Goal: Information Seeking & Learning: Find specific fact

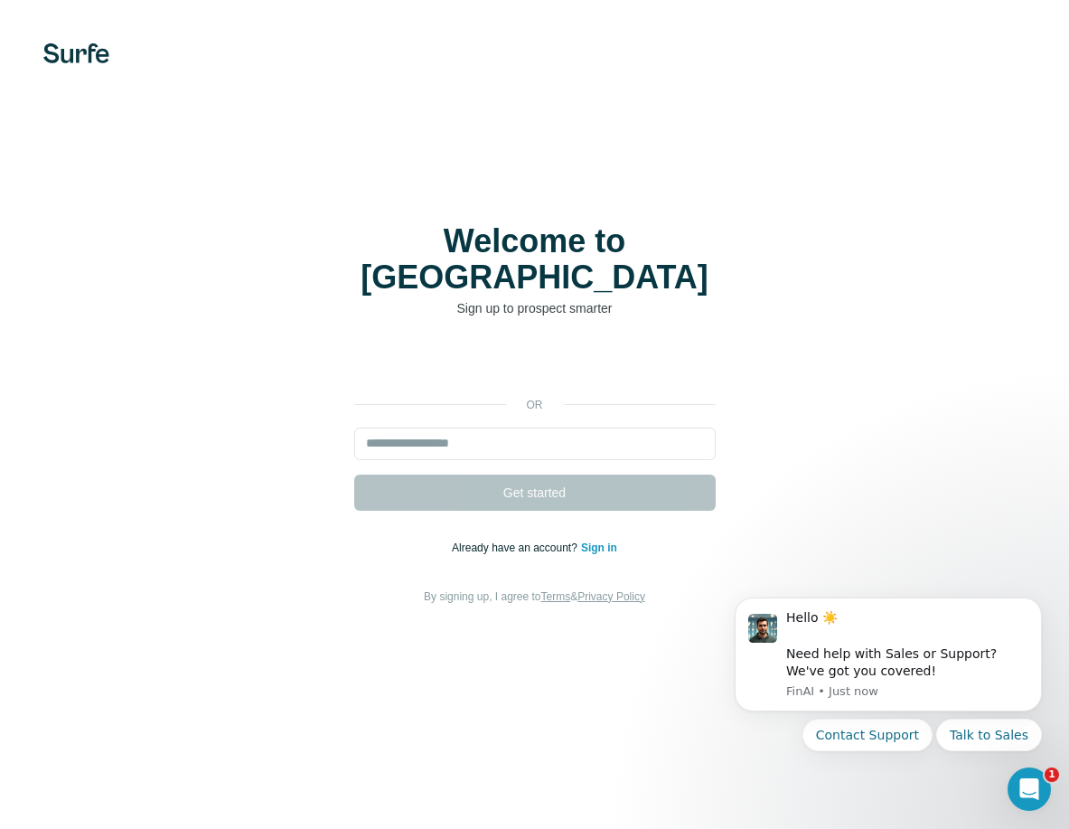
click at [323, 530] on div "or Get started Already have an account? Sign in By signing up, I agree to Terms…" at bounding box center [534, 476] width 997 height 260
click at [608, 541] on link "Sign in" at bounding box center [599, 547] width 36 height 13
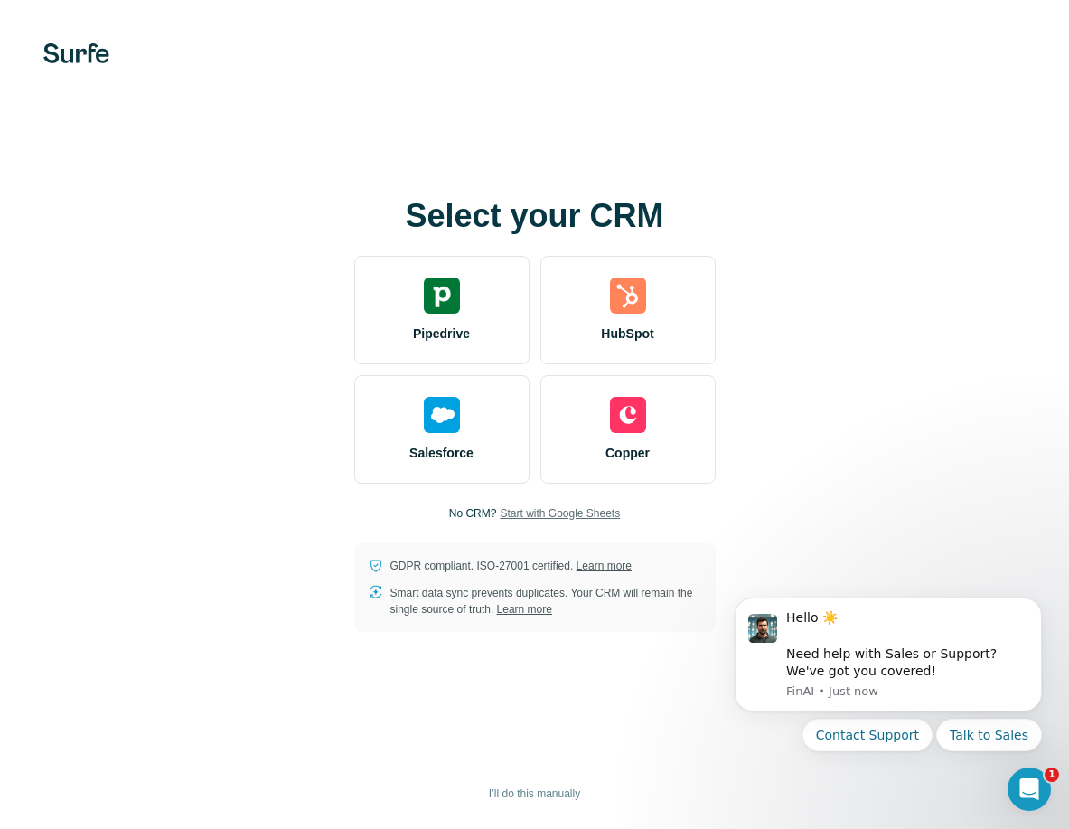
click at [575, 511] on span "Start with Google Sheets" at bounding box center [560, 513] width 120 height 16
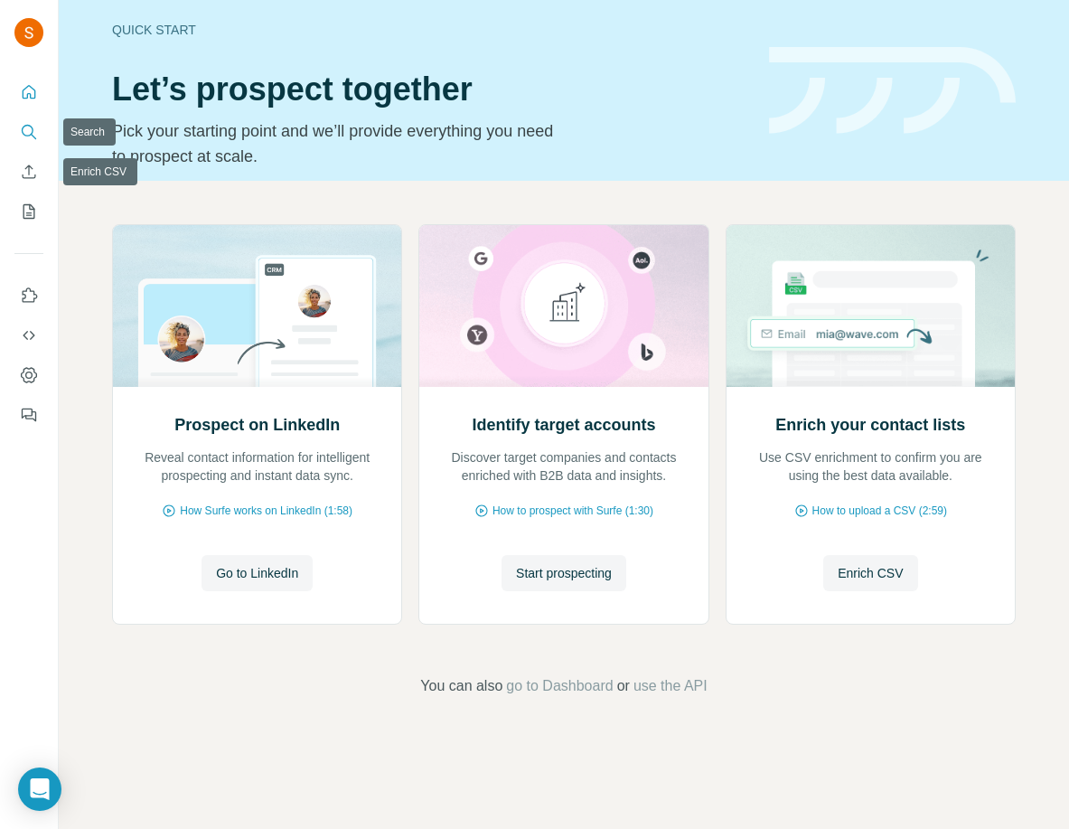
click at [23, 143] on button "Search" at bounding box center [28, 132] width 29 height 33
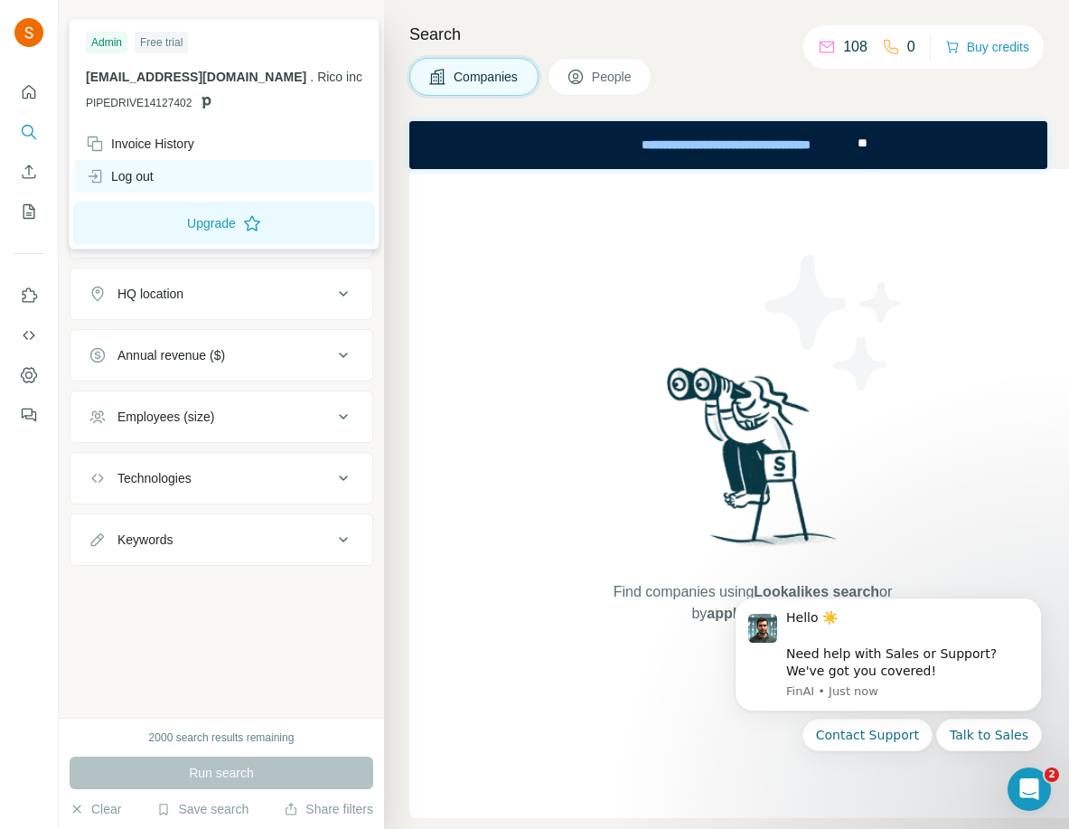
click at [174, 181] on div "Log out" at bounding box center [224, 176] width 298 height 33
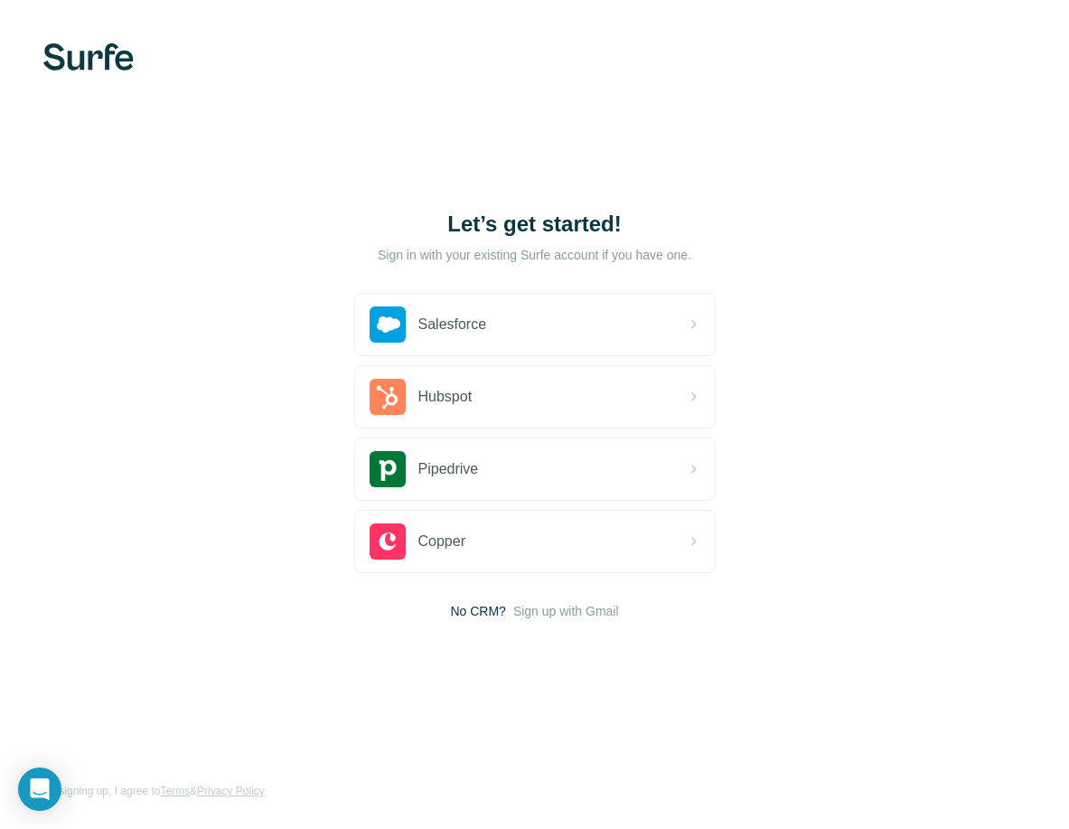
click at [86, 221] on div "Let’s get started! Sign in with your existing Surfe account if you have one. Sa…" at bounding box center [534, 414] width 1069 height 829
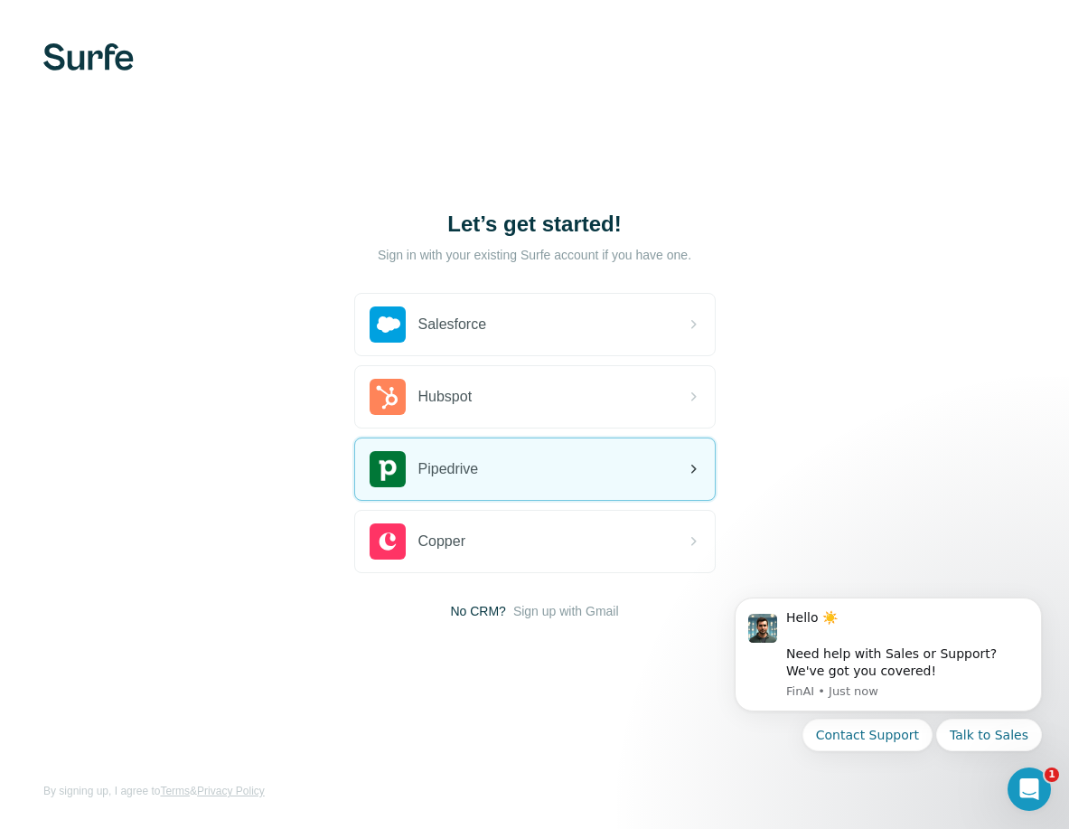
click at [467, 446] on div "Pipedrive" at bounding box center [535, 468] width 360 height 61
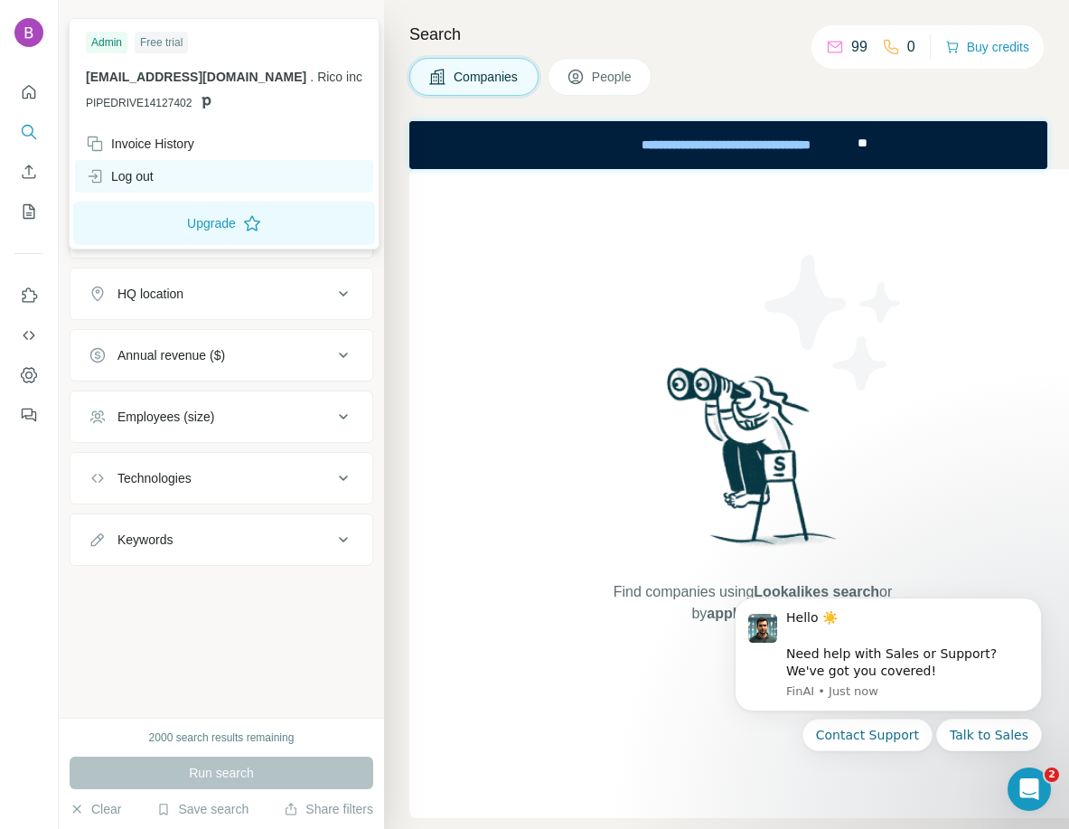
click at [152, 179] on div "Log out" at bounding box center [120, 176] width 68 height 18
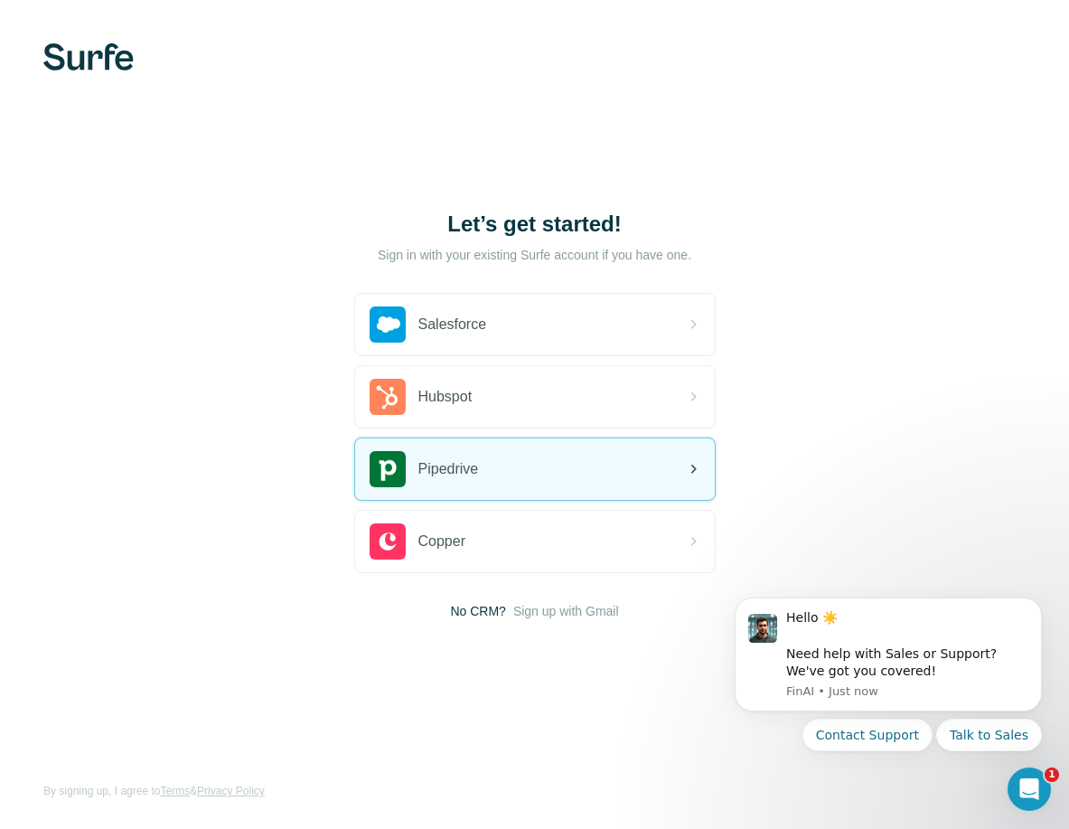
click at [464, 460] on span "Pipedrive" at bounding box center [448, 469] width 61 height 22
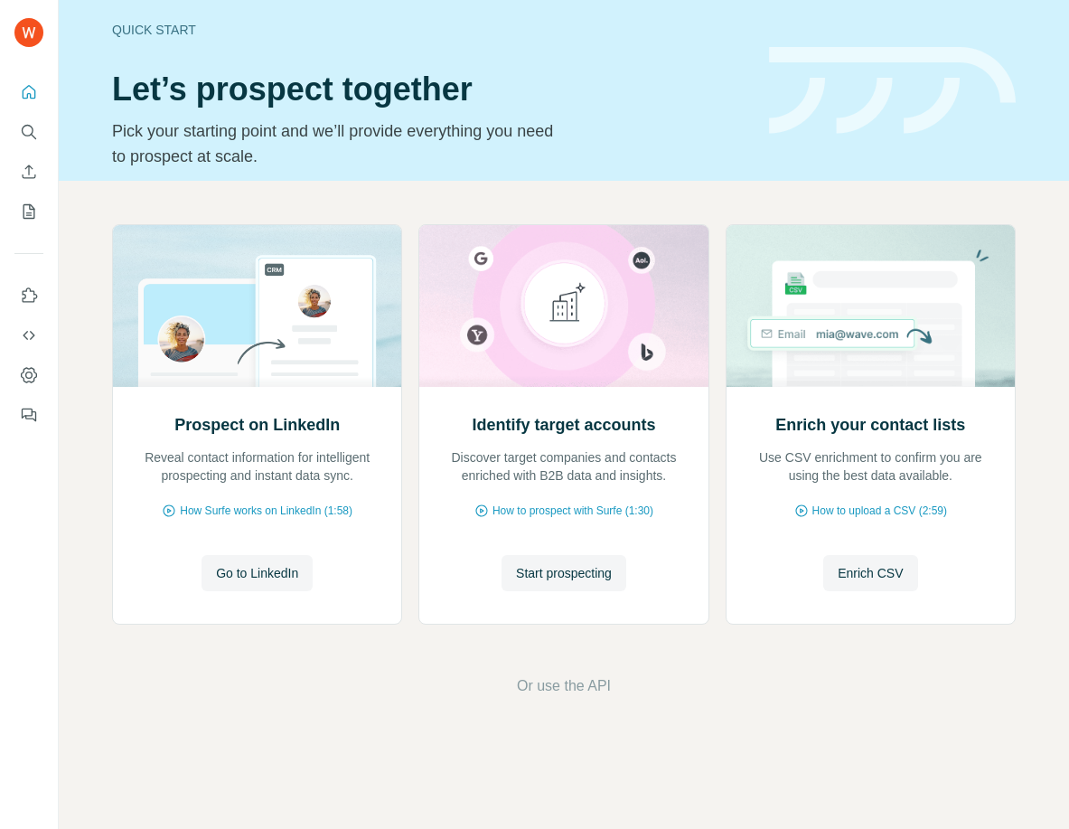
click at [80, 170] on div "Quick start Let’s prospect together Pick your starting point and we’ll provide …" at bounding box center [564, 90] width 1010 height 181
click at [30, 136] on icon "Search" at bounding box center [29, 132] width 18 height 18
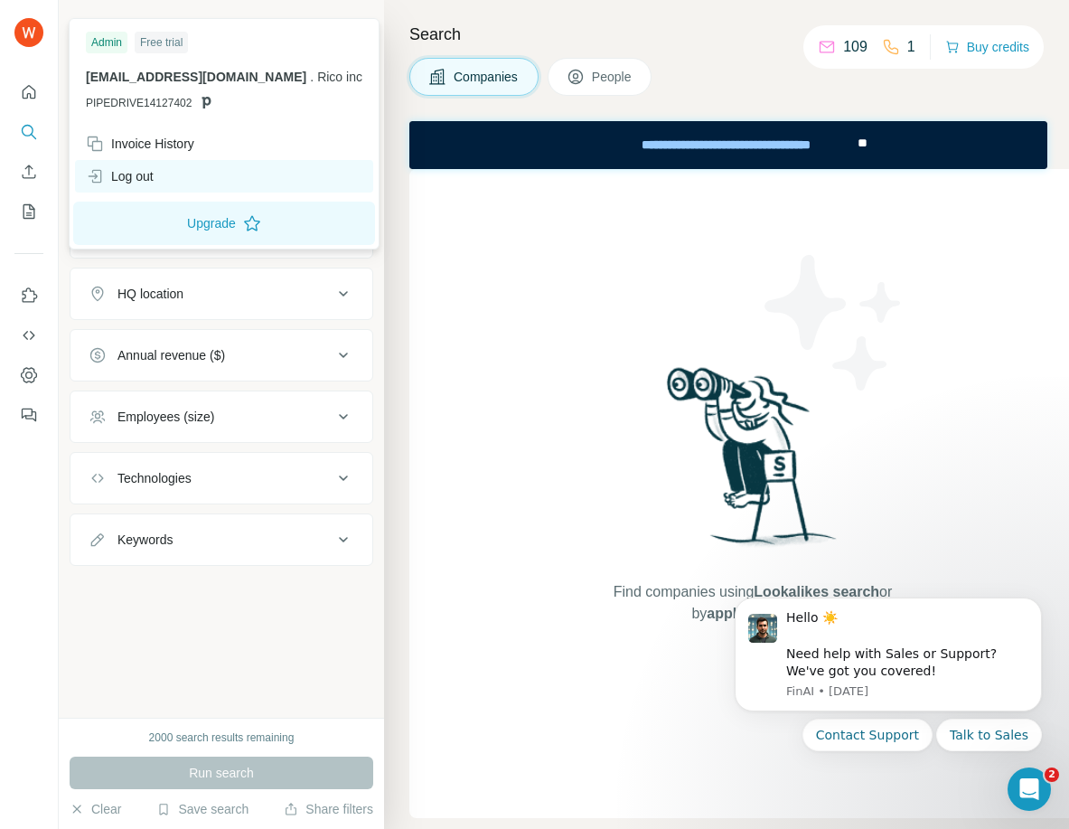
click at [195, 176] on div "Log out" at bounding box center [224, 176] width 298 height 33
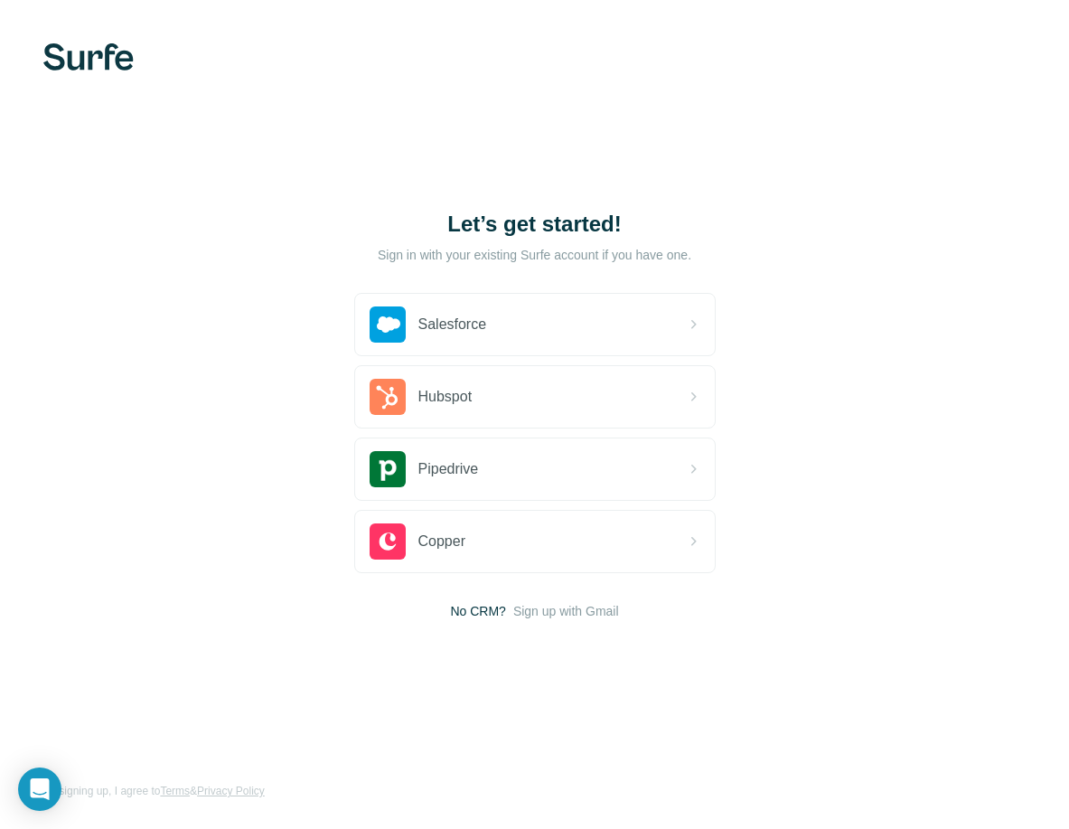
click at [49, 227] on div "Let’s get started! Sign in with your existing Surfe account if you have one. Sa…" at bounding box center [534, 414] width 1069 height 829
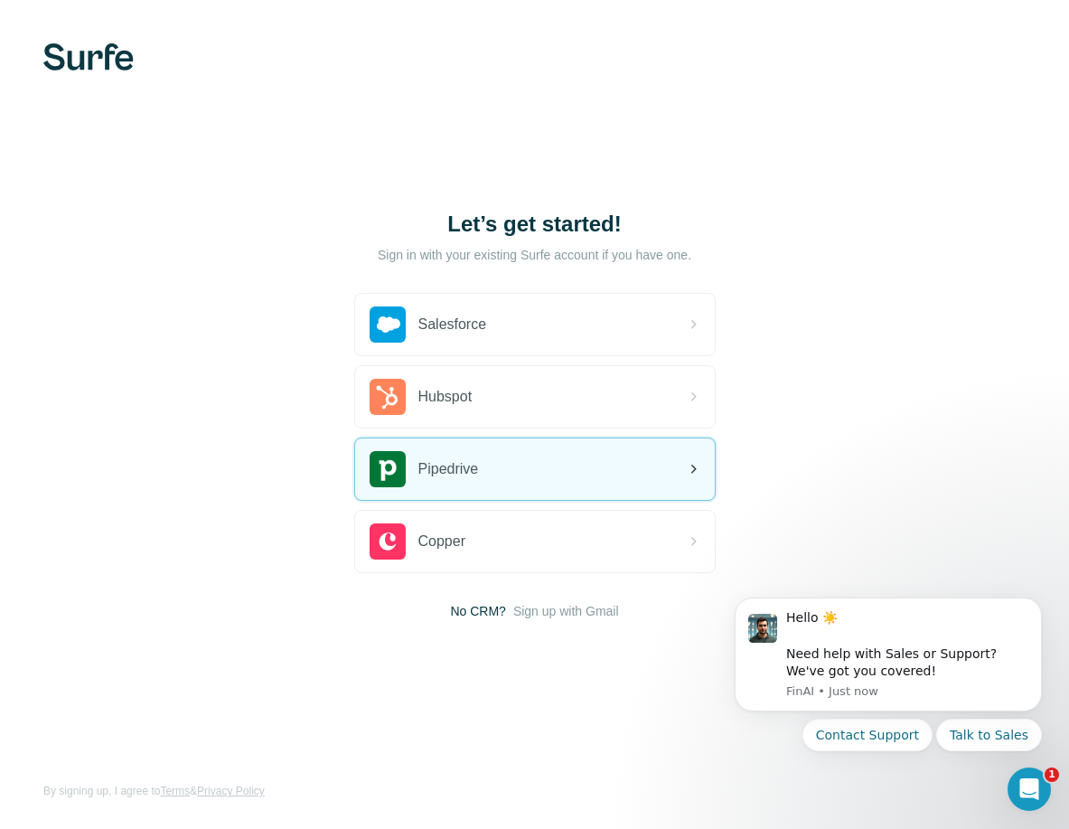
click at [456, 462] on span "Pipedrive" at bounding box center [448, 469] width 61 height 22
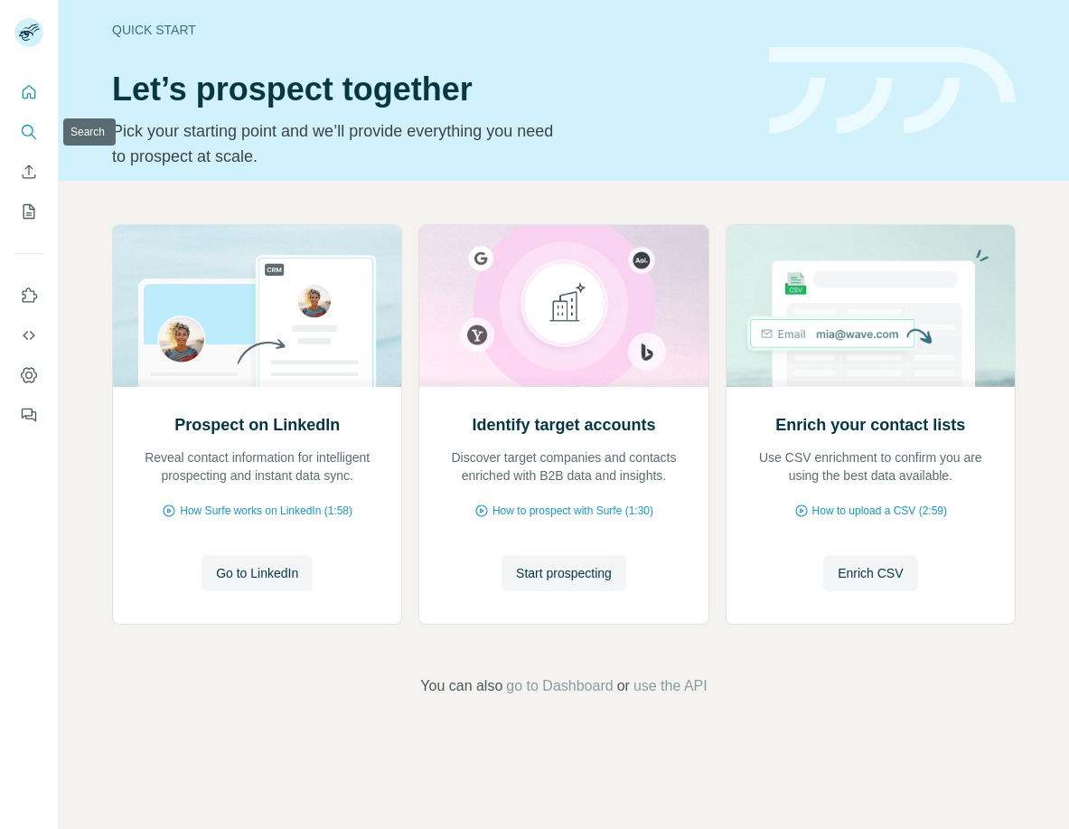
click at [35, 139] on icon "Search" at bounding box center [29, 132] width 18 height 18
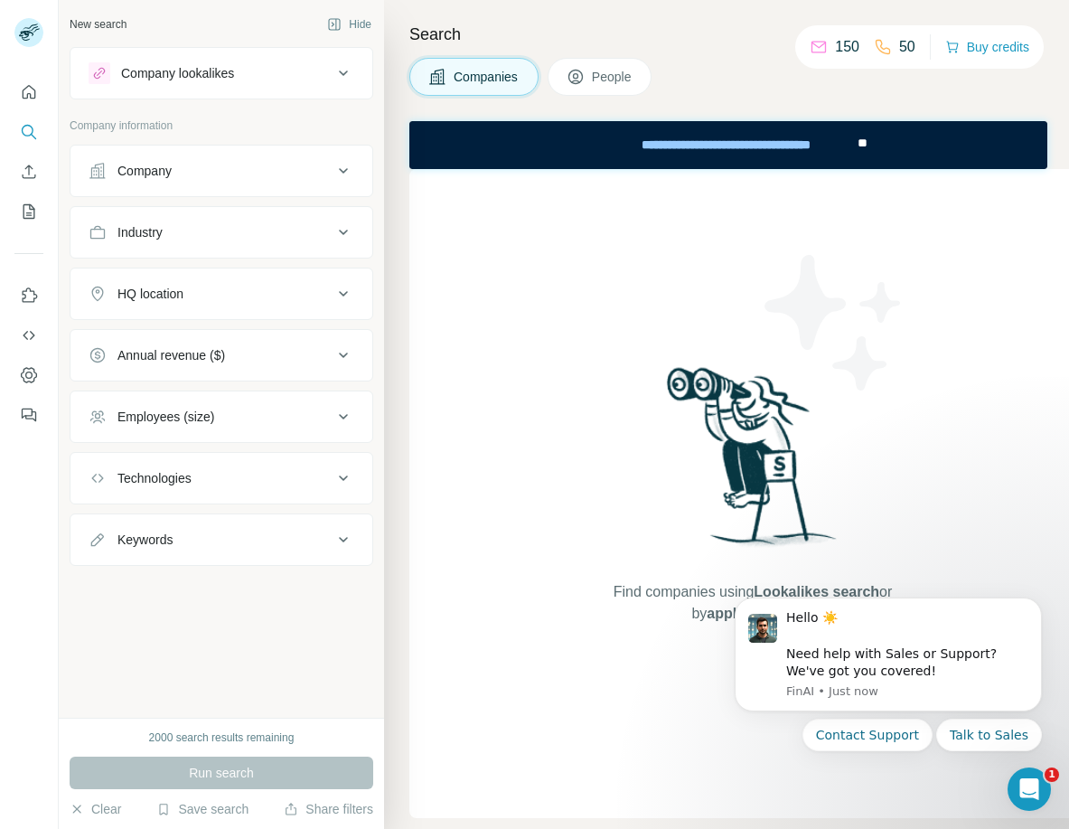
click at [339, 80] on icon at bounding box center [344, 73] width 22 height 22
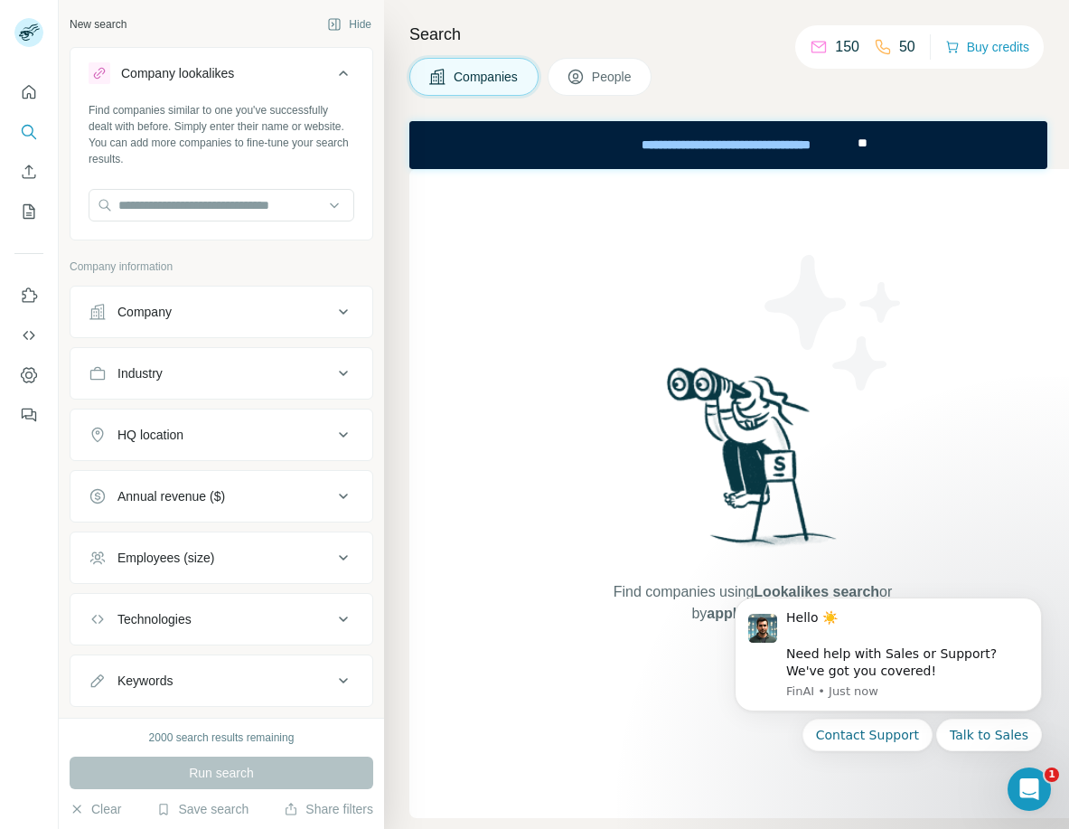
click at [339, 80] on icon at bounding box center [344, 73] width 22 height 22
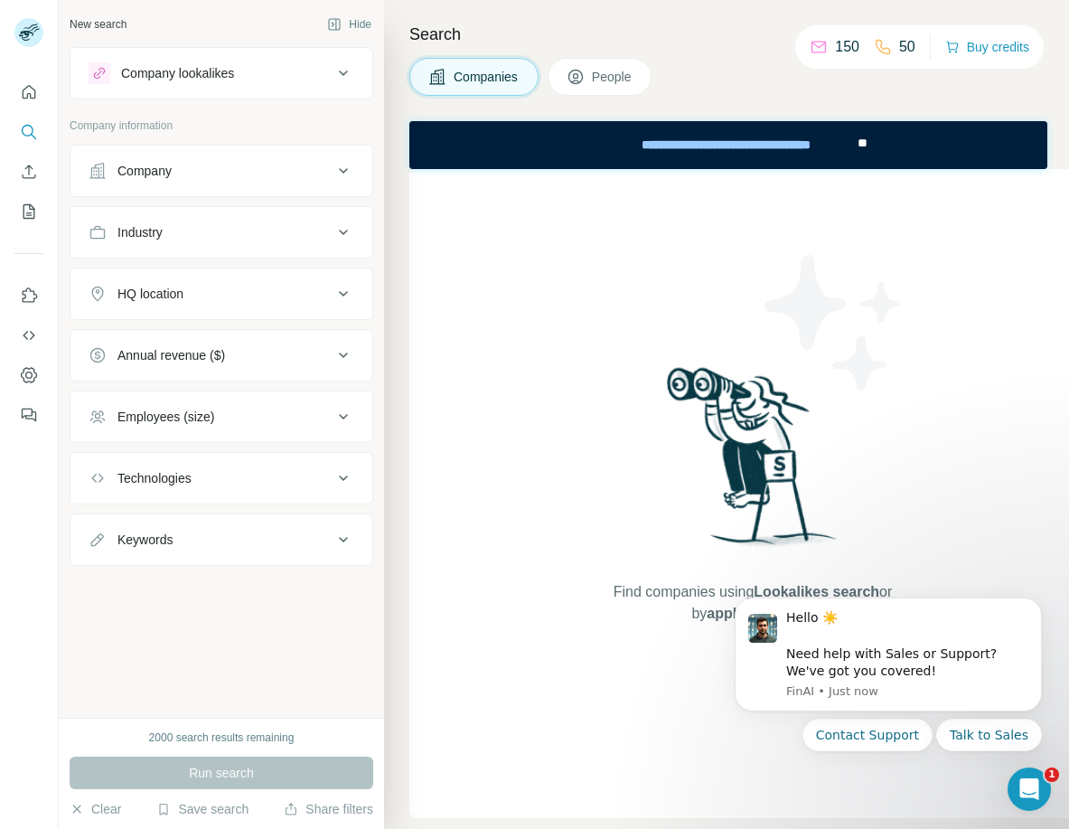
click at [610, 68] on span "People" at bounding box center [613, 77] width 42 height 18
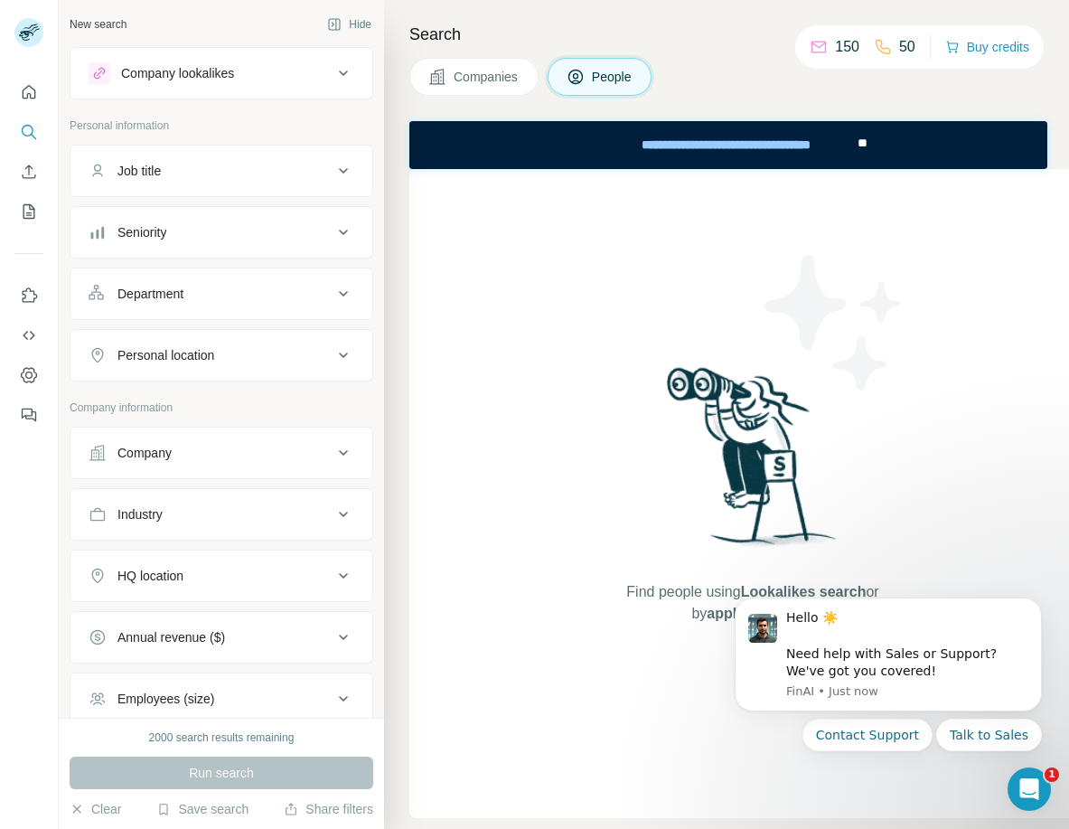
click at [323, 368] on button "Personal location" at bounding box center [221, 354] width 302 height 43
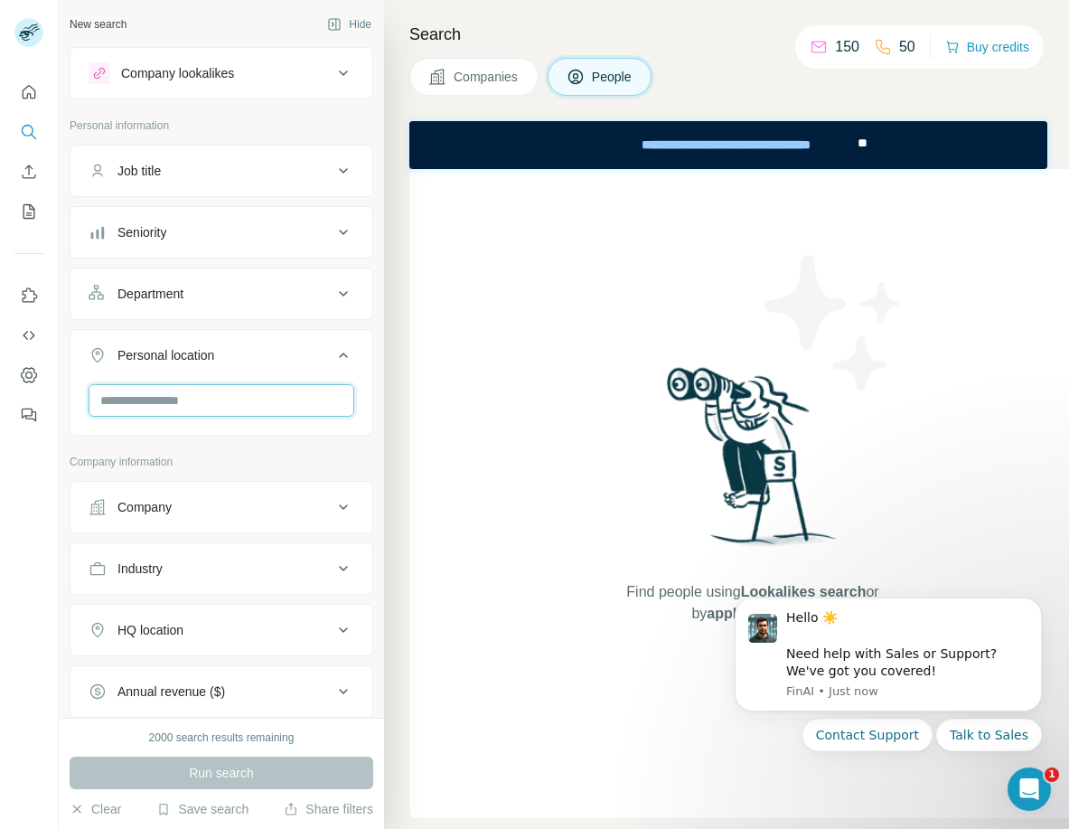
click at [217, 401] on input "text" at bounding box center [222, 400] width 266 height 33
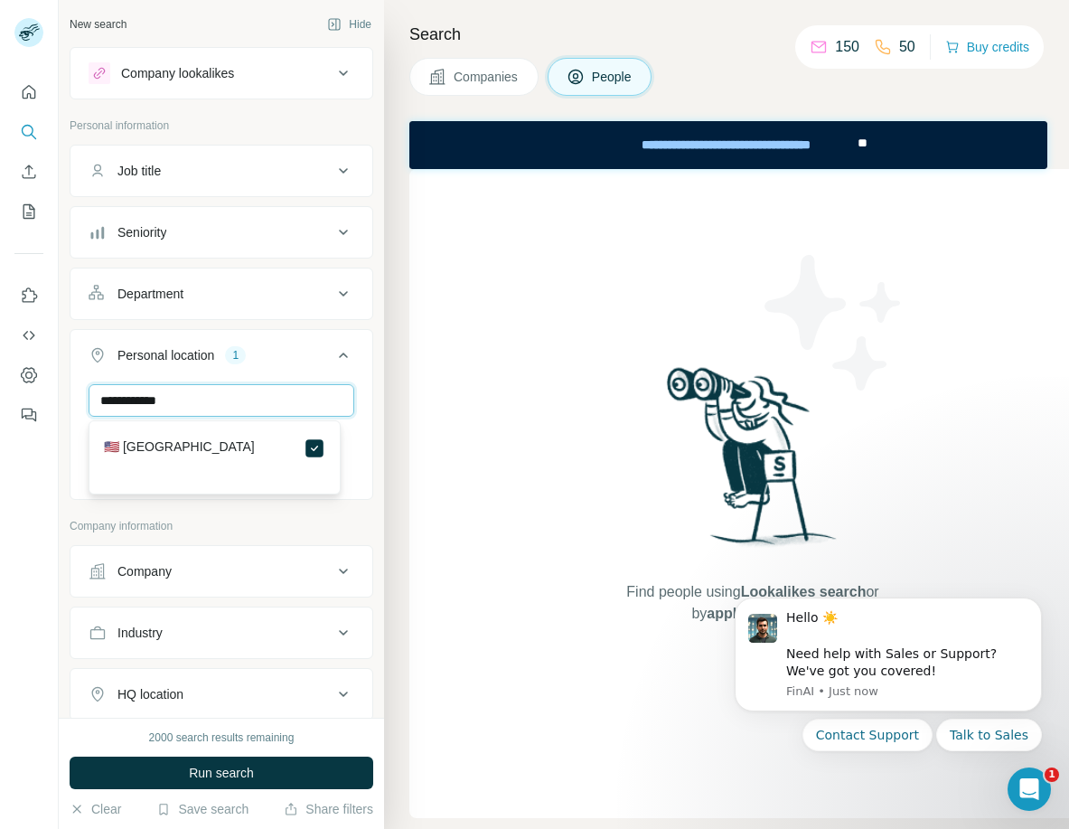
drag, startPoint x: 191, startPoint y: 406, endPoint x: 70, endPoint y: 404, distance: 120.2
click at [74, 408] on div "**********" at bounding box center [221, 439] width 302 height 111
type input "****"
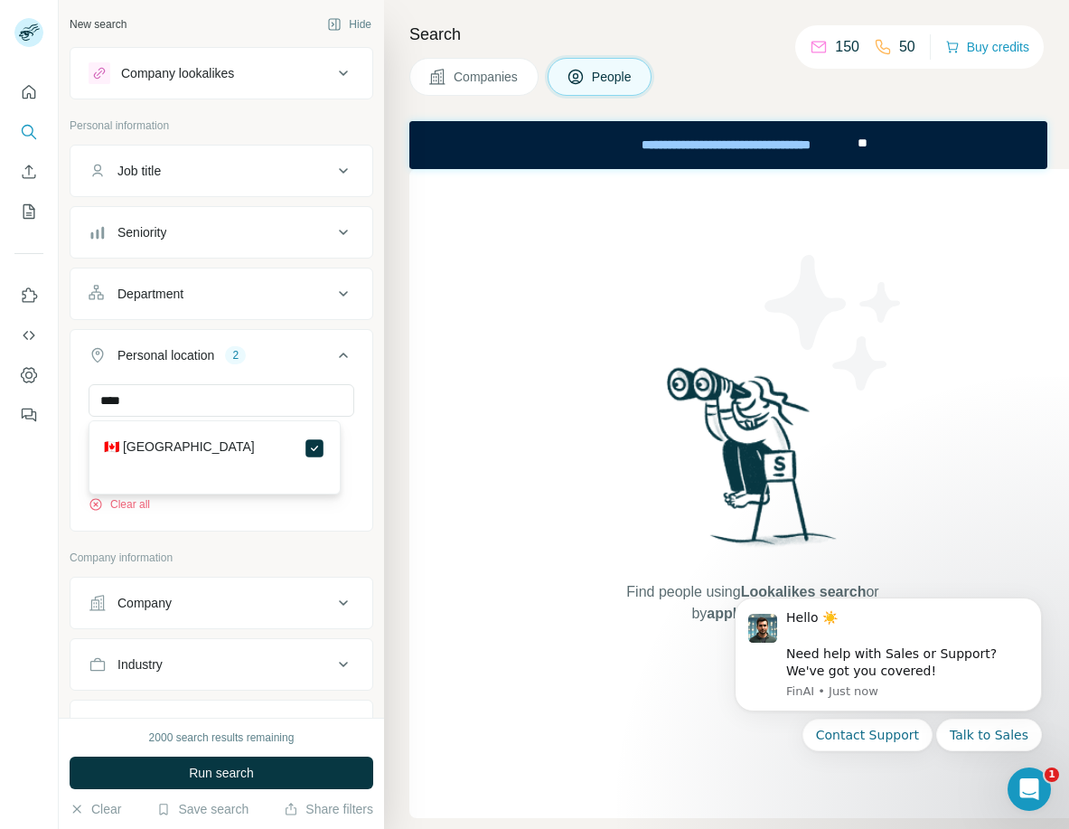
click at [333, 358] on icon at bounding box center [344, 355] width 22 height 22
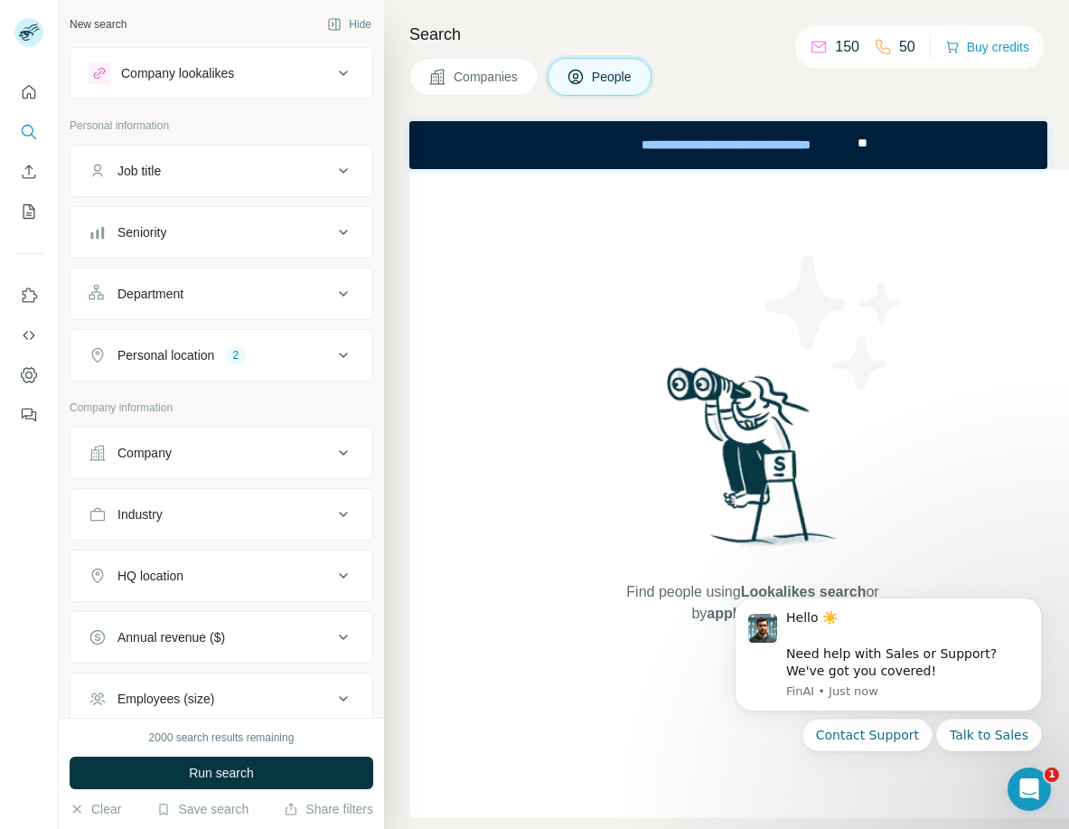
click at [333, 228] on icon at bounding box center [344, 232] width 22 height 22
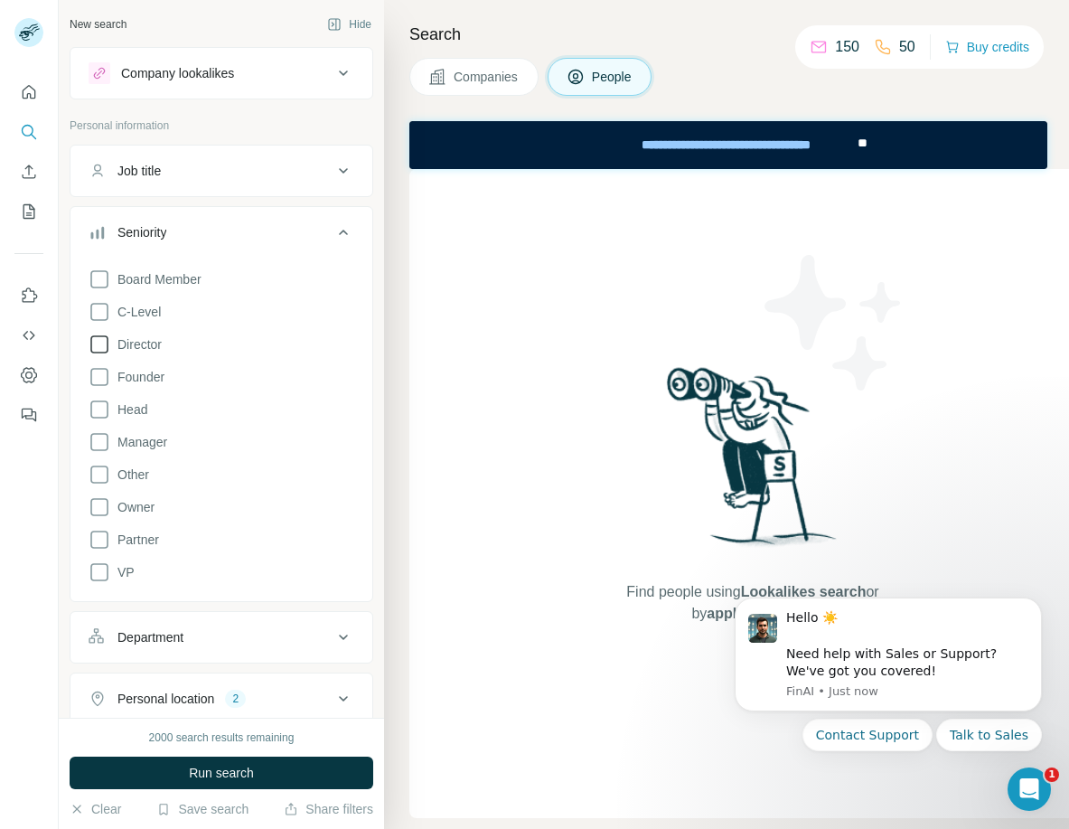
click at [98, 342] on icon at bounding box center [100, 344] width 22 height 22
click at [100, 417] on icon at bounding box center [100, 409] width 22 height 22
click at [100, 442] on icon at bounding box center [100, 442] width 22 height 22
click at [98, 475] on icon at bounding box center [100, 475] width 22 height 22
click at [339, 232] on icon at bounding box center [343, 232] width 9 height 5
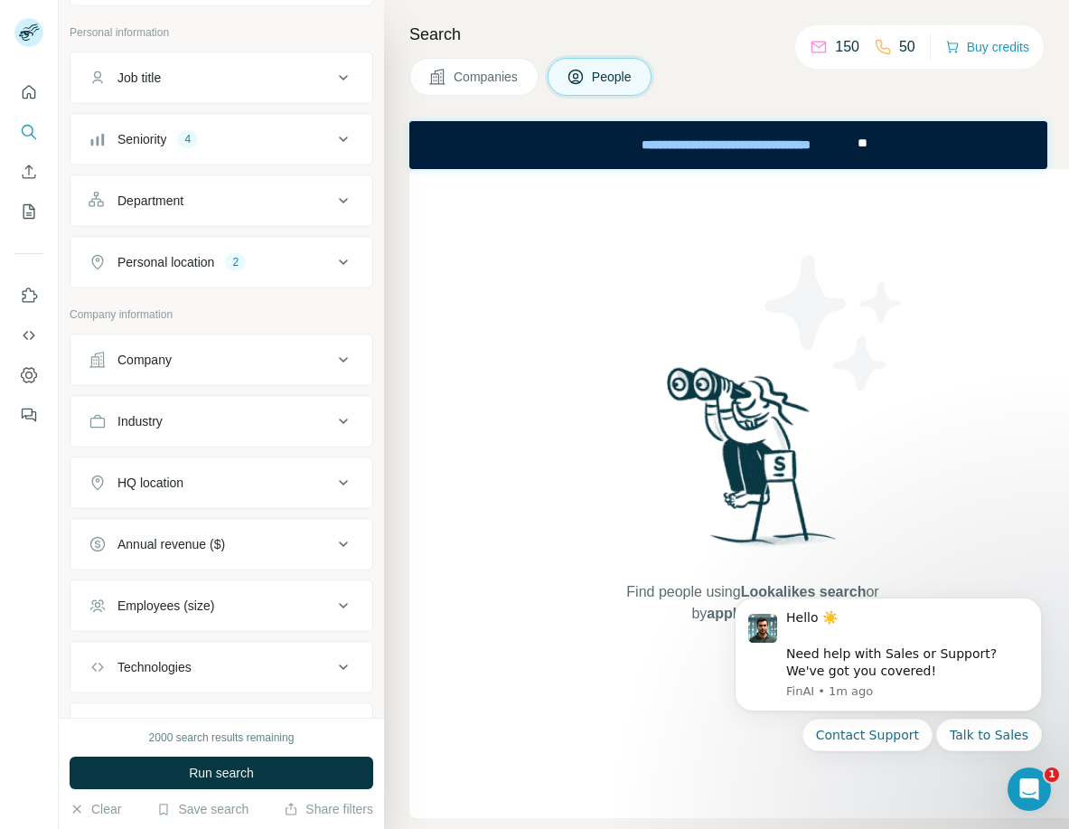
scroll to position [181, 0]
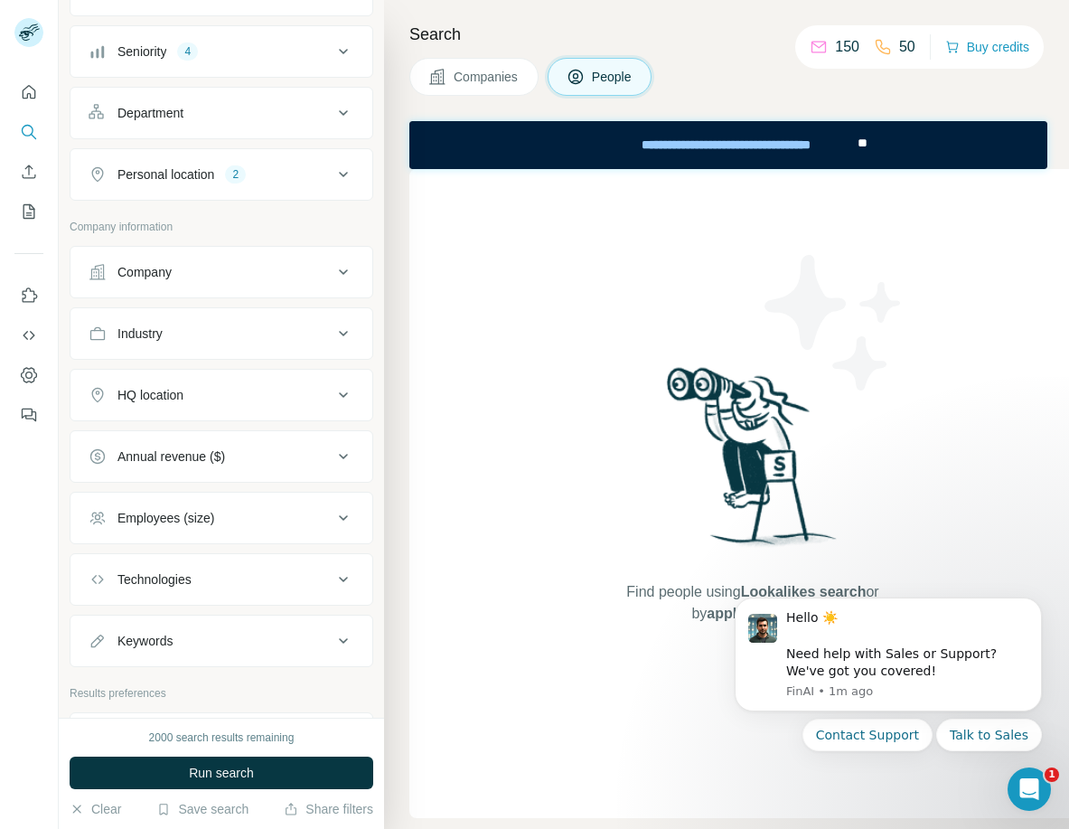
click at [338, 283] on button "Company" at bounding box center [221, 271] width 302 height 43
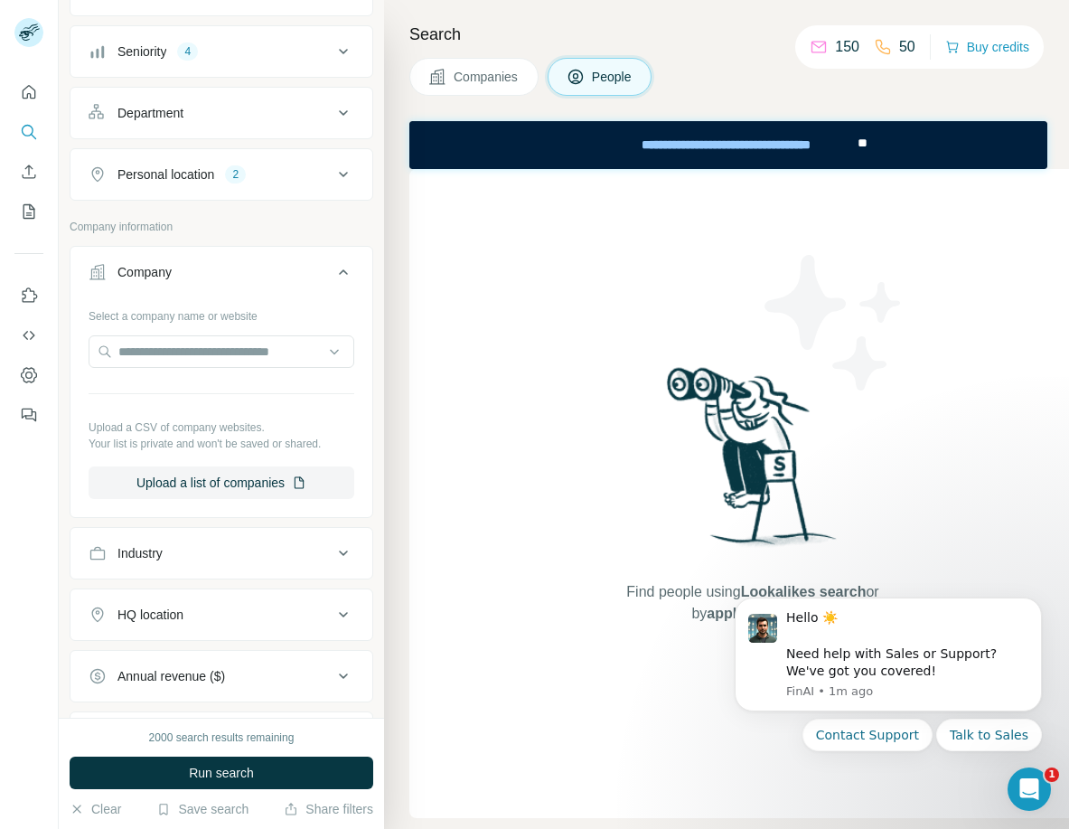
click at [333, 274] on icon at bounding box center [344, 272] width 22 height 22
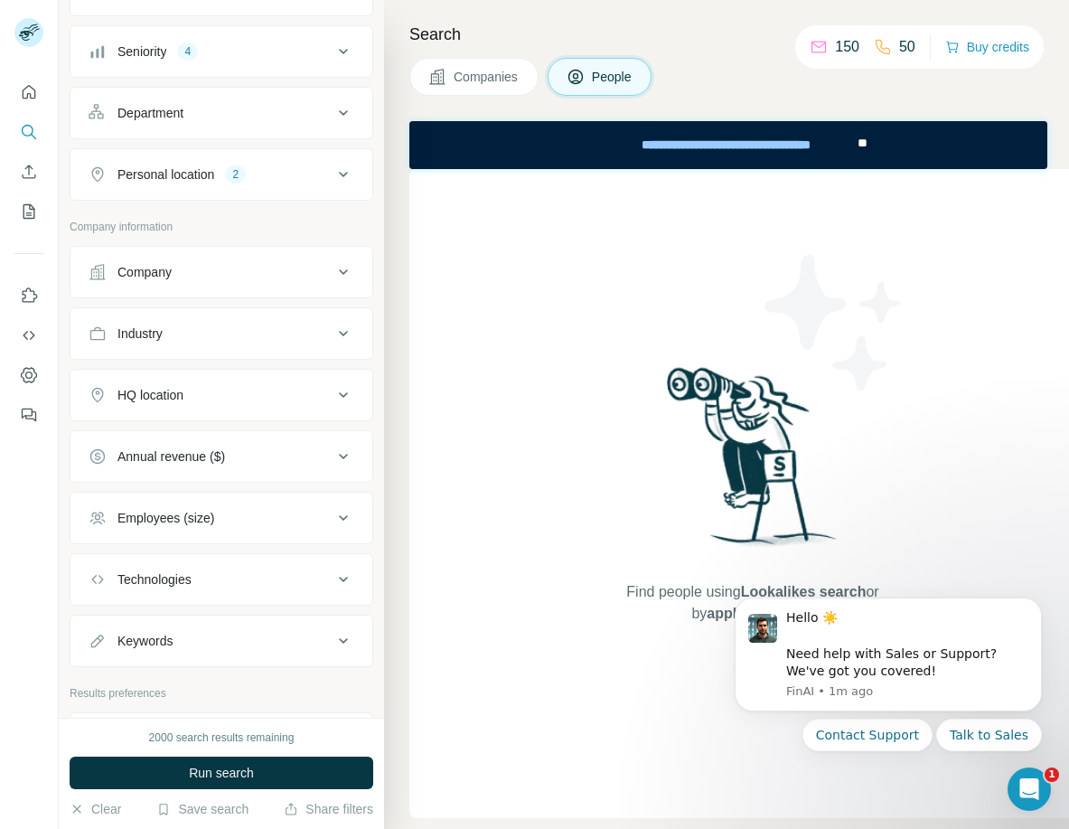
click at [333, 334] on icon at bounding box center [344, 334] width 22 height 22
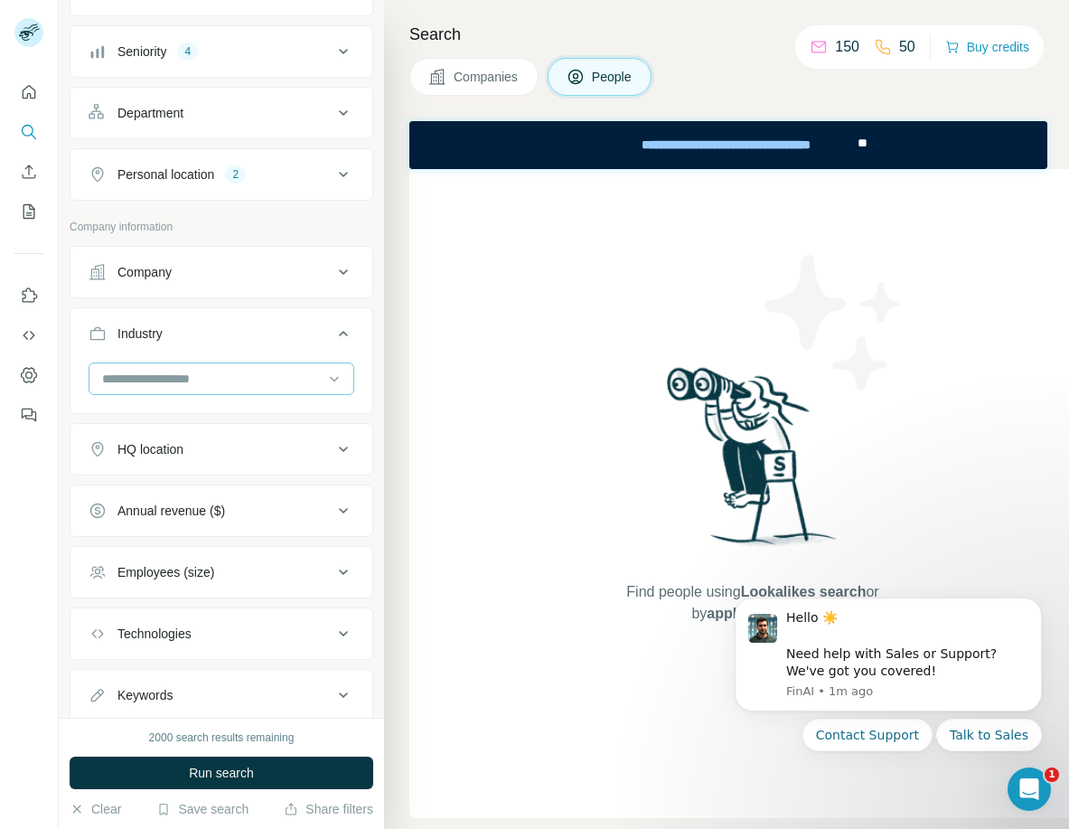
click at [311, 385] on div at bounding box center [222, 378] width 266 height 33
click at [334, 335] on icon at bounding box center [344, 334] width 22 height 22
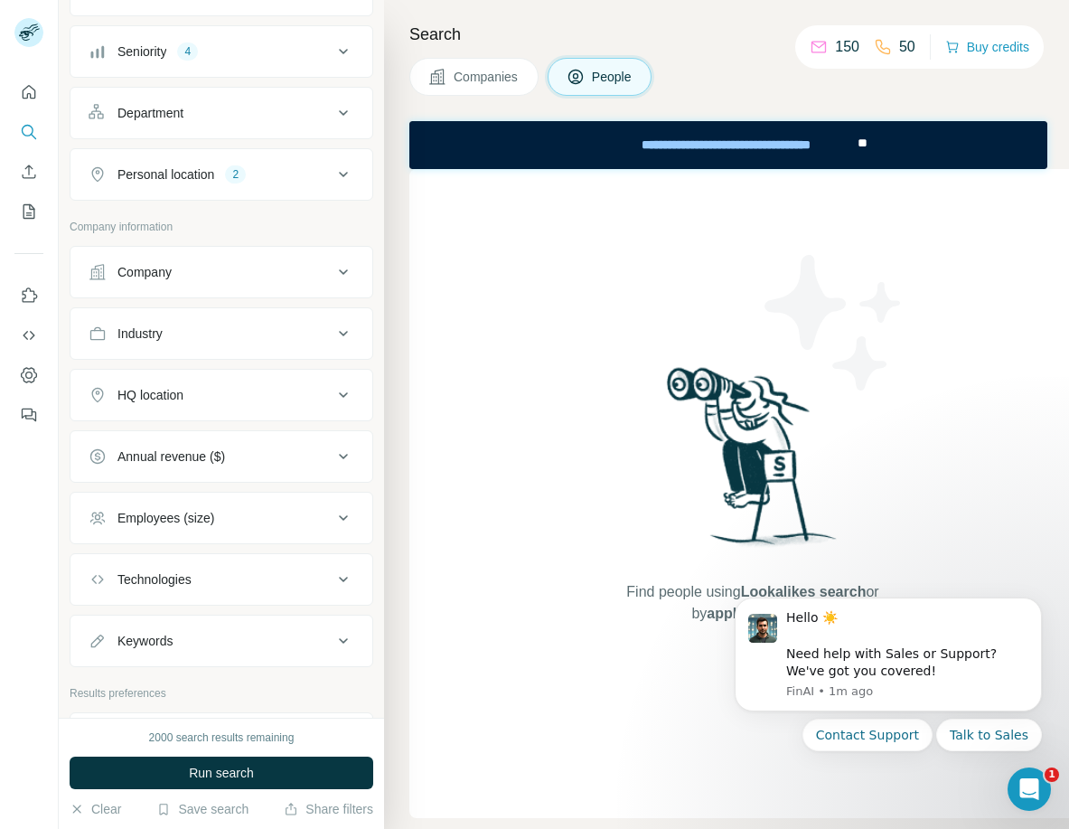
click at [339, 397] on icon at bounding box center [344, 395] width 22 height 22
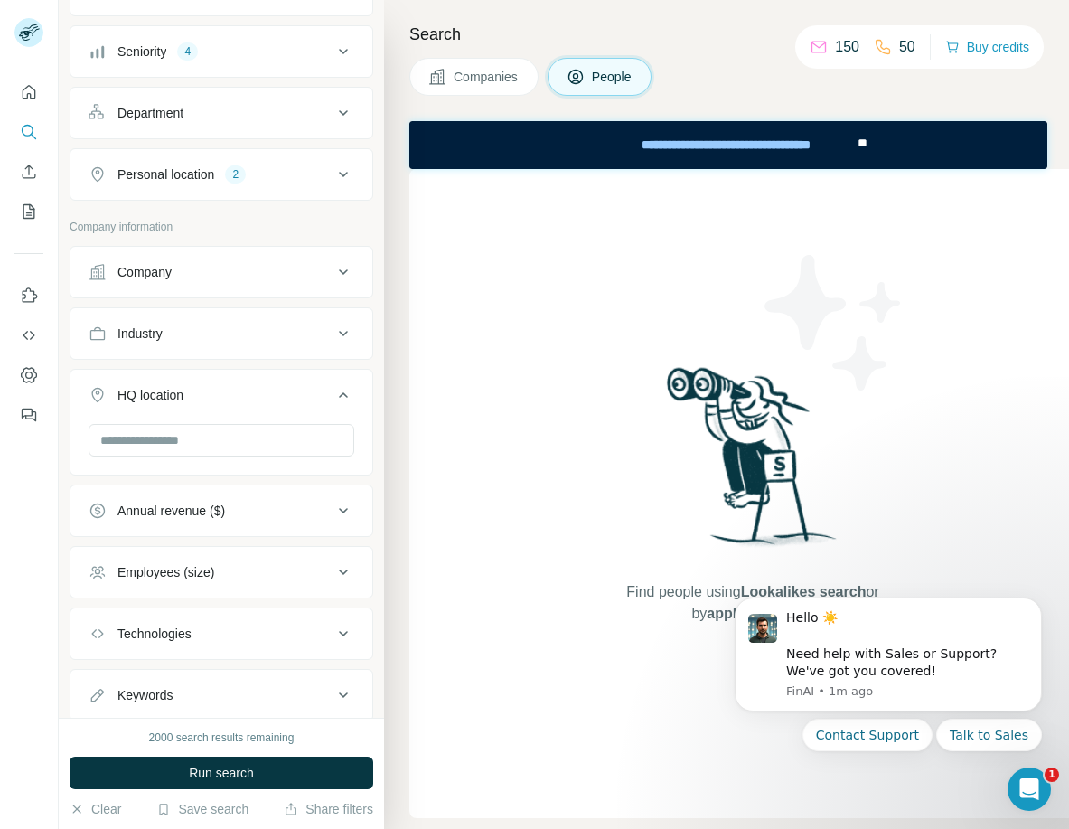
click at [339, 396] on icon at bounding box center [344, 395] width 22 height 22
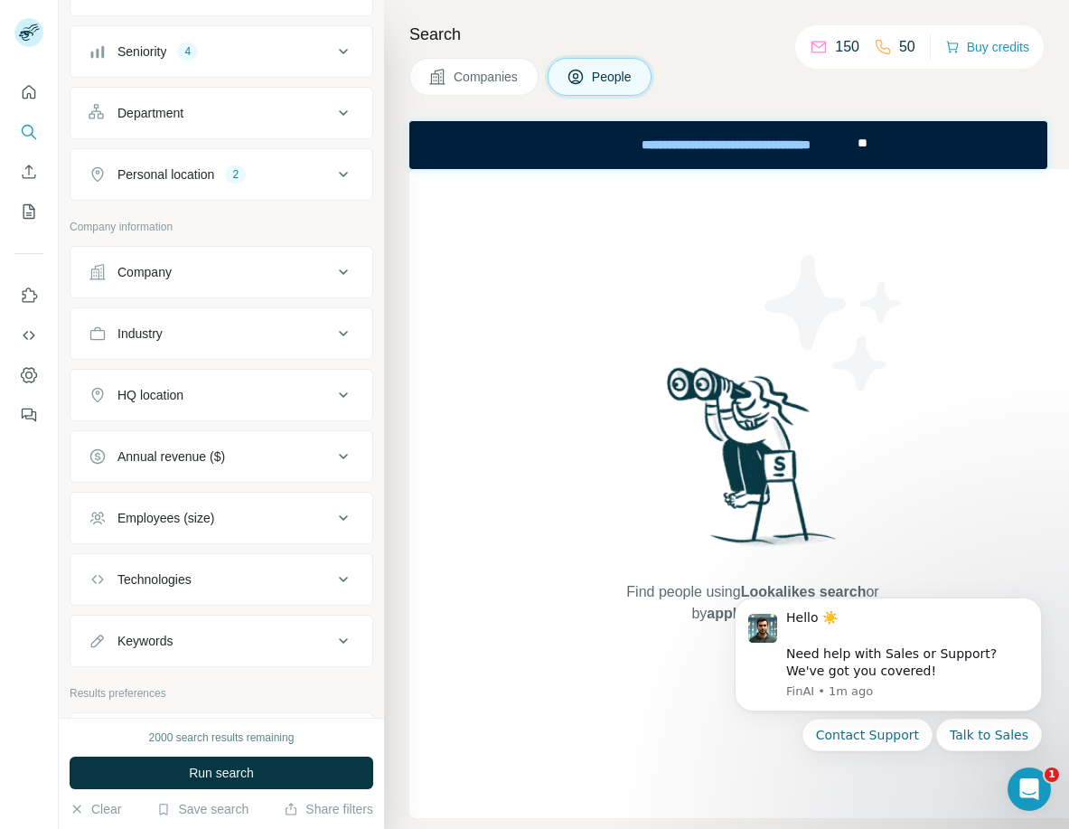
scroll to position [311, 0]
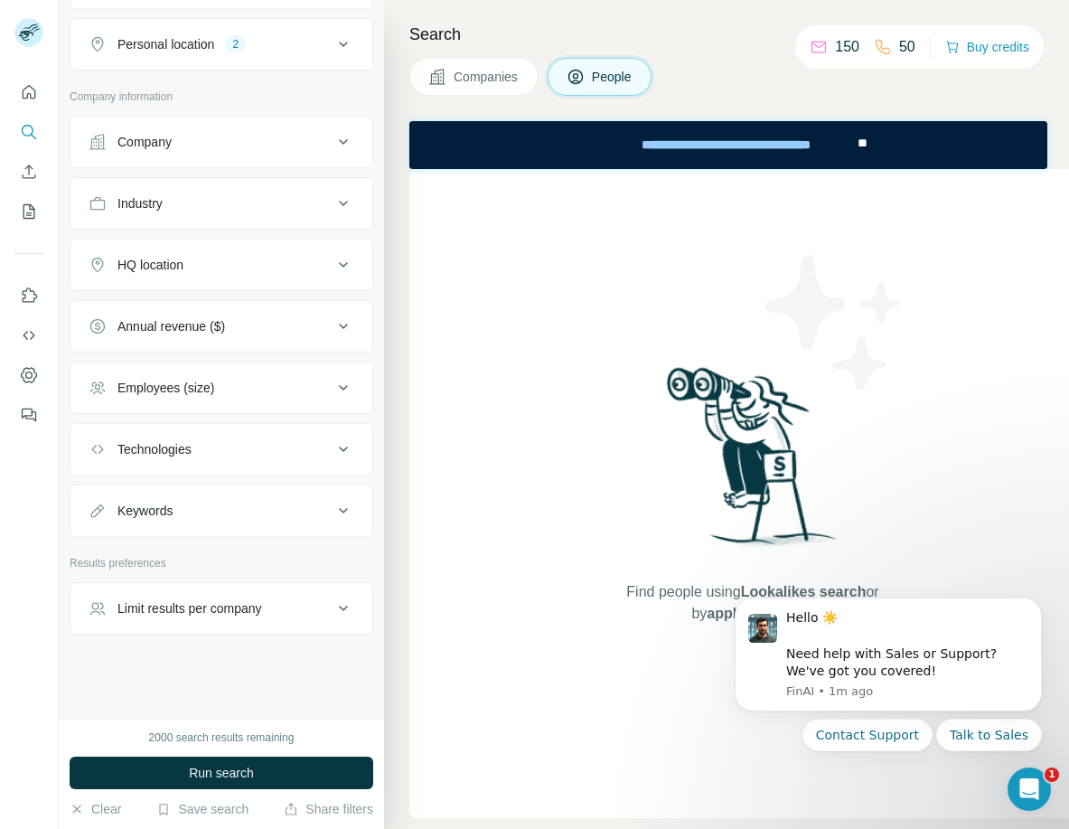
click at [333, 393] on icon at bounding box center [344, 388] width 22 height 22
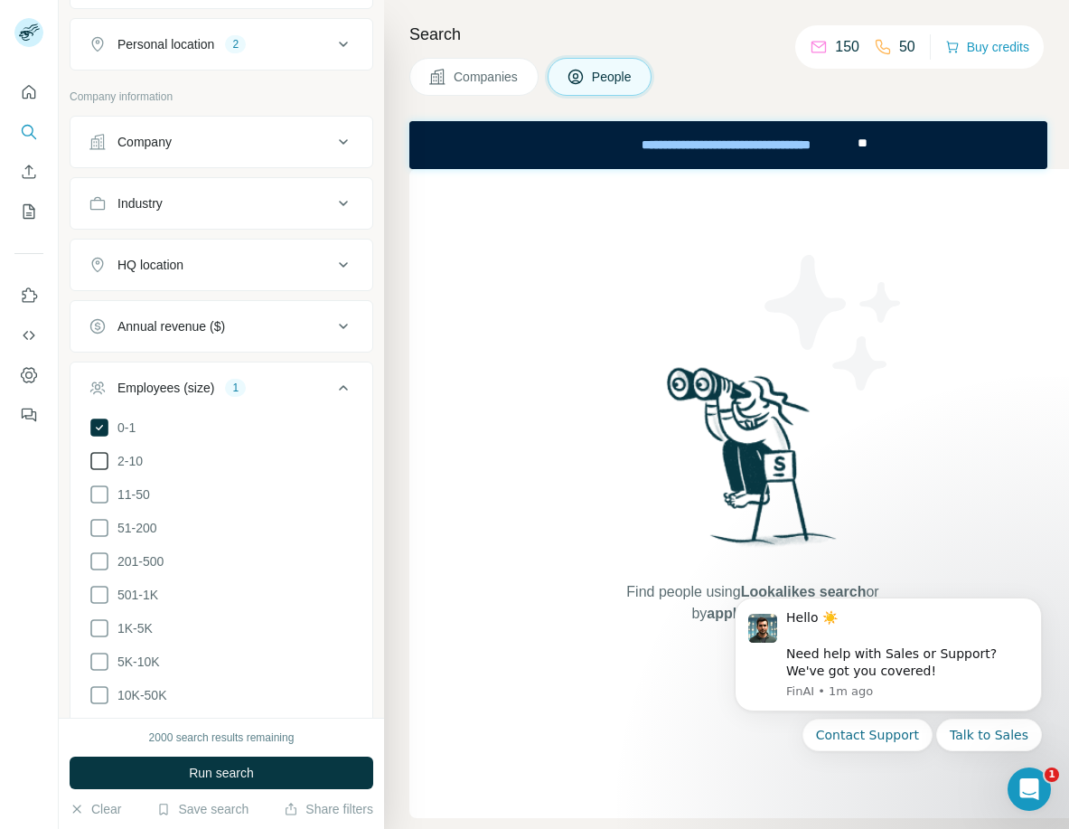
click at [102, 453] on icon at bounding box center [100, 461] width 22 height 22
click at [97, 489] on icon at bounding box center [100, 494] width 22 height 22
click at [95, 520] on icon at bounding box center [100, 528] width 22 height 22
click at [88, 561] on div "0-1 2-10 11-50 [PHONE_NUMBER] 501-1K 1K-5K 5K-10K 10K-50K 50K-100K 100K-500K 50…" at bounding box center [221, 633] width 302 height 432
click at [98, 558] on icon at bounding box center [100, 561] width 22 height 22
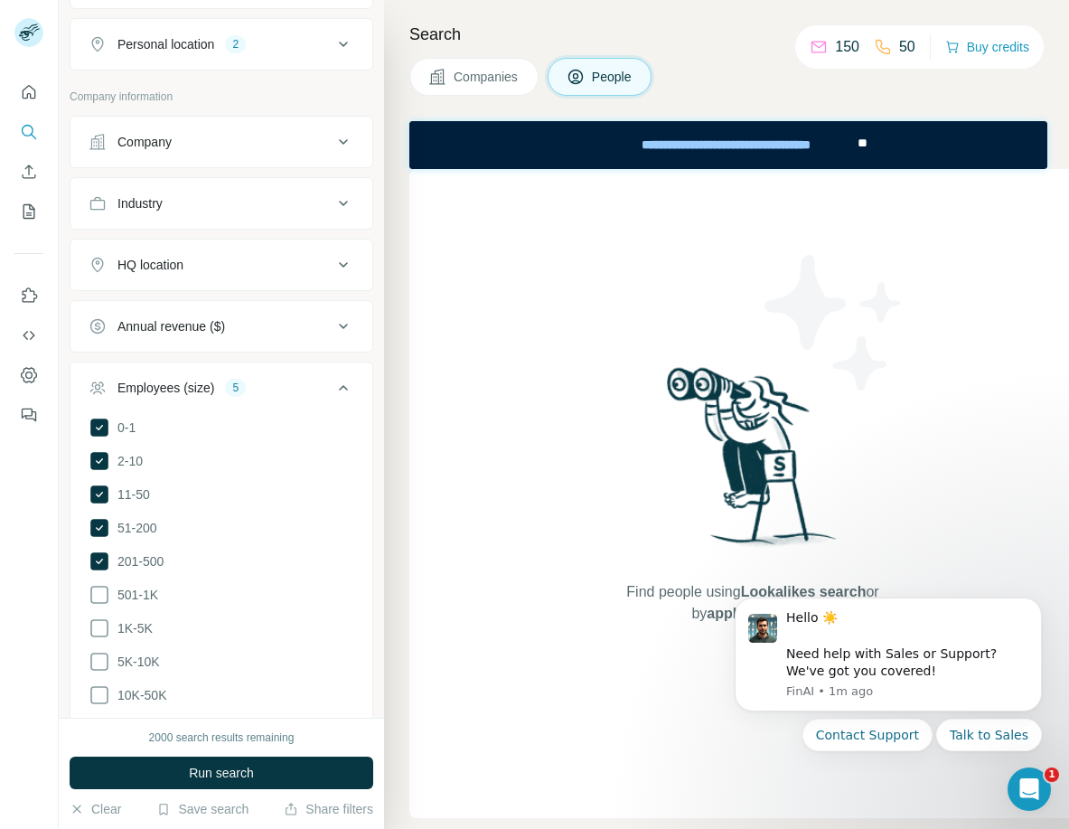
click at [333, 393] on icon at bounding box center [344, 388] width 22 height 22
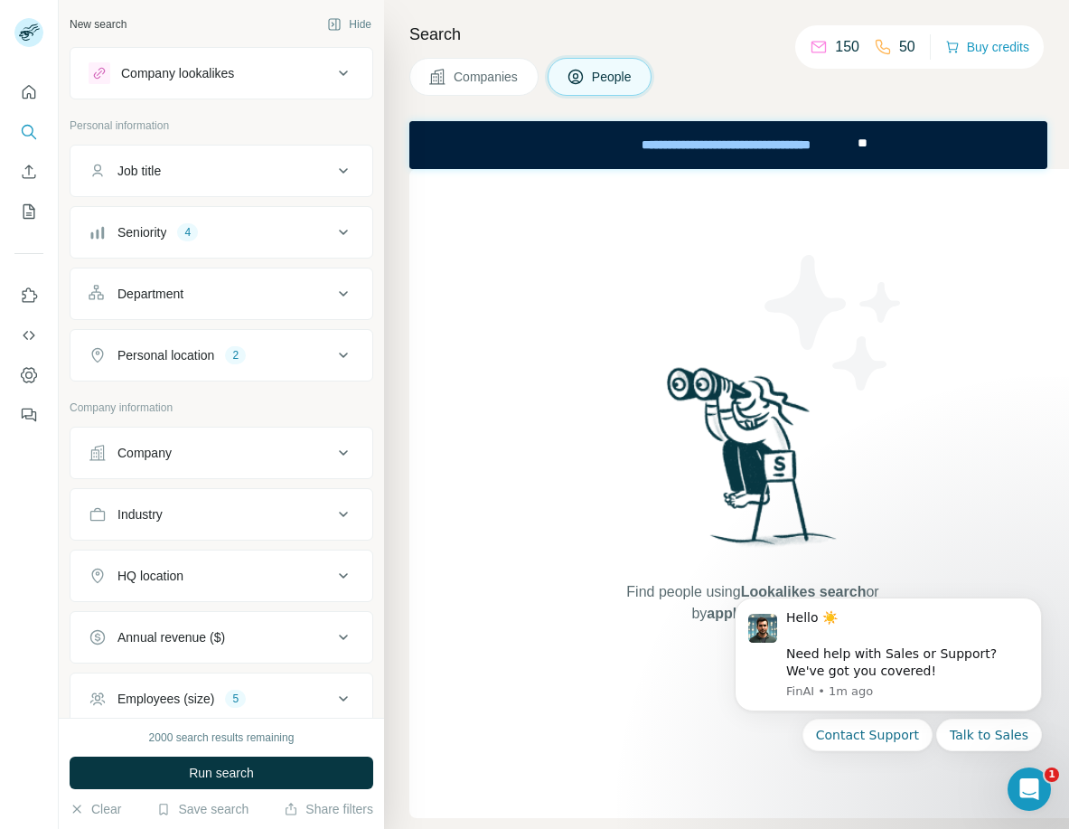
click at [333, 300] on icon at bounding box center [344, 294] width 22 height 22
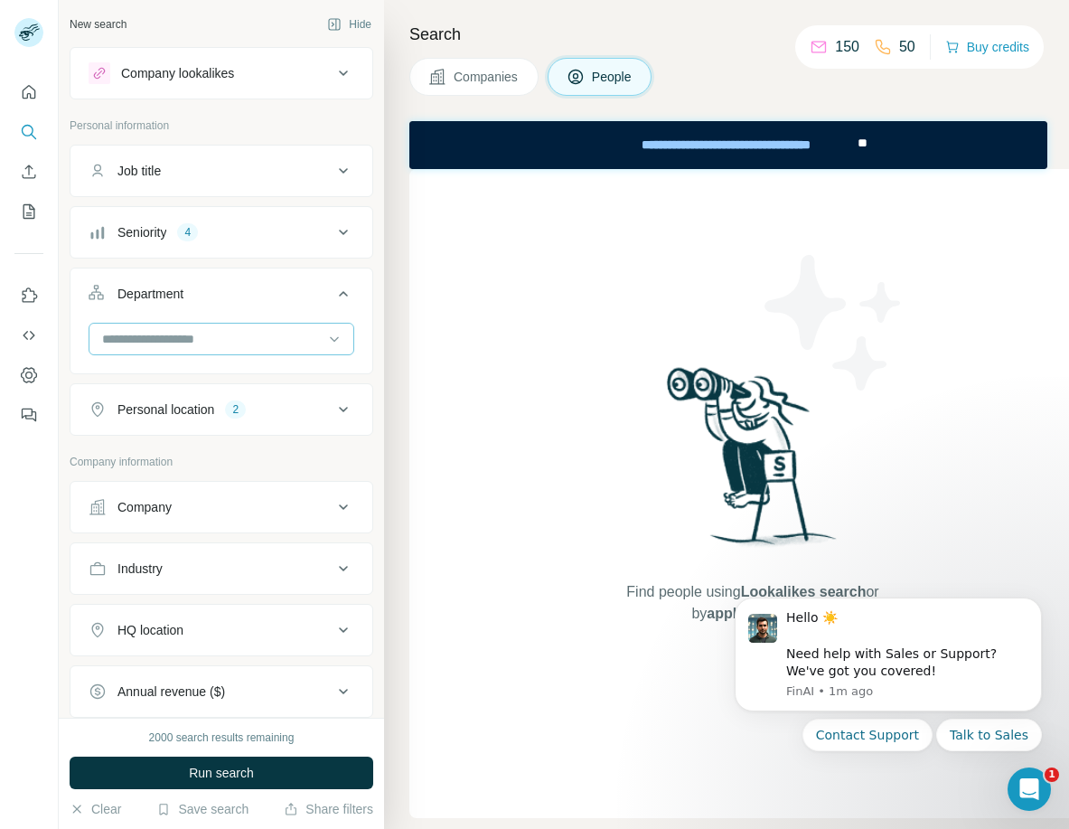
click at [253, 342] on input at bounding box center [211, 339] width 223 height 20
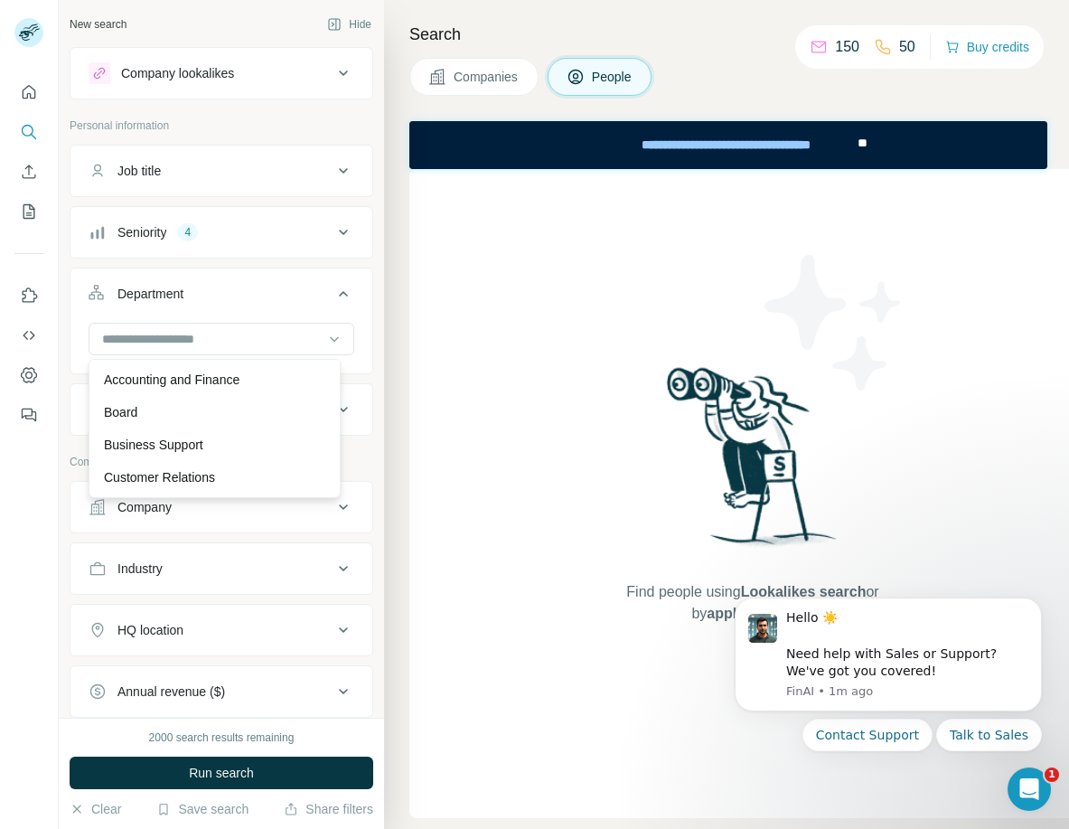
click at [333, 297] on icon at bounding box center [344, 294] width 22 height 22
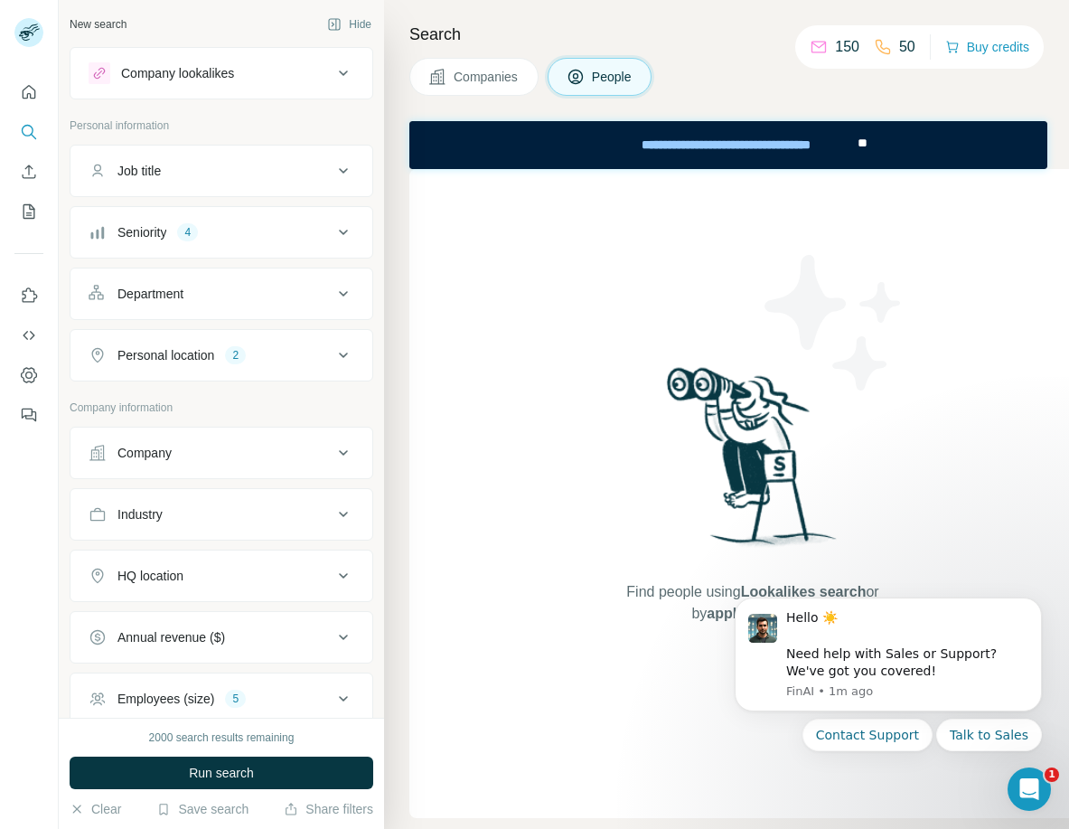
click at [333, 256] on div "Seniority 4" at bounding box center [222, 232] width 304 height 52
click at [336, 248] on button "Seniority 4" at bounding box center [221, 232] width 302 height 43
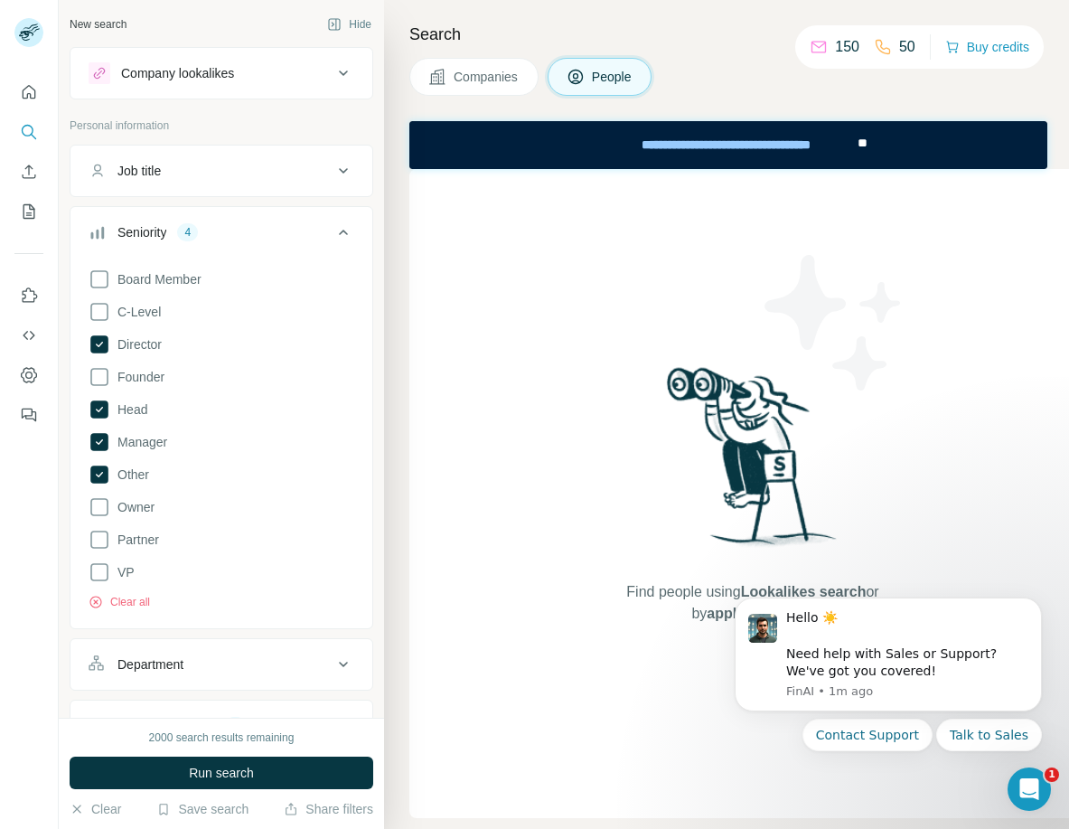
click at [336, 248] on button "Seniority 4" at bounding box center [221, 236] width 302 height 51
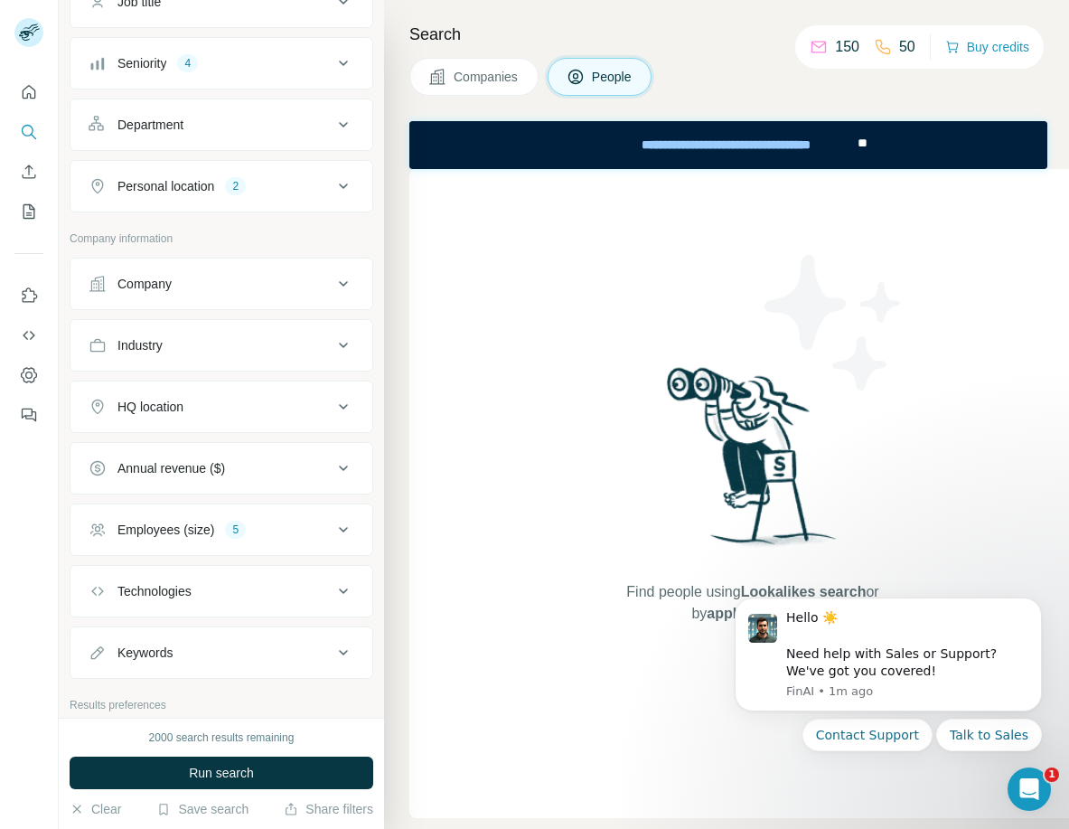
scroll to position [311, 0]
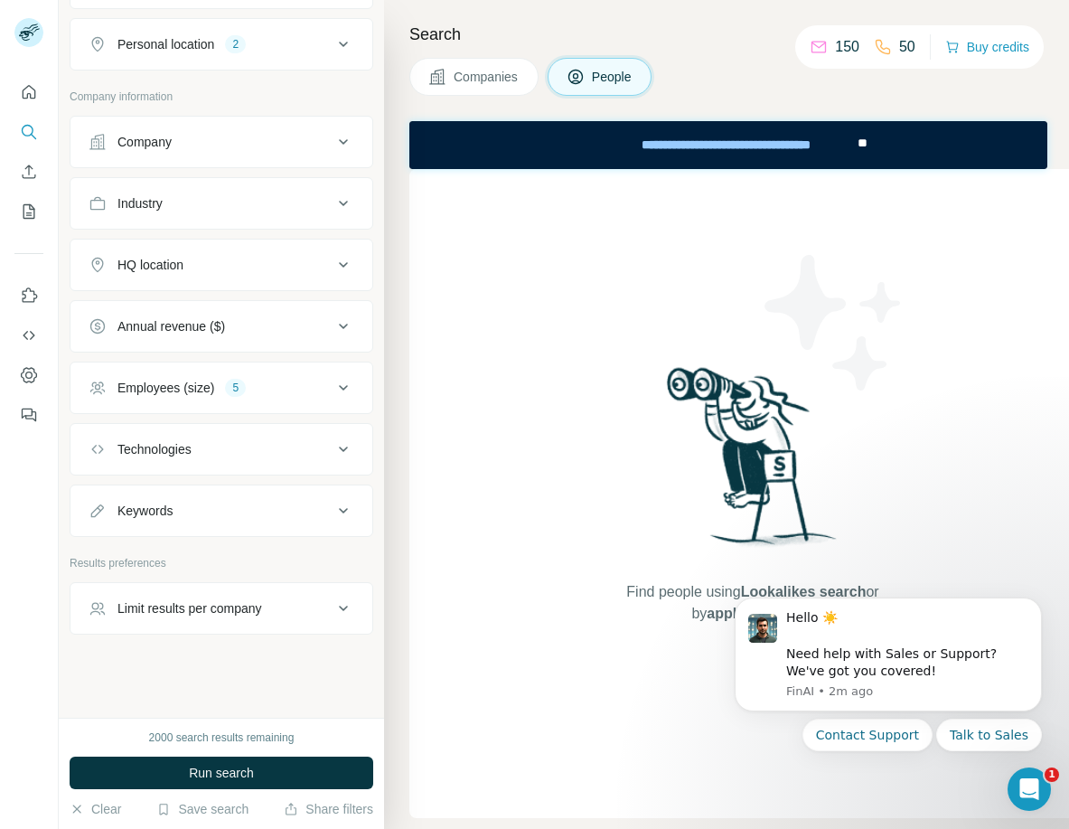
click at [199, 507] on div "Keywords" at bounding box center [211, 510] width 244 height 18
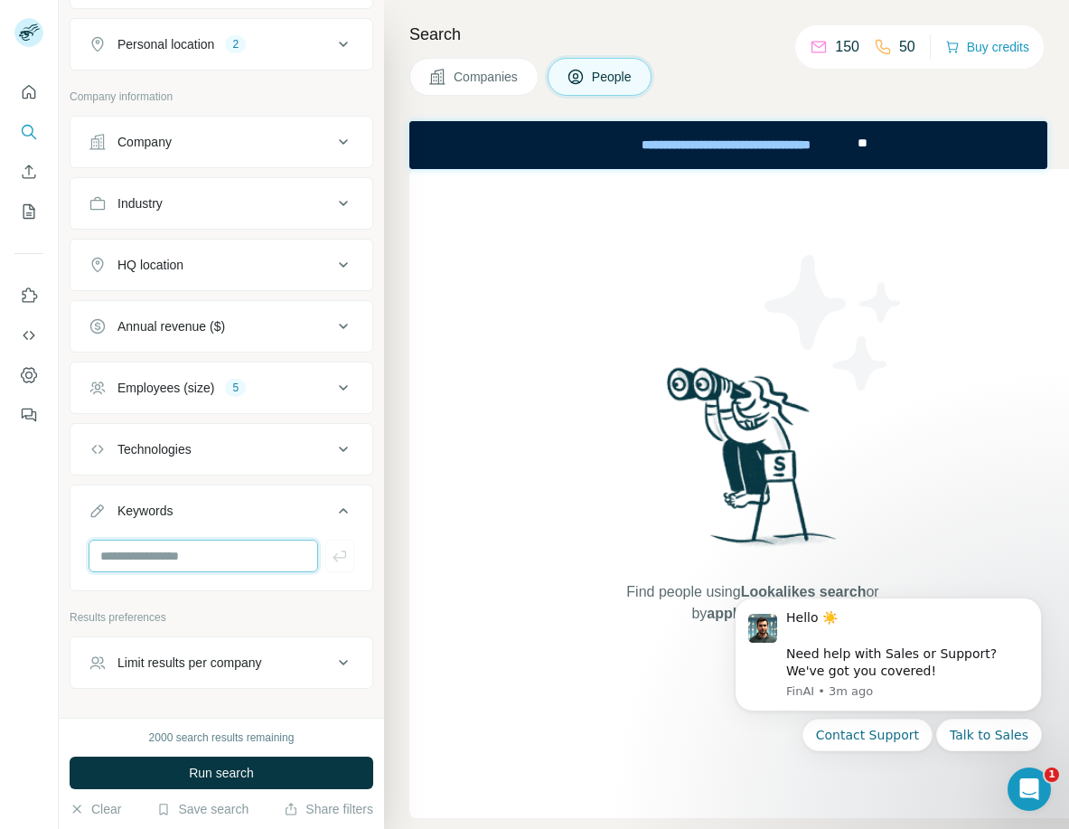
click at [193, 554] on input "text" at bounding box center [204, 555] width 230 height 33
paste input "**********"
type input "**********"
click at [331, 564] on icon "button" at bounding box center [340, 556] width 18 height 18
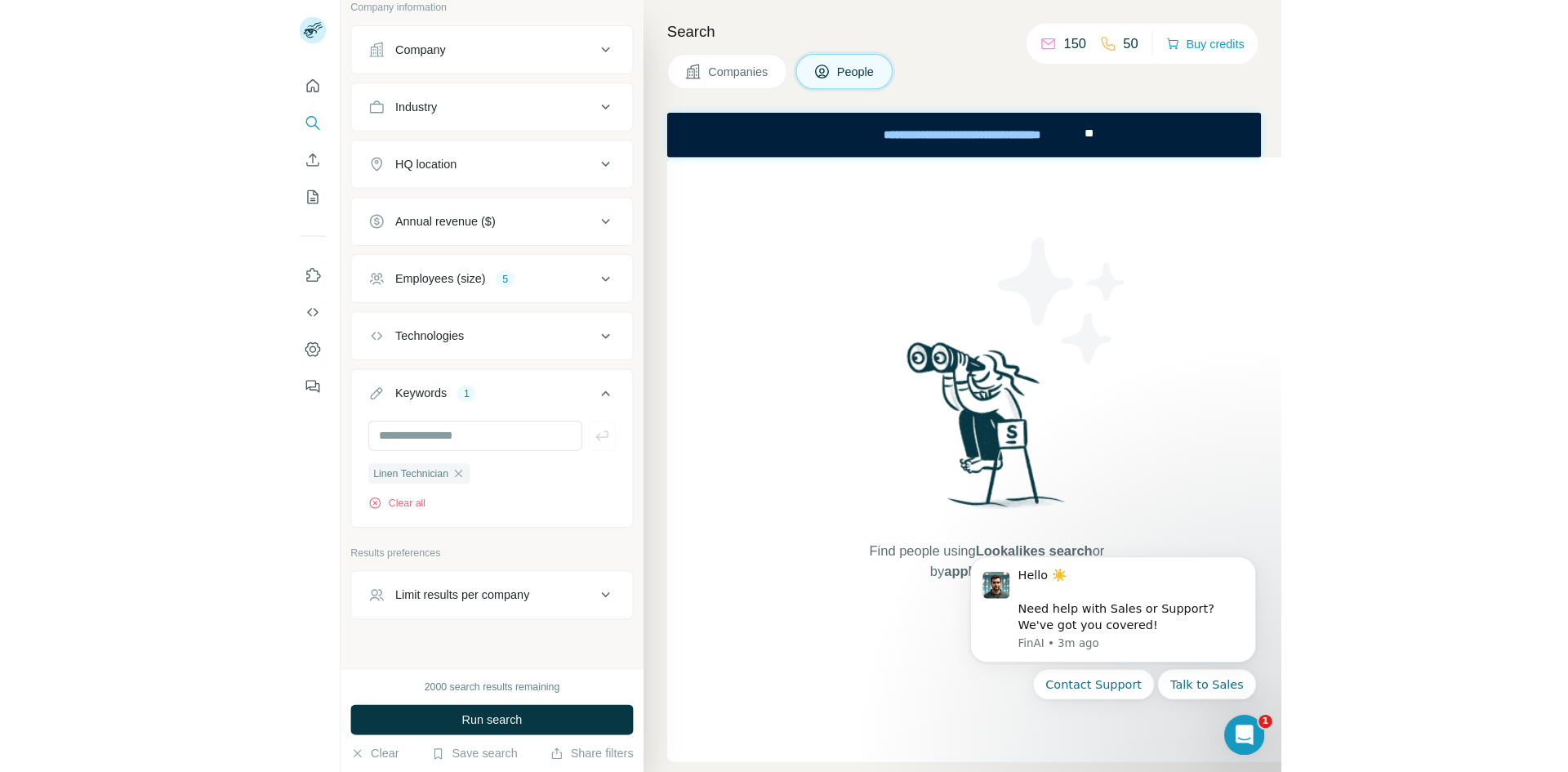
scroll to position [389, 0]
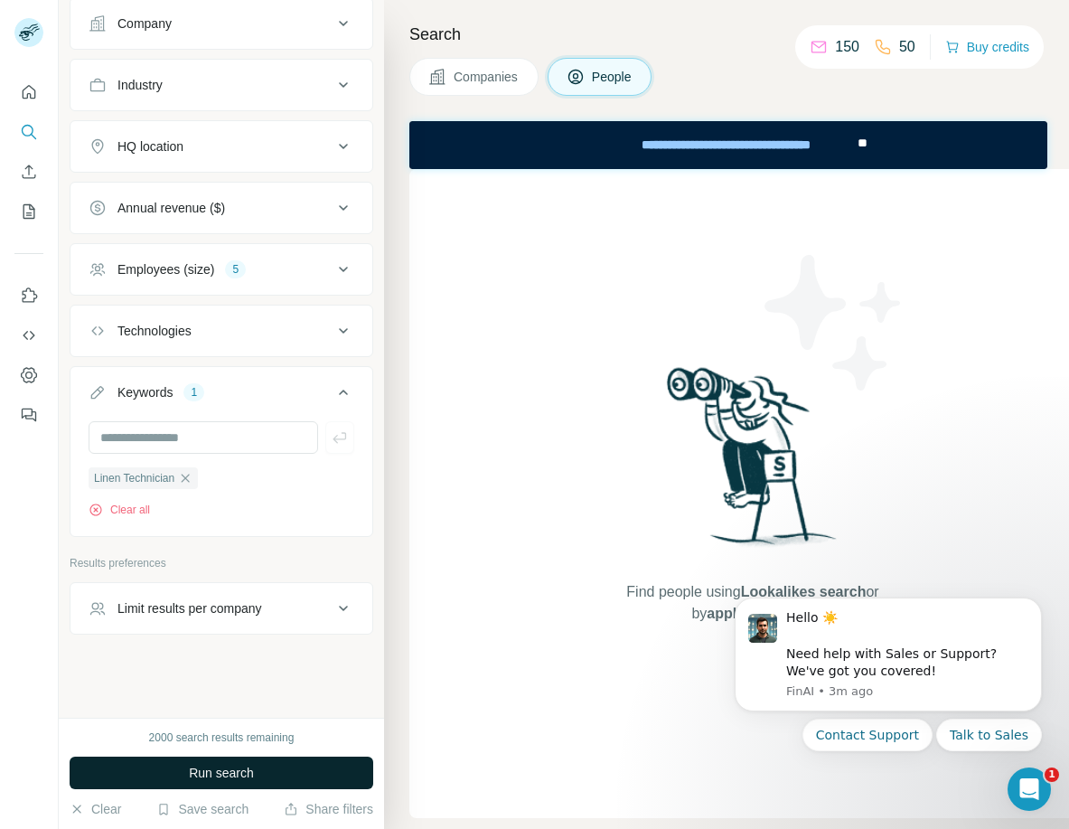
click at [230, 765] on span "Run search" at bounding box center [221, 773] width 65 height 18
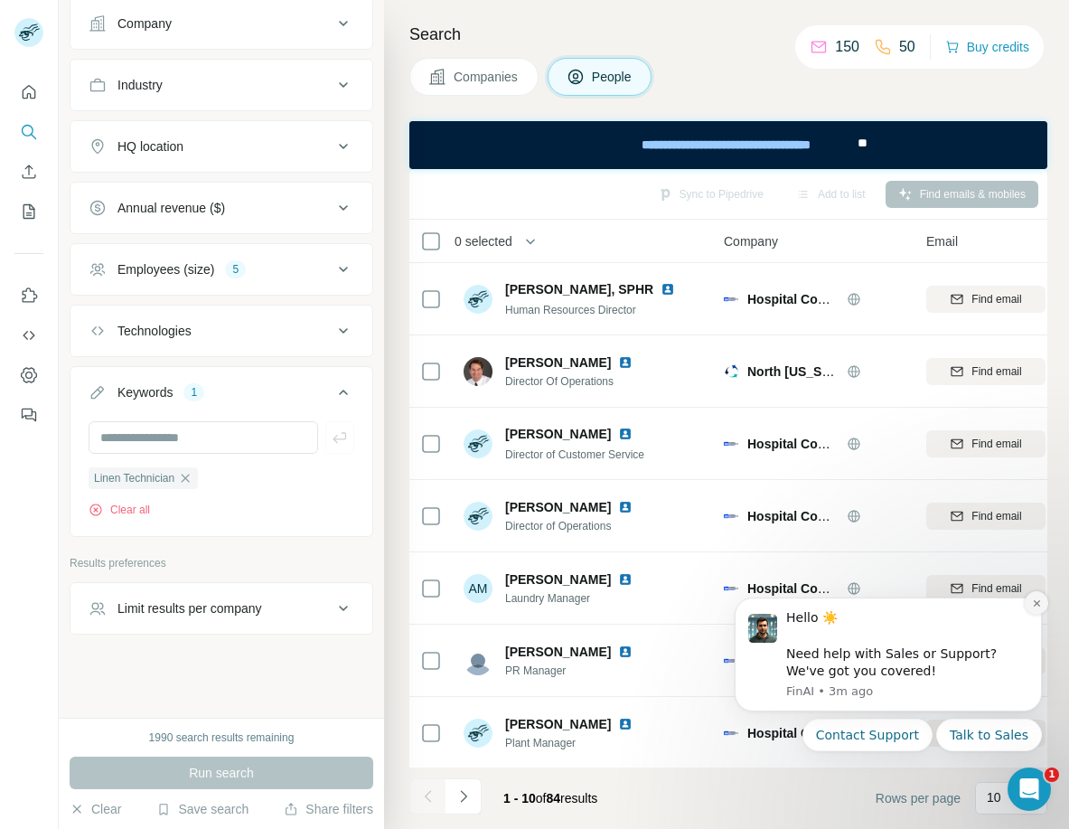
click at [1035, 608] on button "Dismiss notification" at bounding box center [1036, 602] width 23 height 23
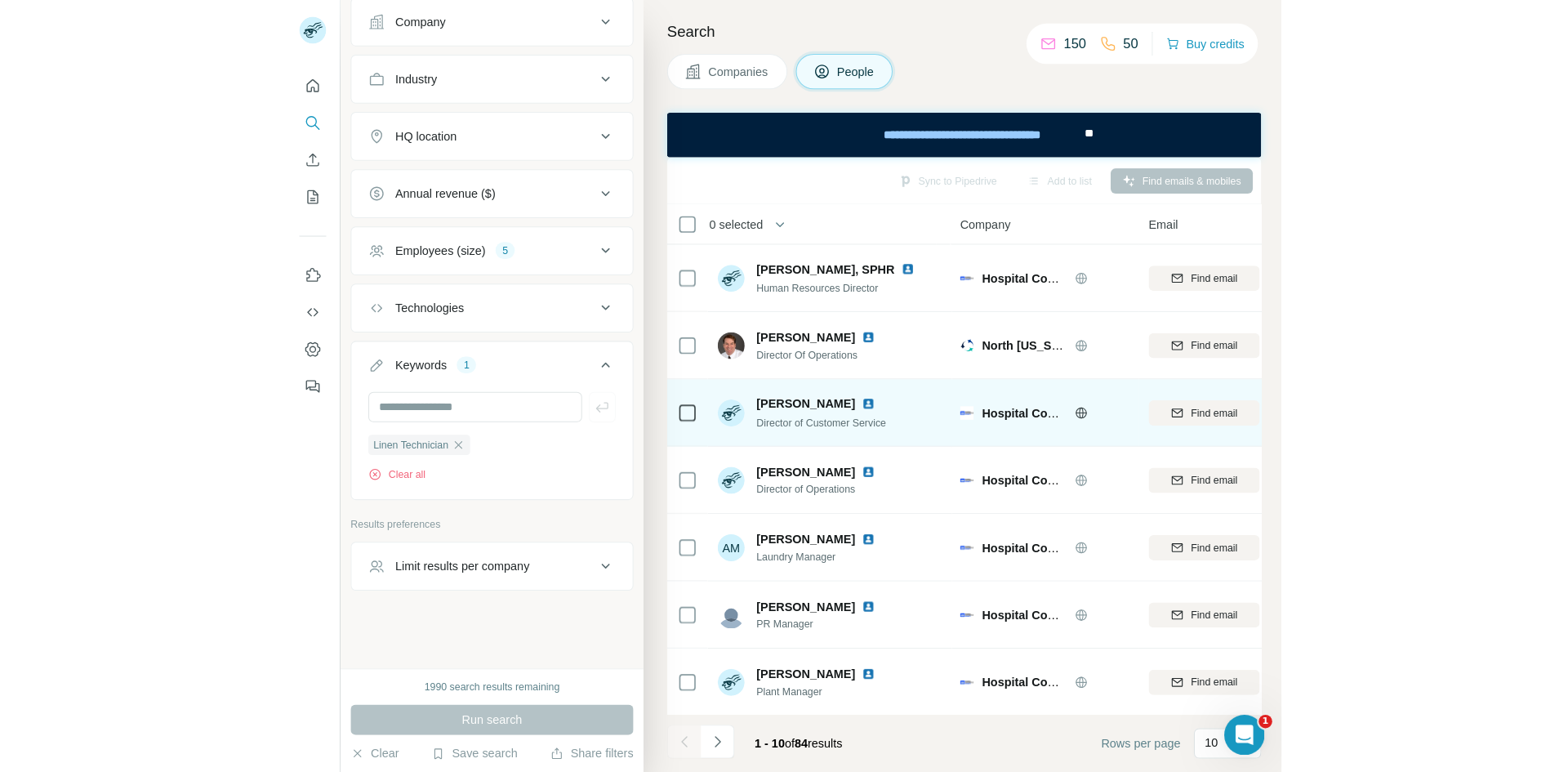
scroll to position [366, 0]
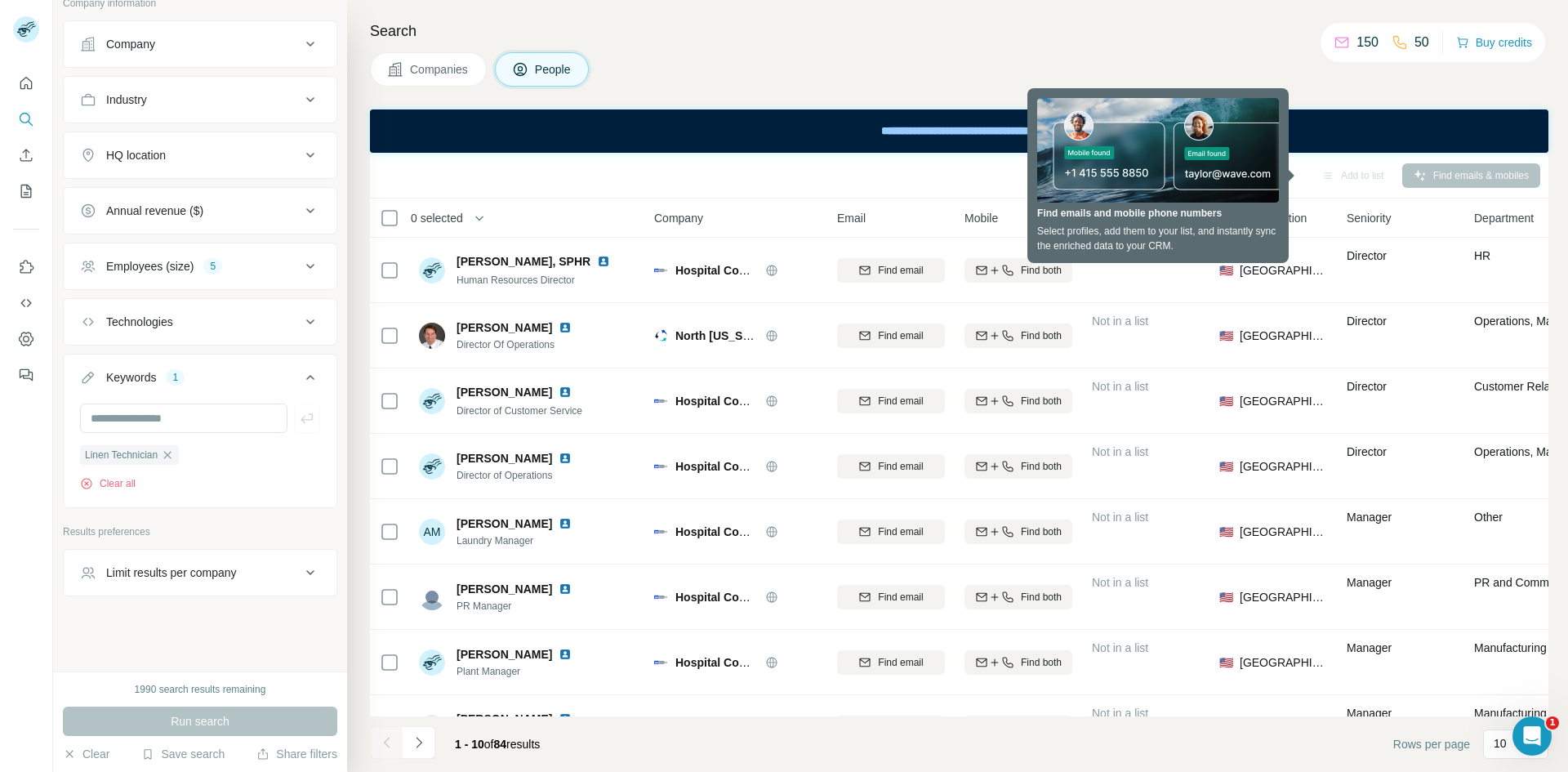
click at [965, 183] on div "Sync to Pipedrive Add to list Find emails & mobiles" at bounding box center [959, 175] width 1162 height 29
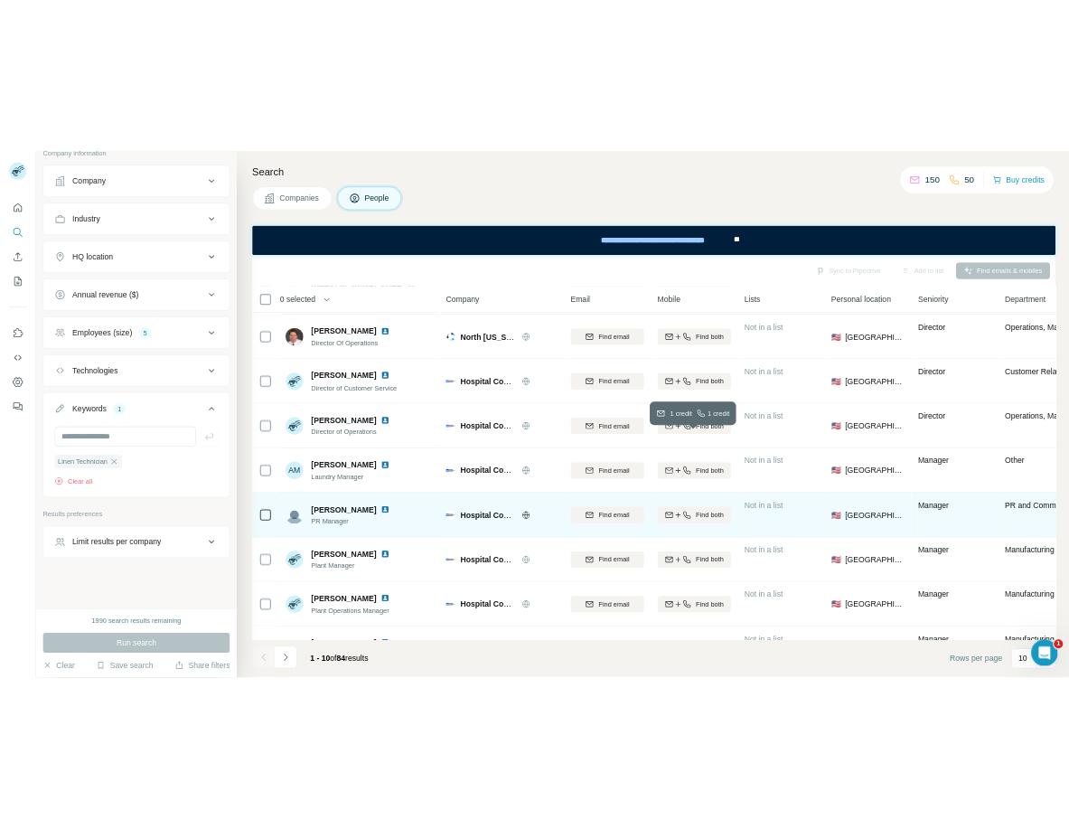
scroll to position [0, 0]
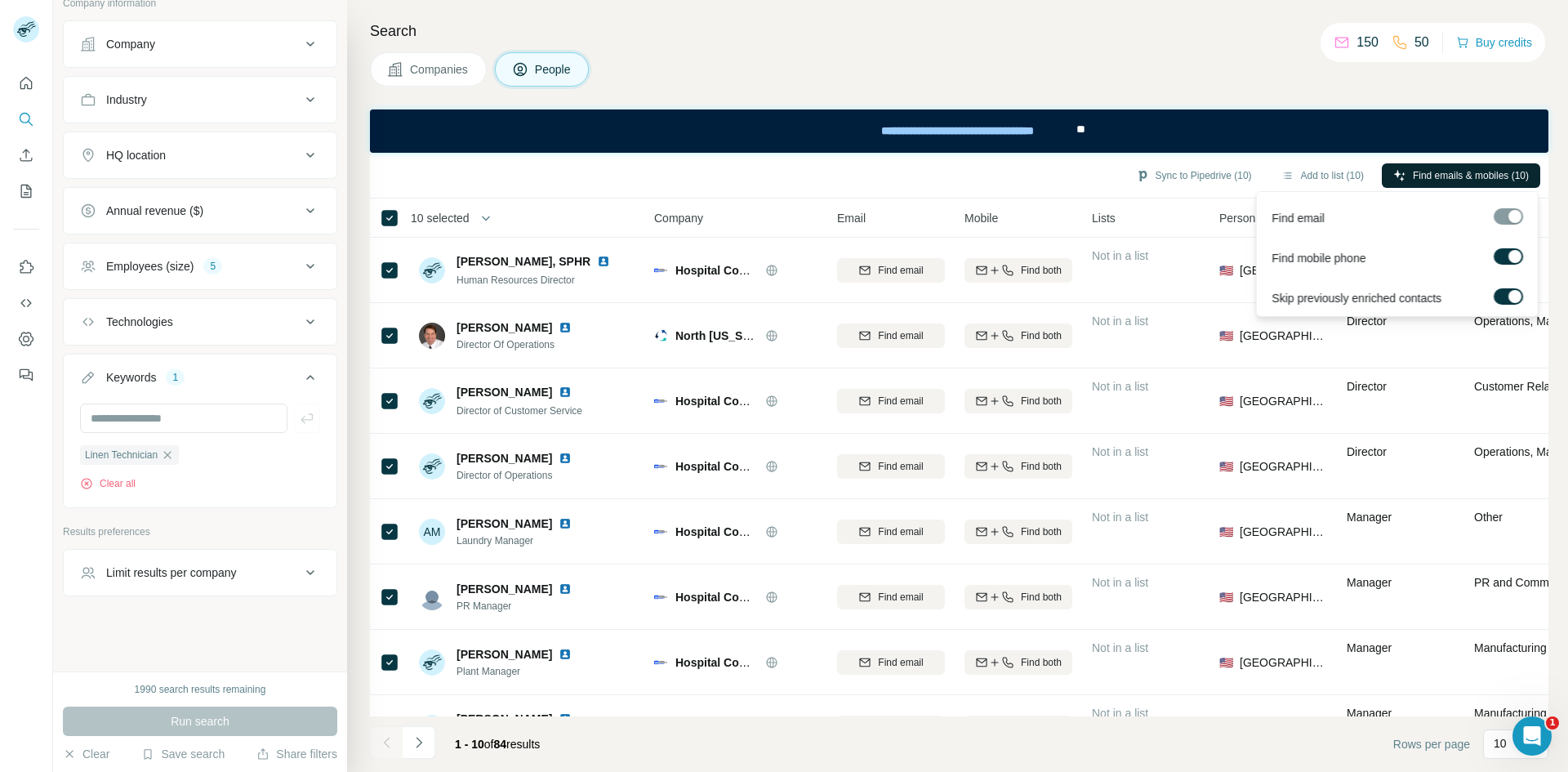
click at [965, 175] on span "Find emails & mobiles (10)" at bounding box center [1470, 175] width 116 height 14
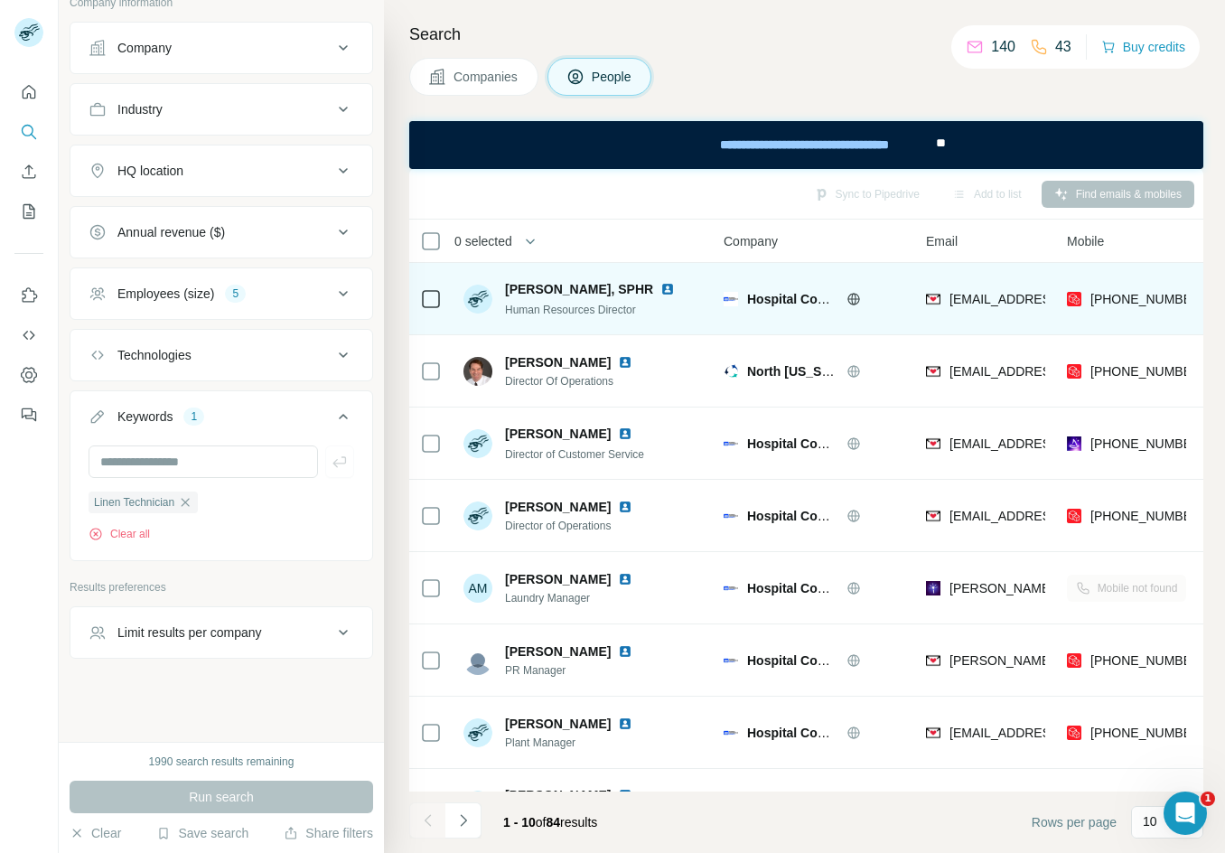
click at [521, 286] on span "[PERSON_NAME], SPHR" at bounding box center [579, 289] width 148 height 14
drag, startPoint x: 748, startPoint y: 300, endPoint x: 849, endPoint y: 305, distance: 101.3
click at [849, 305] on div "Hospital Cooperative Laundry" at bounding box center [825, 299] width 157 height 18
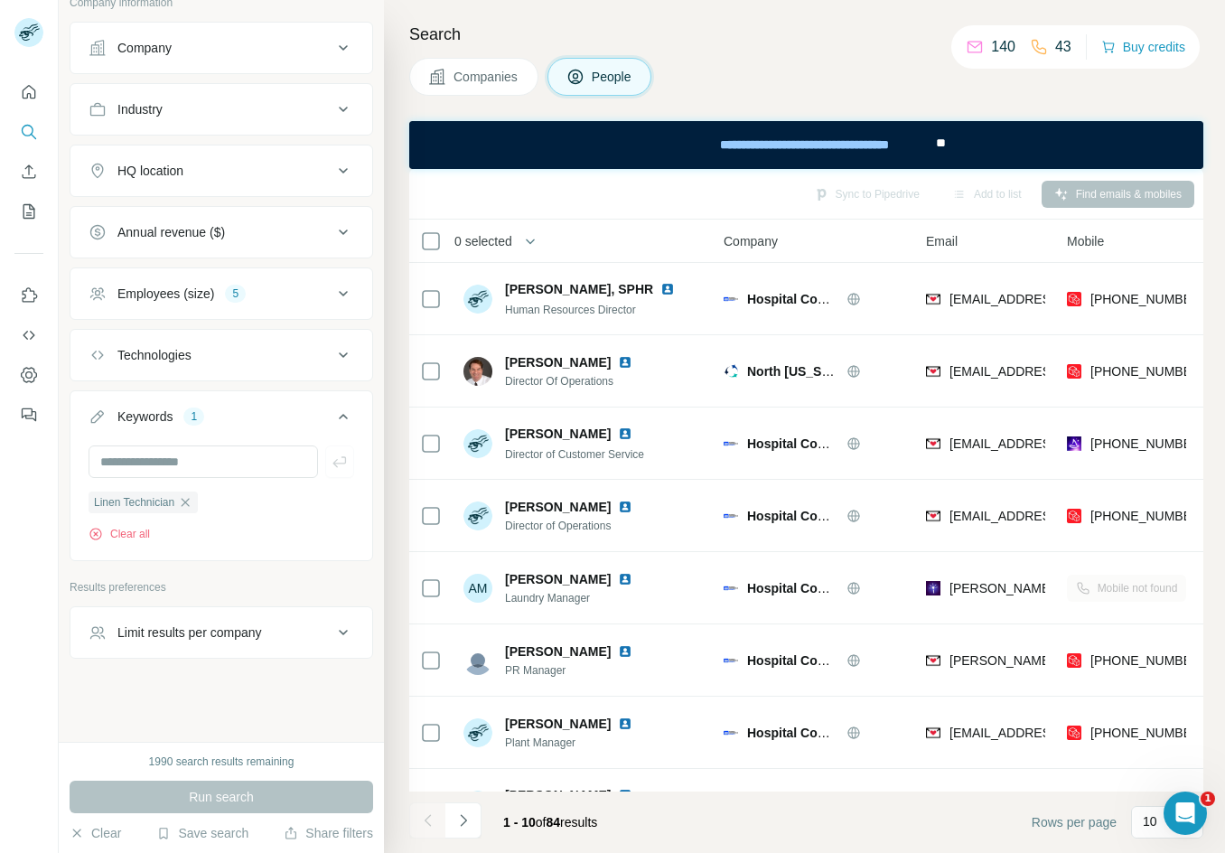
click at [695, 240] on th "0 selected" at bounding box center [553, 241] width 289 height 43
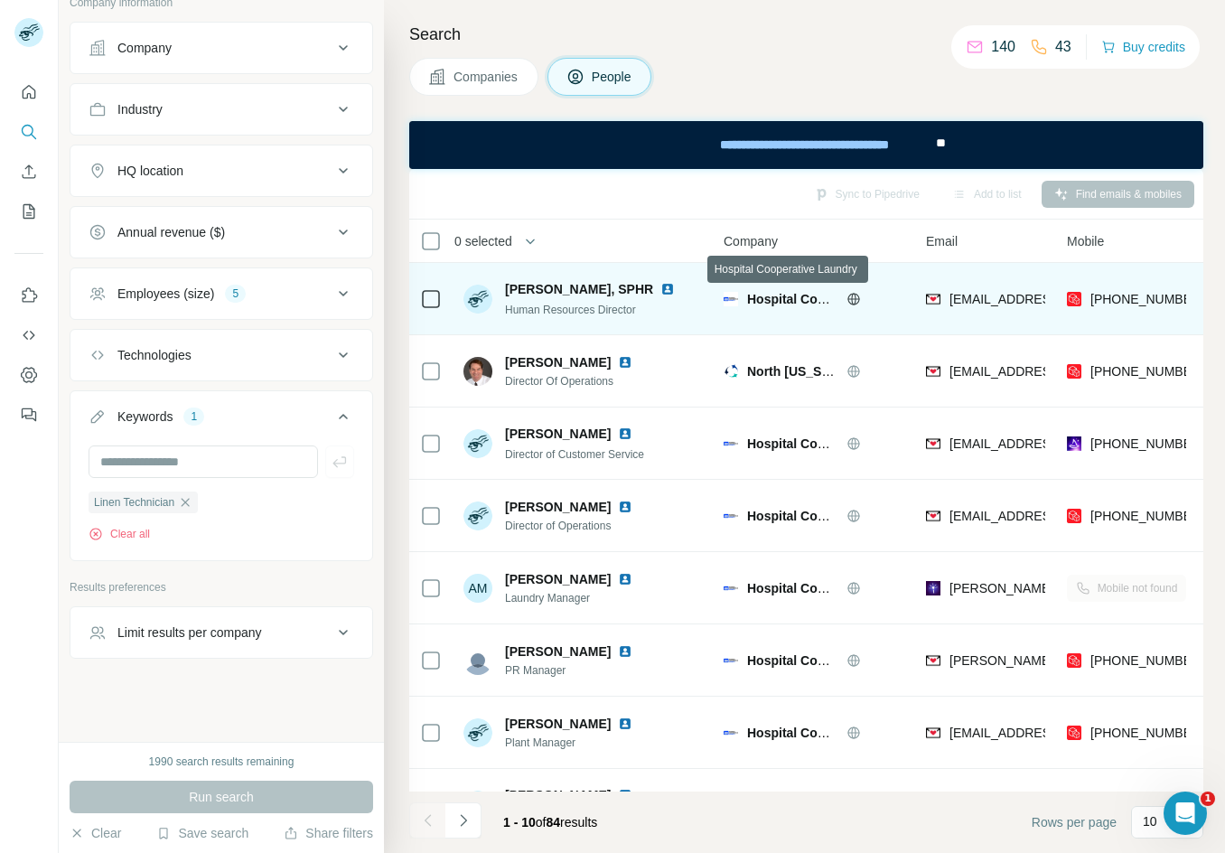
click at [773, 302] on span "Hospital Cooperative Laundry" at bounding box center [837, 299] width 180 height 14
copy div "Hospital Cooperative Laundry"
click at [538, 287] on span "[PERSON_NAME], SPHR" at bounding box center [579, 289] width 148 height 14
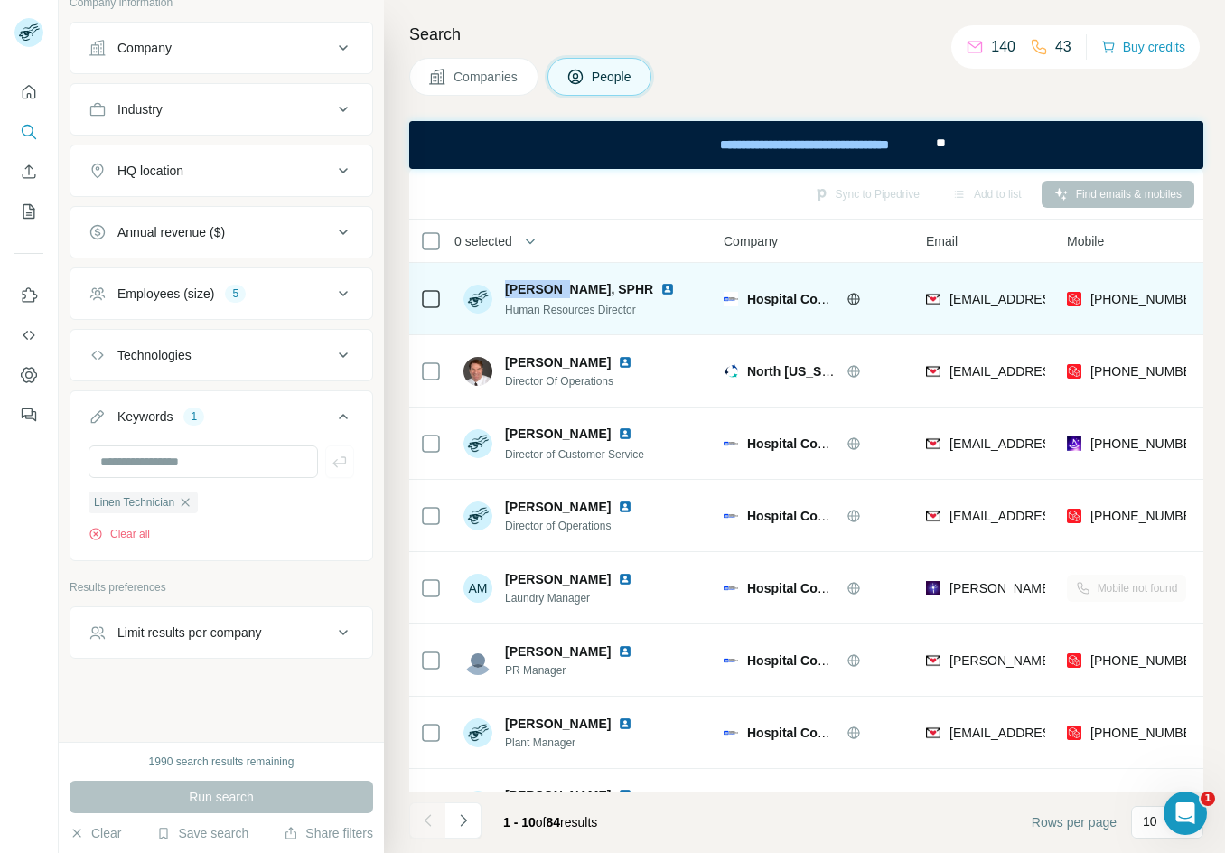
click at [537, 287] on span "[PERSON_NAME], SPHR" at bounding box center [579, 289] width 148 height 14
copy span "[PERSON_NAME]"
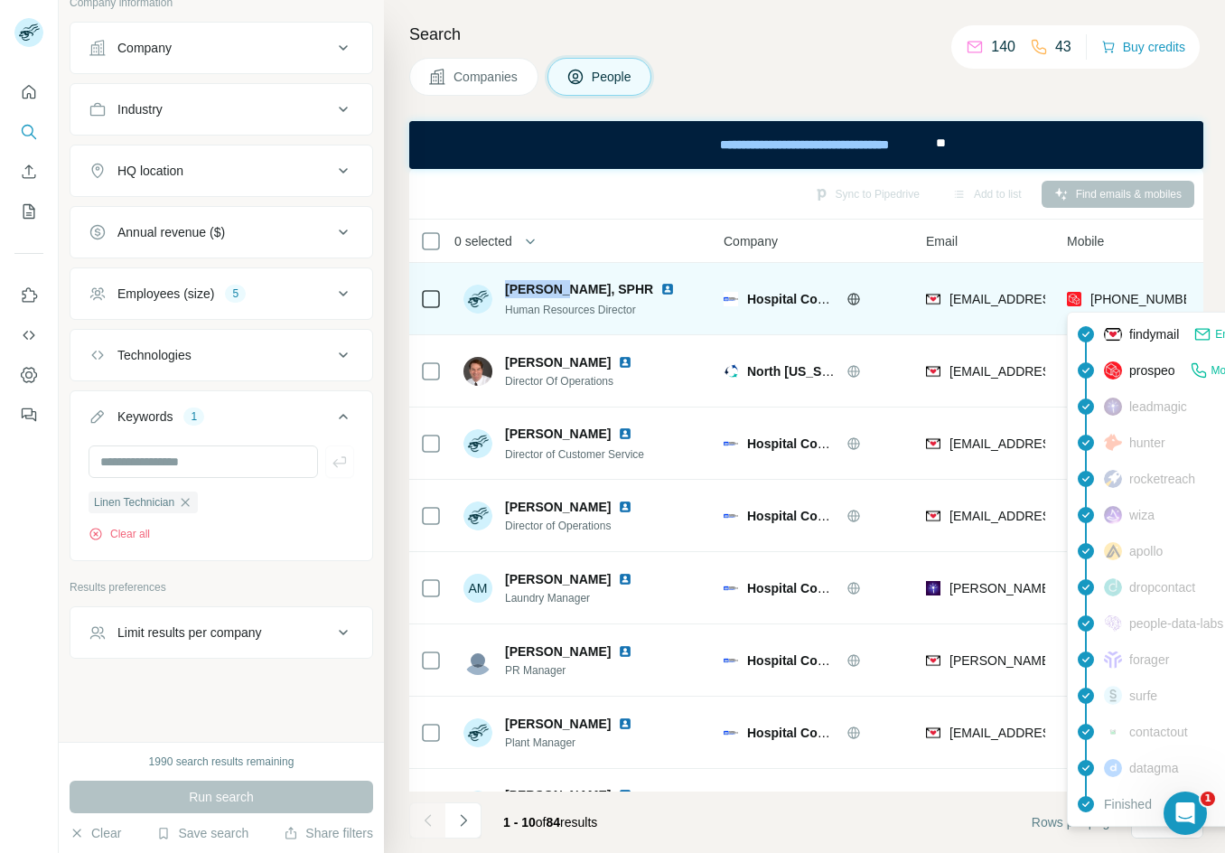
click at [1068, 298] on span "[PHONE_NUMBER]" at bounding box center [1148, 299] width 114 height 14
click at [1068, 297] on span "[PHONE_NUMBER]" at bounding box center [1148, 299] width 114 height 14
copy span "12142934443"
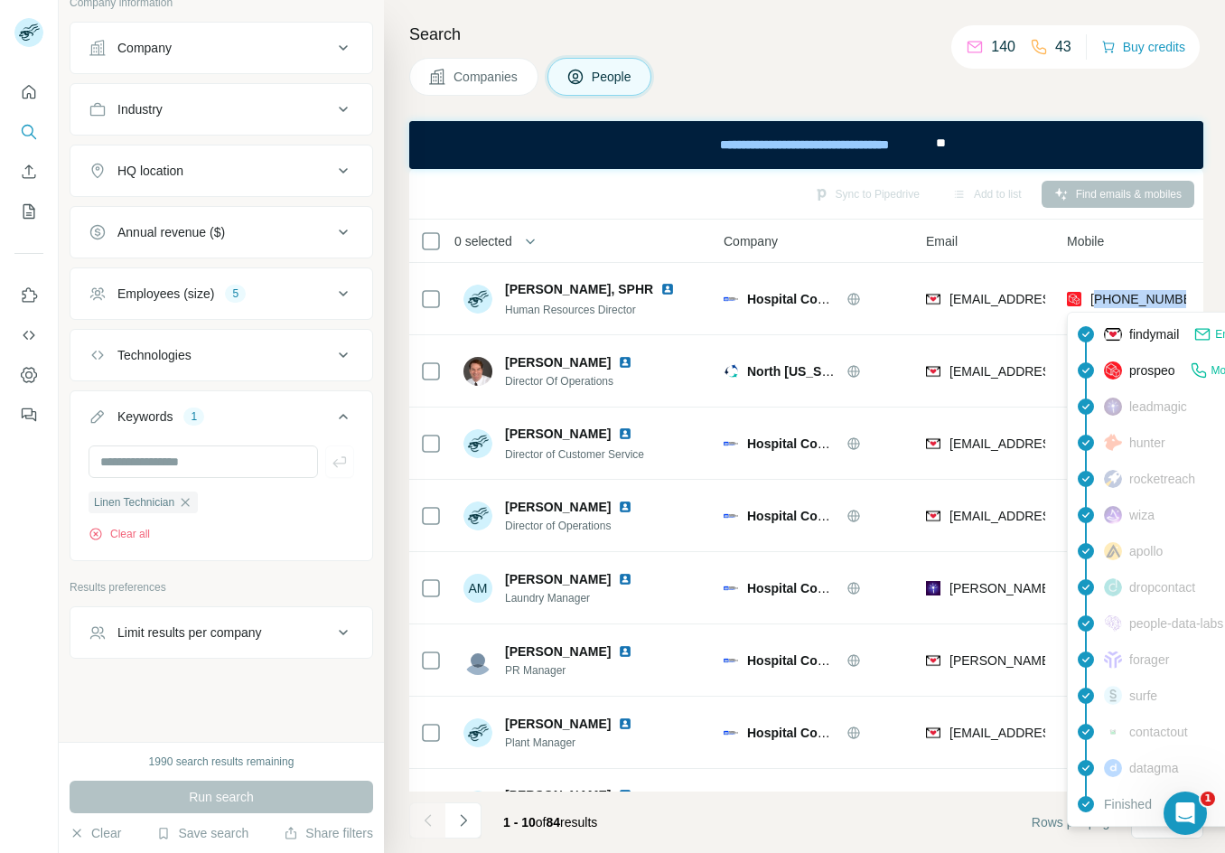
click at [333, 634] on icon at bounding box center [344, 633] width 22 height 22
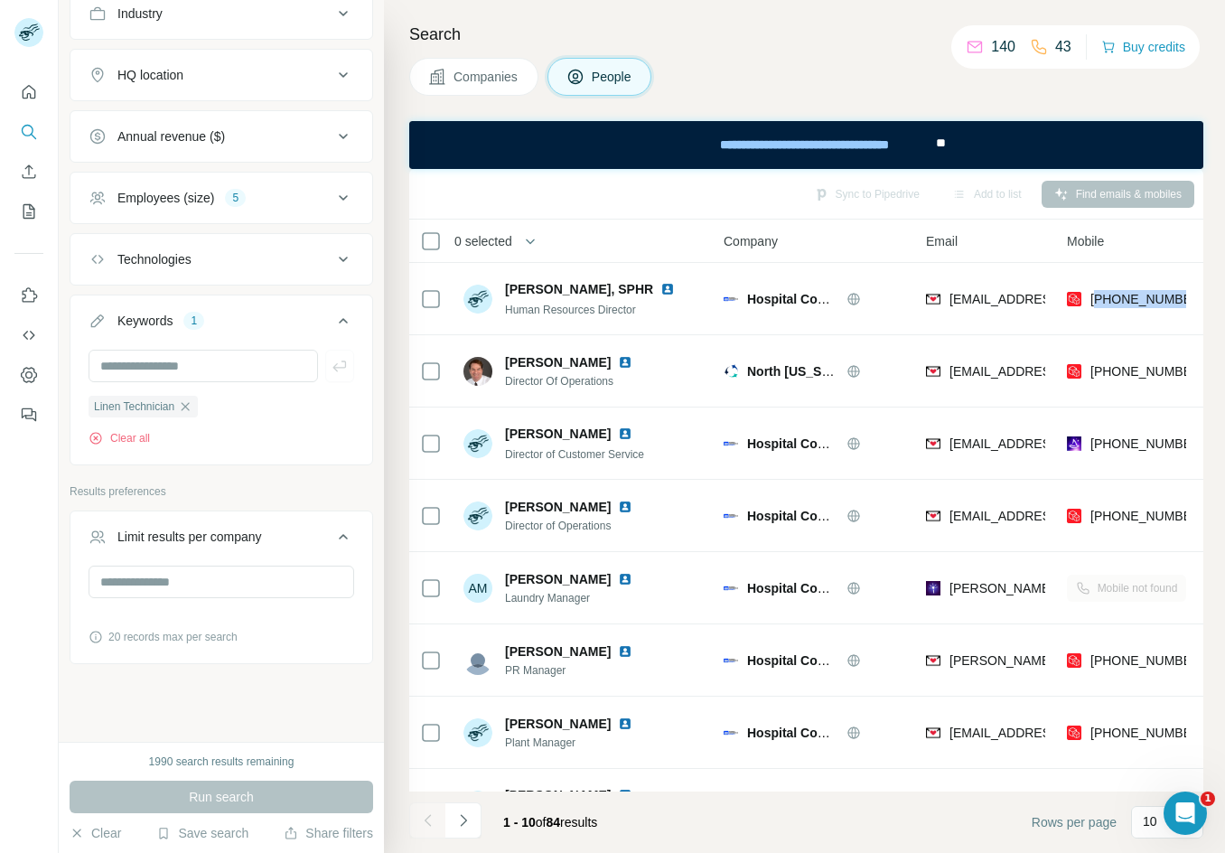
scroll to position [507, 0]
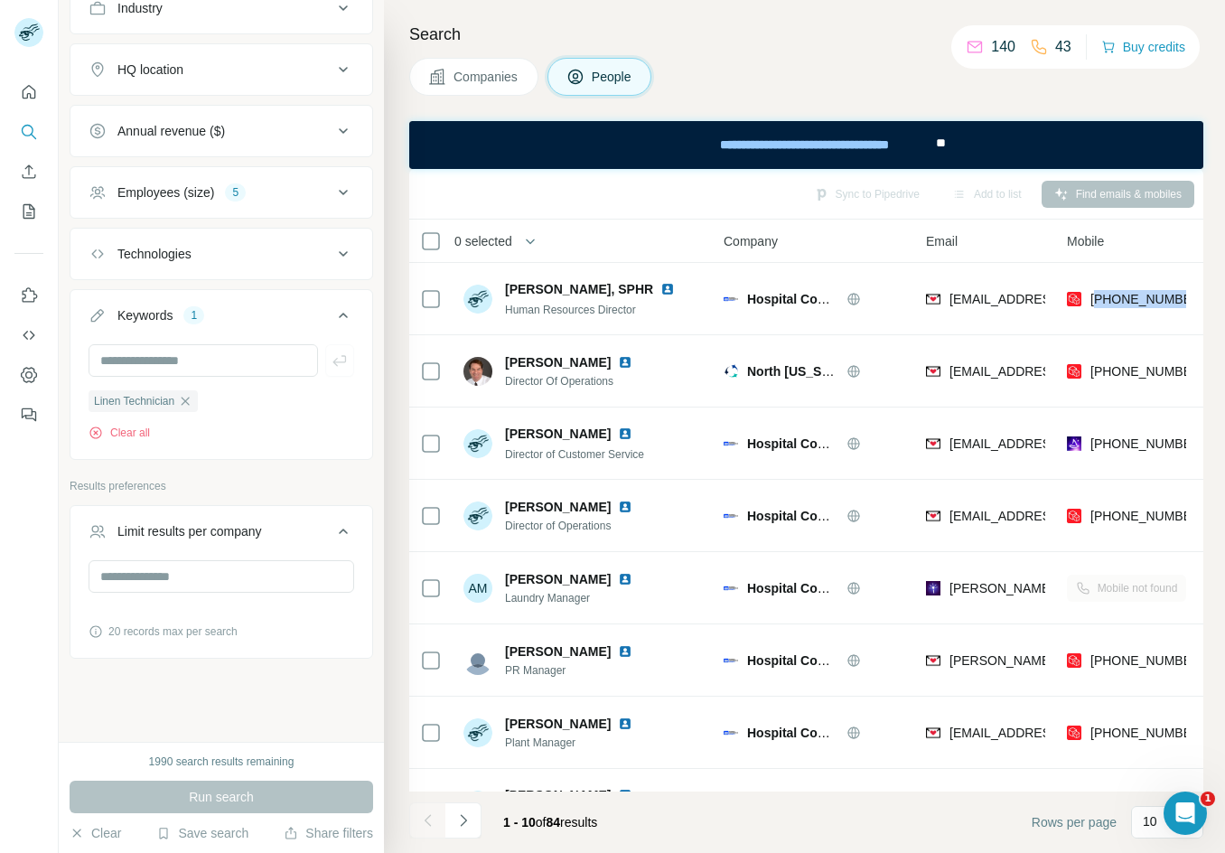
click at [333, 533] on icon at bounding box center [344, 531] width 22 height 22
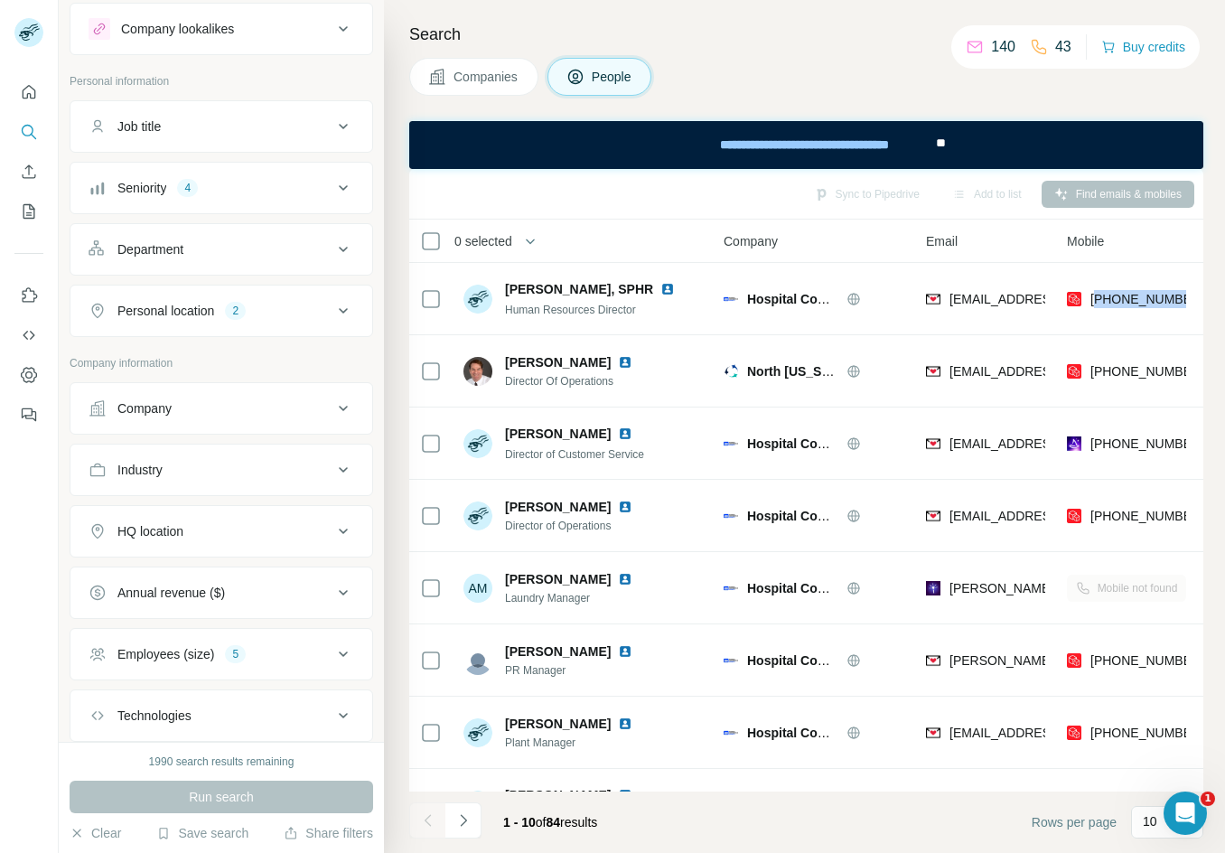
scroll to position [0, 0]
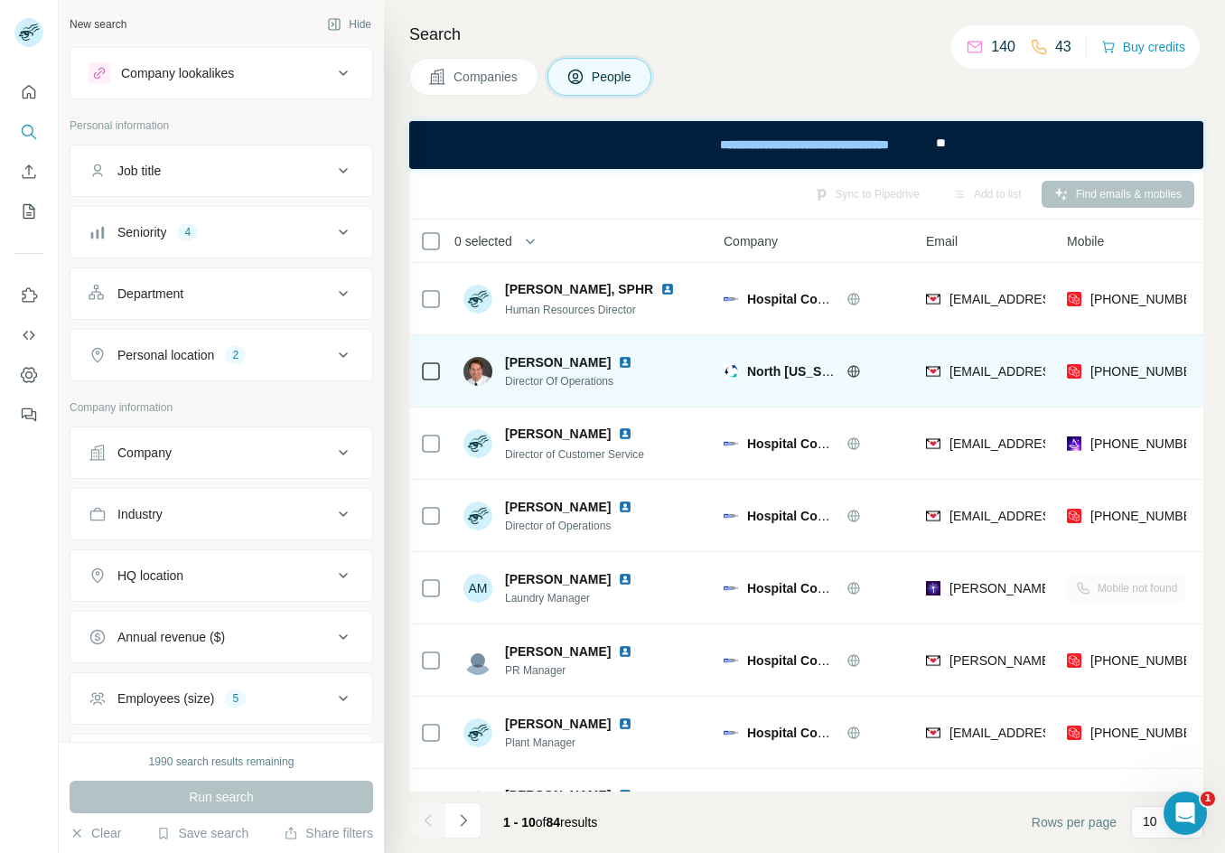
click at [520, 366] on span "[PERSON_NAME]" at bounding box center [558, 362] width 106 height 18
copy span "Mikey"
click at [783, 370] on span "North [US_STATE] Healthcare Laundry" at bounding box center [862, 371] width 231 height 14
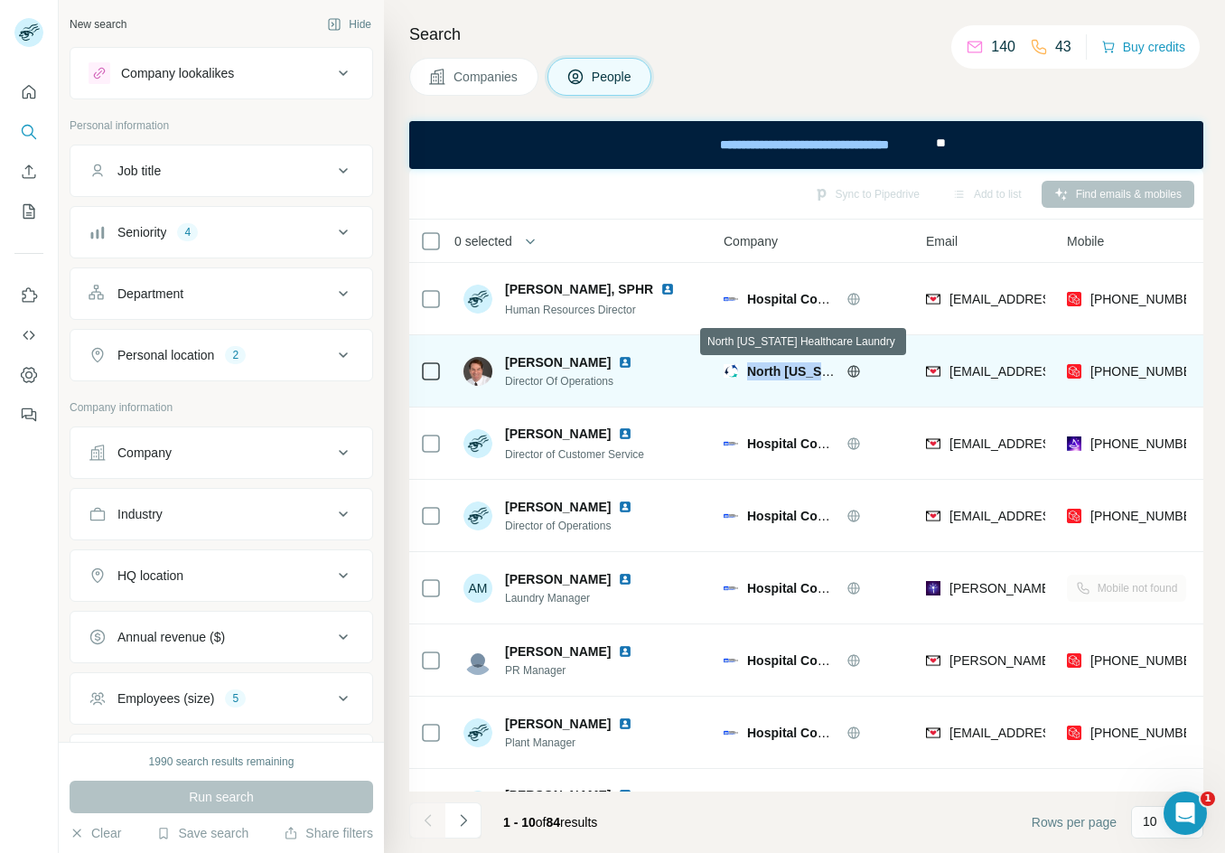
click at [783, 370] on span "North [US_STATE] Healthcare Laundry" at bounding box center [862, 371] width 231 height 14
copy div "North [US_STATE] Healthcare Laundry"
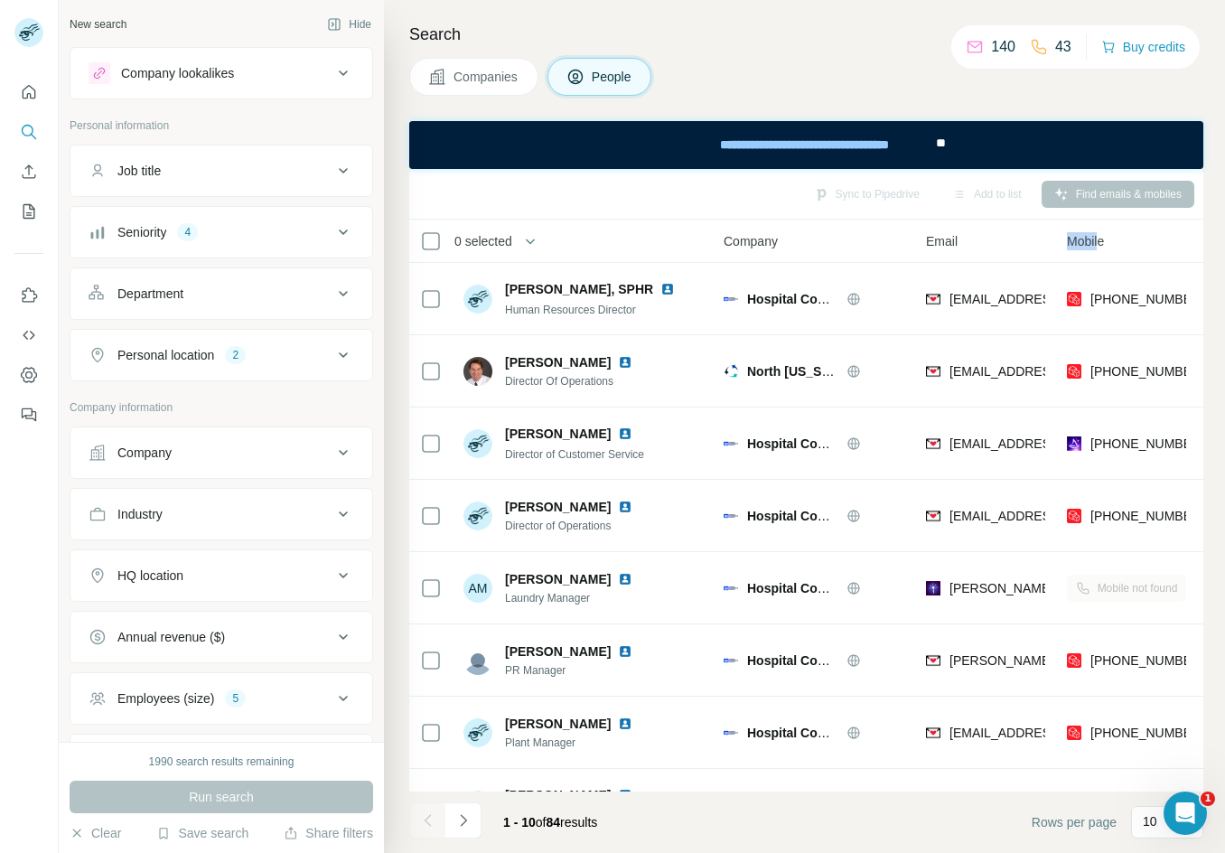
drag, startPoint x: 1099, startPoint y: 246, endPoint x: 1076, endPoint y: 245, distance: 22.6
click at [0, 0] on tr "0 selected People Company Email Mobile Lists Personal location Seniority Depart…" at bounding box center [0, 0] width 0 height 0
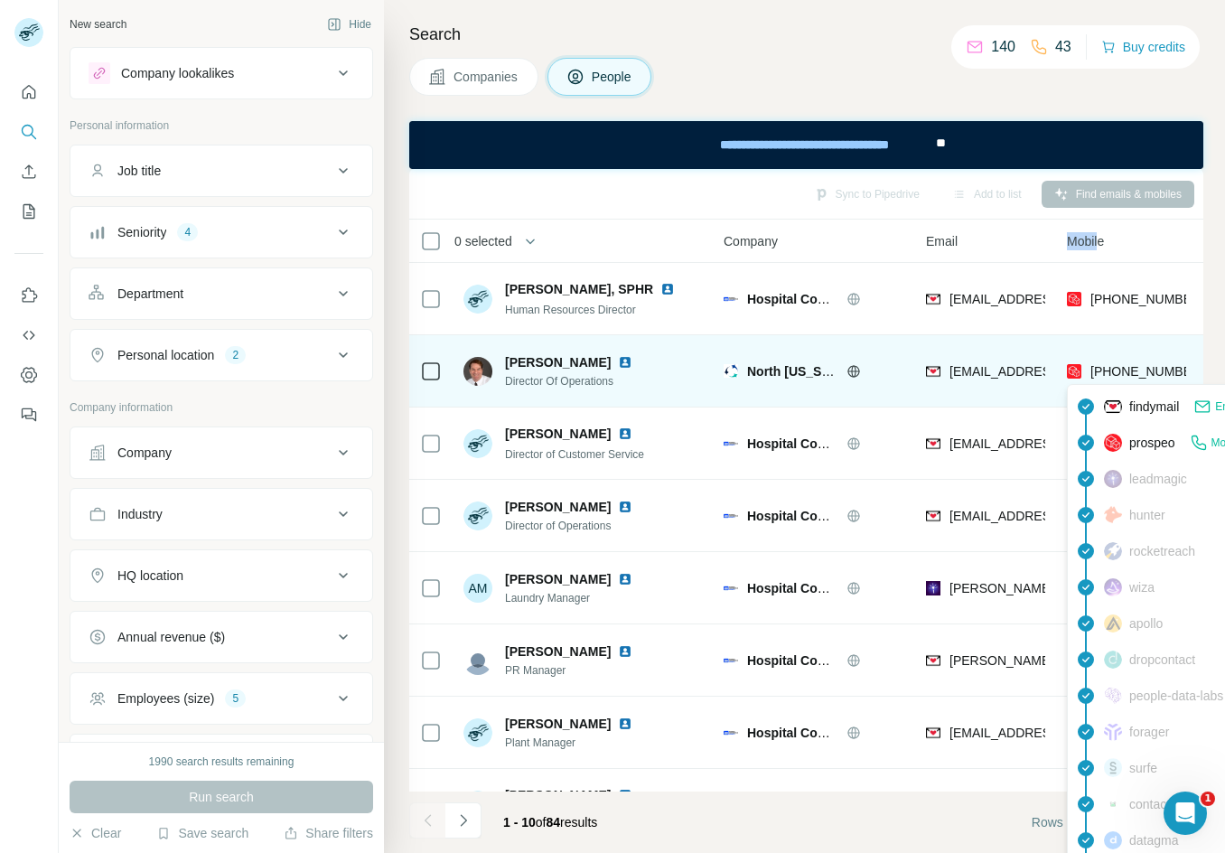
click at [1068, 374] on span "[PHONE_NUMBER]" at bounding box center [1148, 371] width 114 height 14
copy span "19565361079"
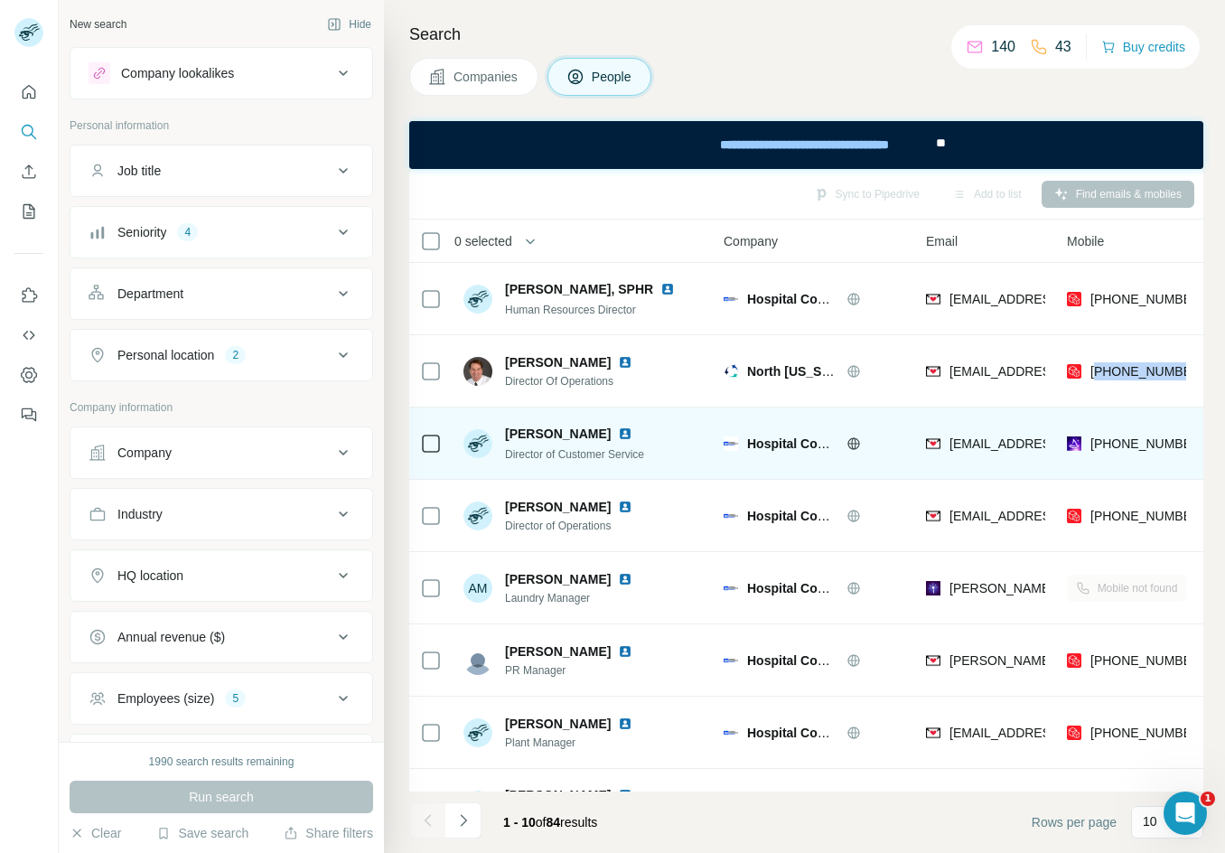
click at [527, 436] on span "[PERSON_NAME]" at bounding box center [558, 434] width 106 height 18
click at [528, 436] on span "[PERSON_NAME]" at bounding box center [558, 434] width 106 height 18
copy span "[PERSON_NAME]"
click at [787, 446] on span "Hospital Cooperative Laundry" at bounding box center [837, 443] width 180 height 14
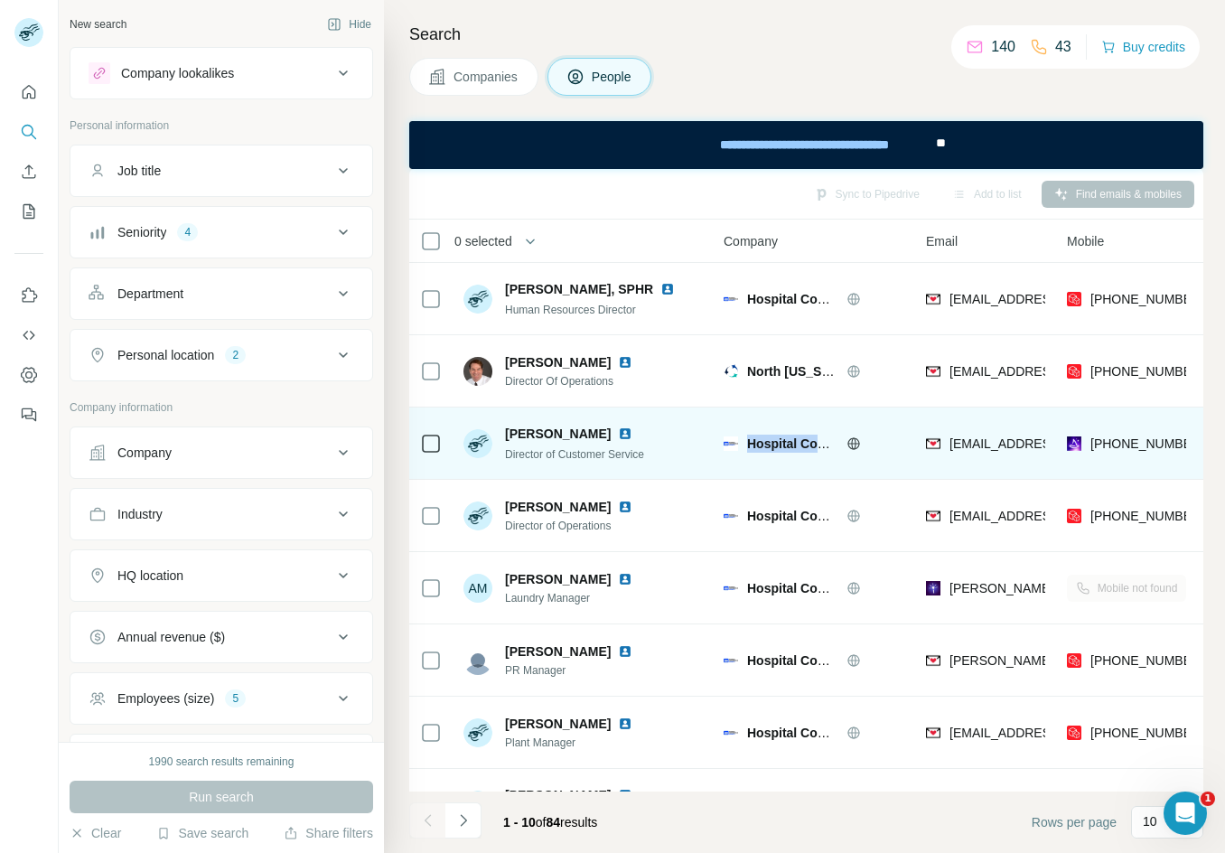
click at [787, 446] on span "Hospital Cooperative Laundry" at bounding box center [837, 443] width 180 height 14
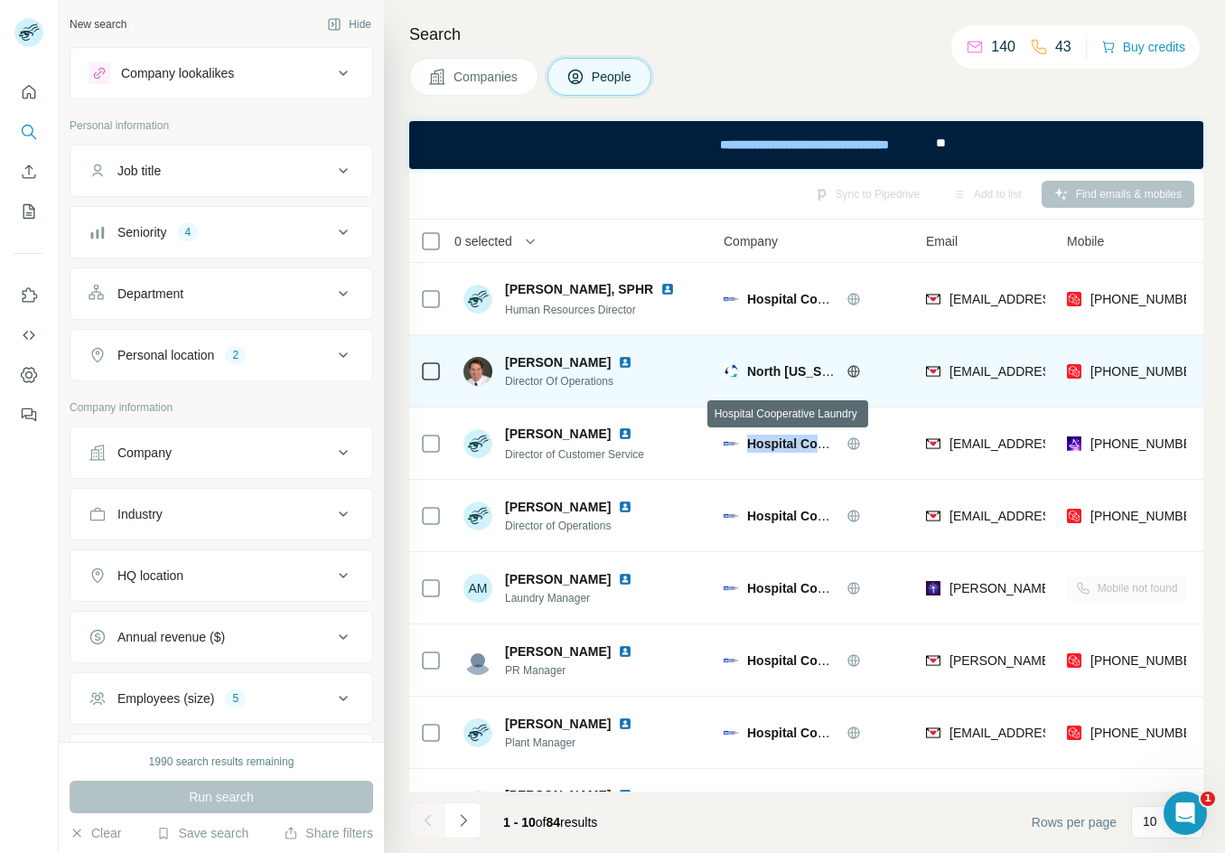
copy div "Hospital Cooperative Laundry"
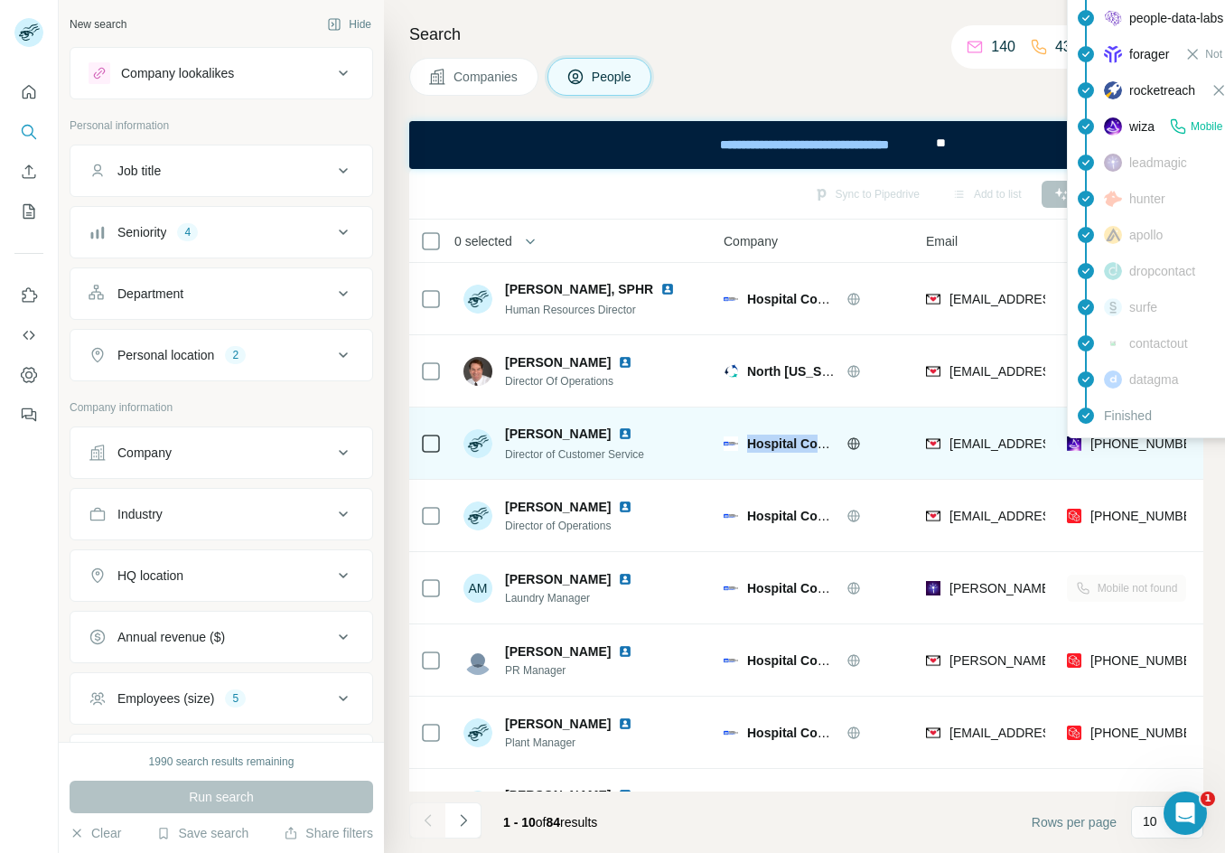
click at [1068, 443] on span "[PHONE_NUMBER]" at bounding box center [1148, 443] width 114 height 14
click at [1068, 455] on div "[PHONE_NUMBER]" at bounding box center [1128, 446] width 123 height 22
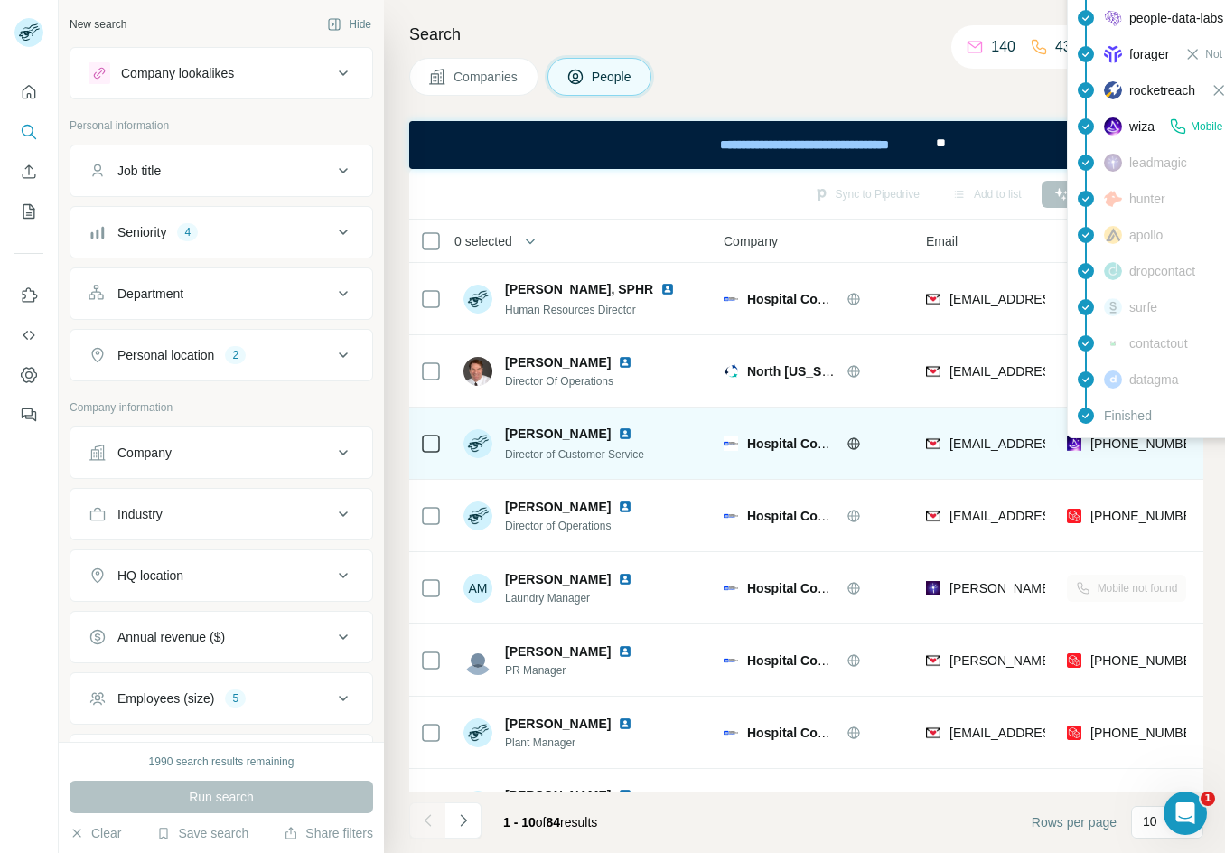
click at [1068, 447] on span "[PHONE_NUMBER]" at bounding box center [1148, 443] width 114 height 14
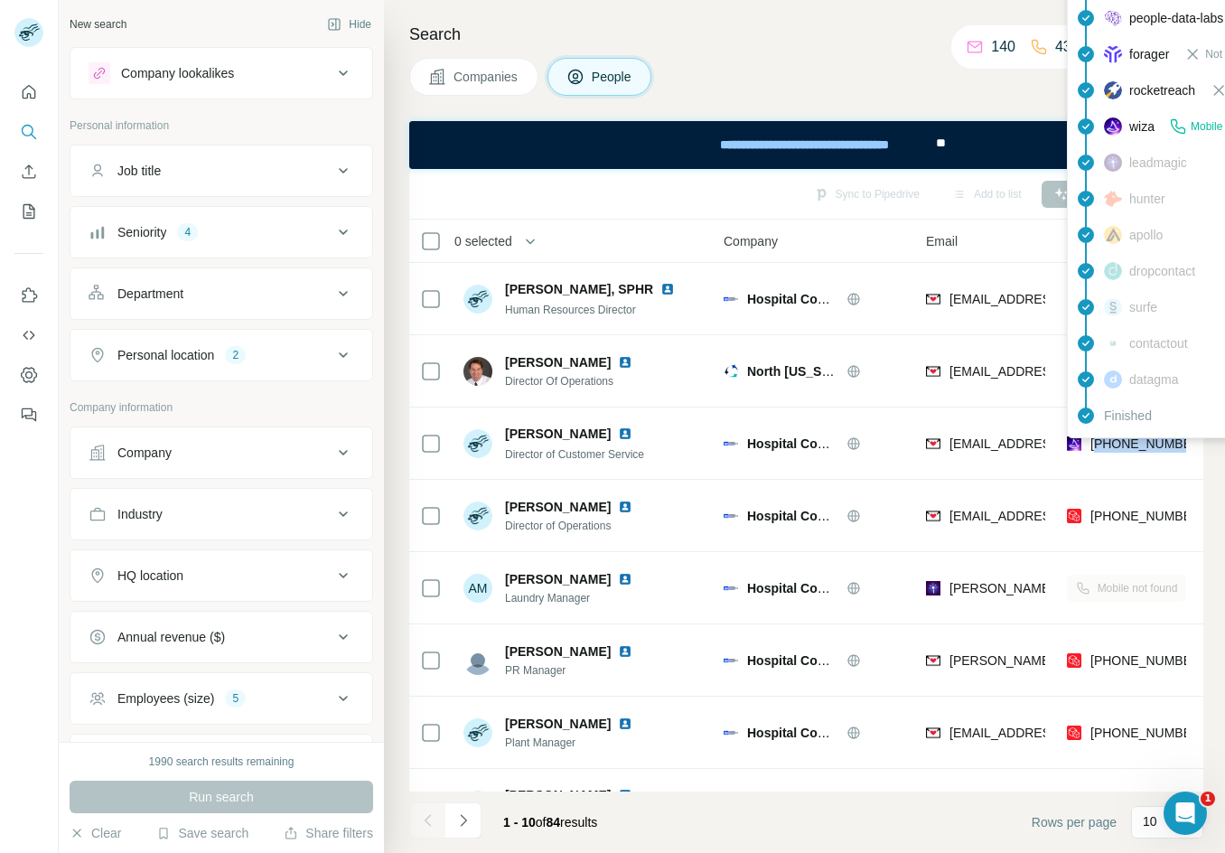
copy span "17202534702"
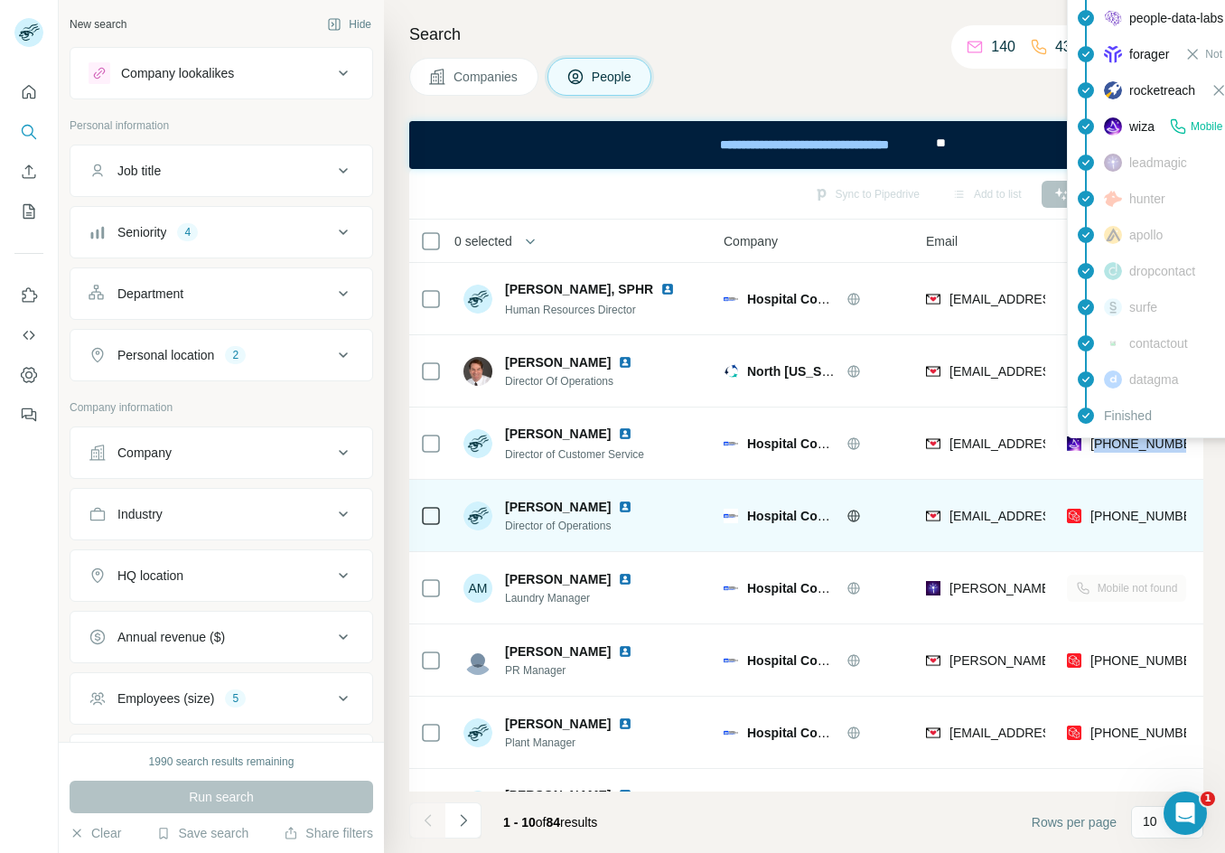
click at [536, 506] on span "[PERSON_NAME]" at bounding box center [558, 507] width 106 height 18
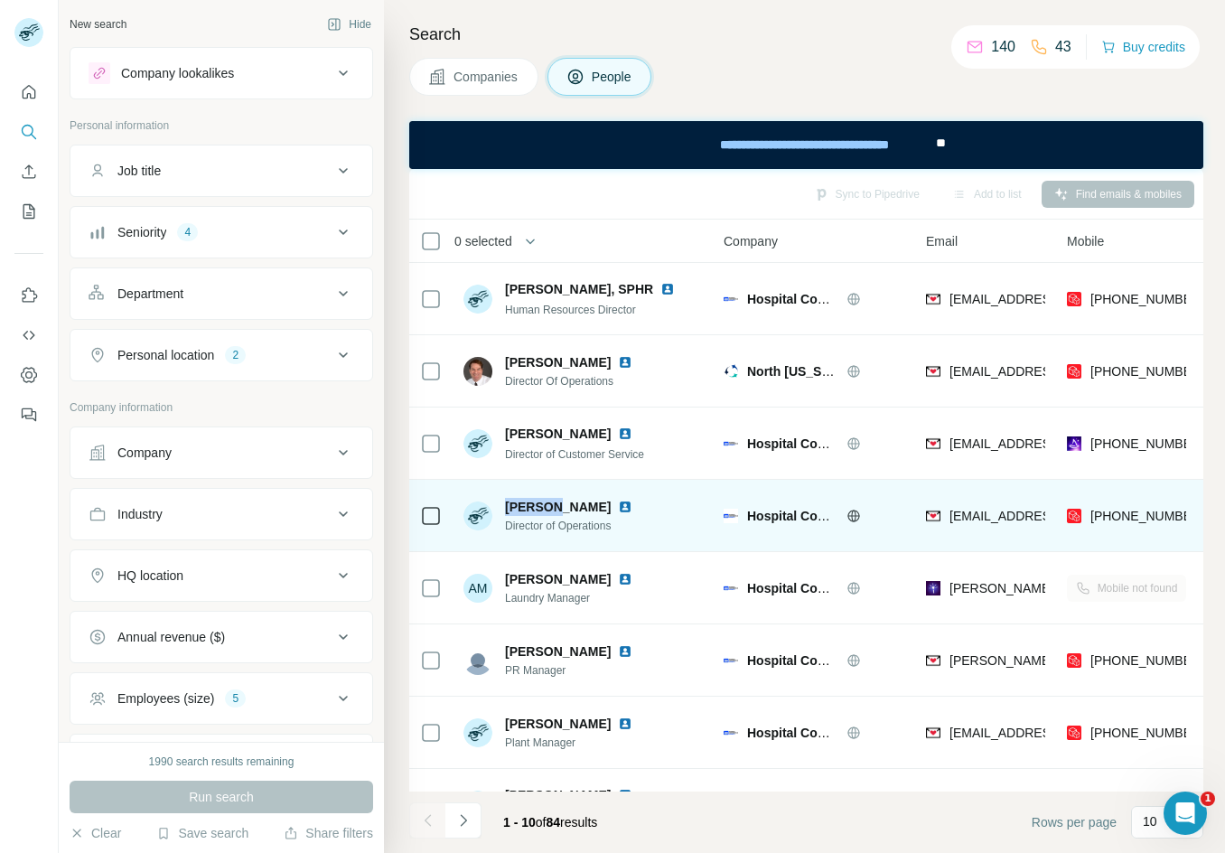
copy span "[PERSON_NAME]"
click at [779, 516] on span "Hospital Cooperative Laundry" at bounding box center [837, 516] width 180 height 14
click at [781, 516] on span "Hospital Cooperative Laundry" at bounding box center [837, 516] width 180 height 14
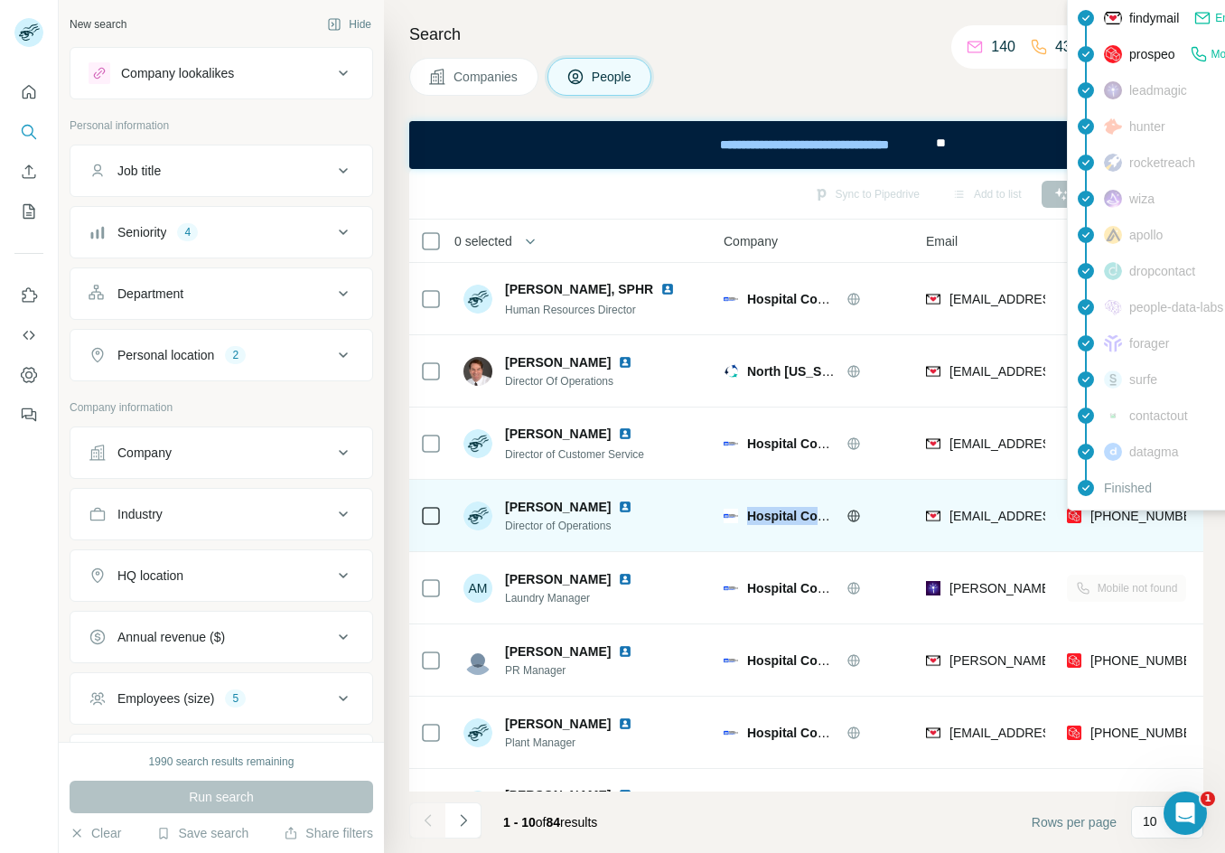
click at [1068, 517] on span "[PHONE_NUMBER]" at bounding box center [1148, 516] width 114 height 14
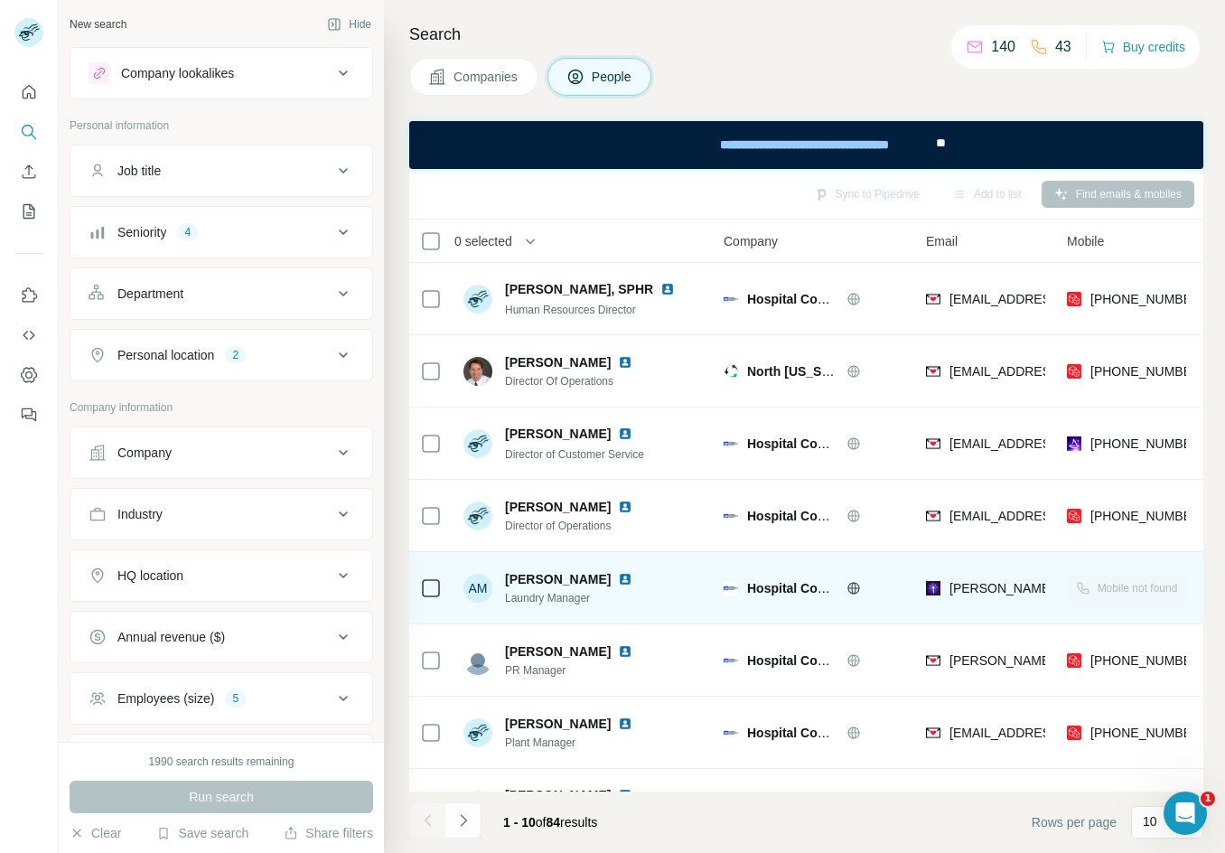
click at [520, 572] on span "[PERSON_NAME]" at bounding box center [558, 579] width 106 height 18
click at [521, 572] on span "[PERSON_NAME]" at bounding box center [558, 579] width 106 height 18
click at [783, 590] on span "Hospital Cooperative Laundry" at bounding box center [837, 588] width 180 height 14
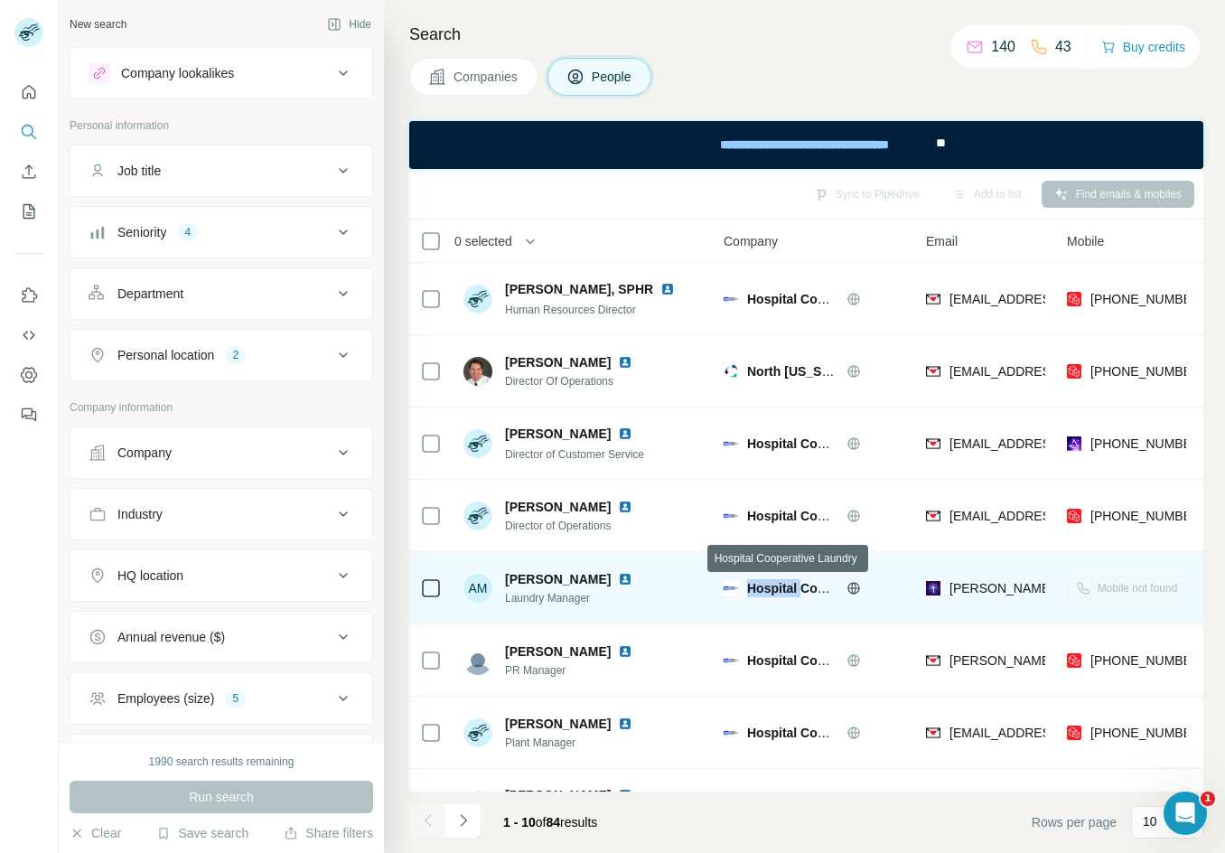
click at [783, 590] on span "Hospital Cooperative Laundry" at bounding box center [837, 588] width 180 height 14
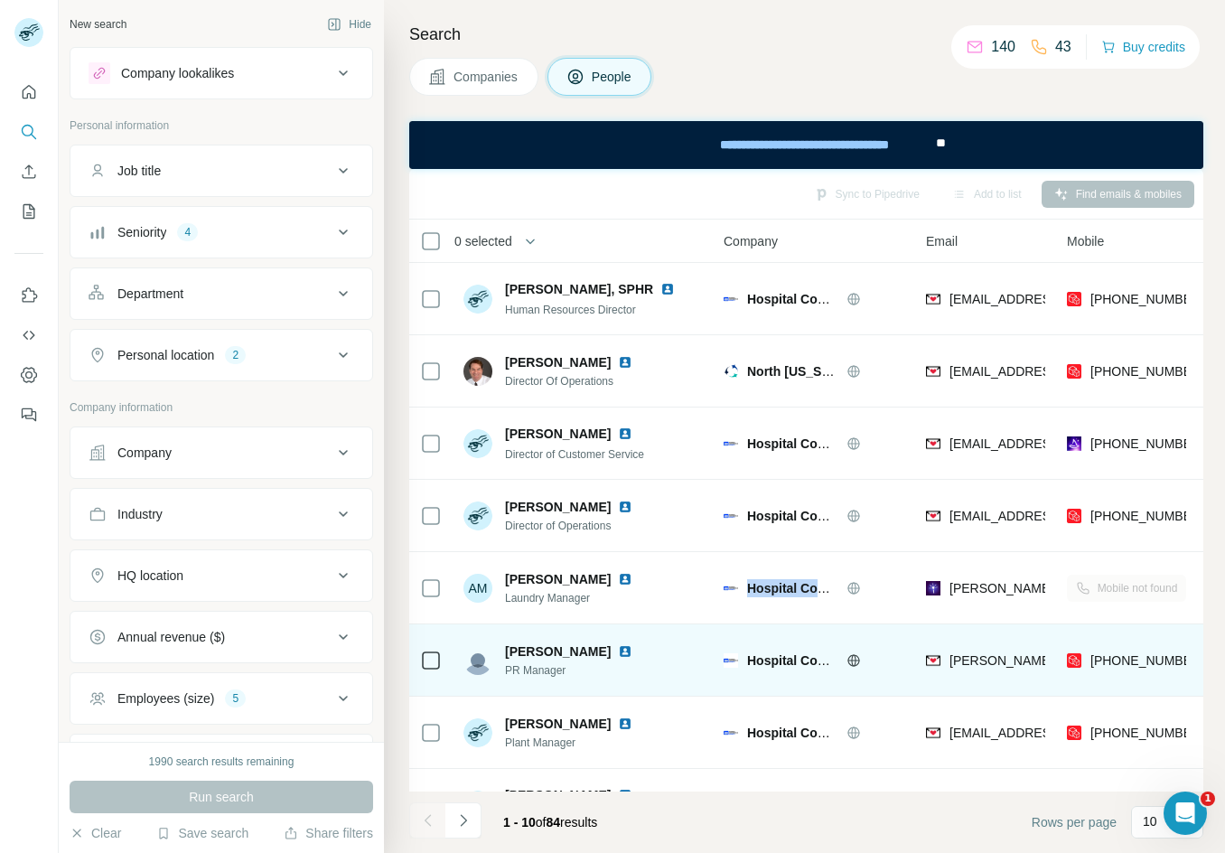
click at [516, 651] on span "[PERSON_NAME]" at bounding box center [558, 651] width 106 height 18
click at [796, 654] on span "Hospital Cooperative Laundry" at bounding box center [837, 660] width 180 height 14
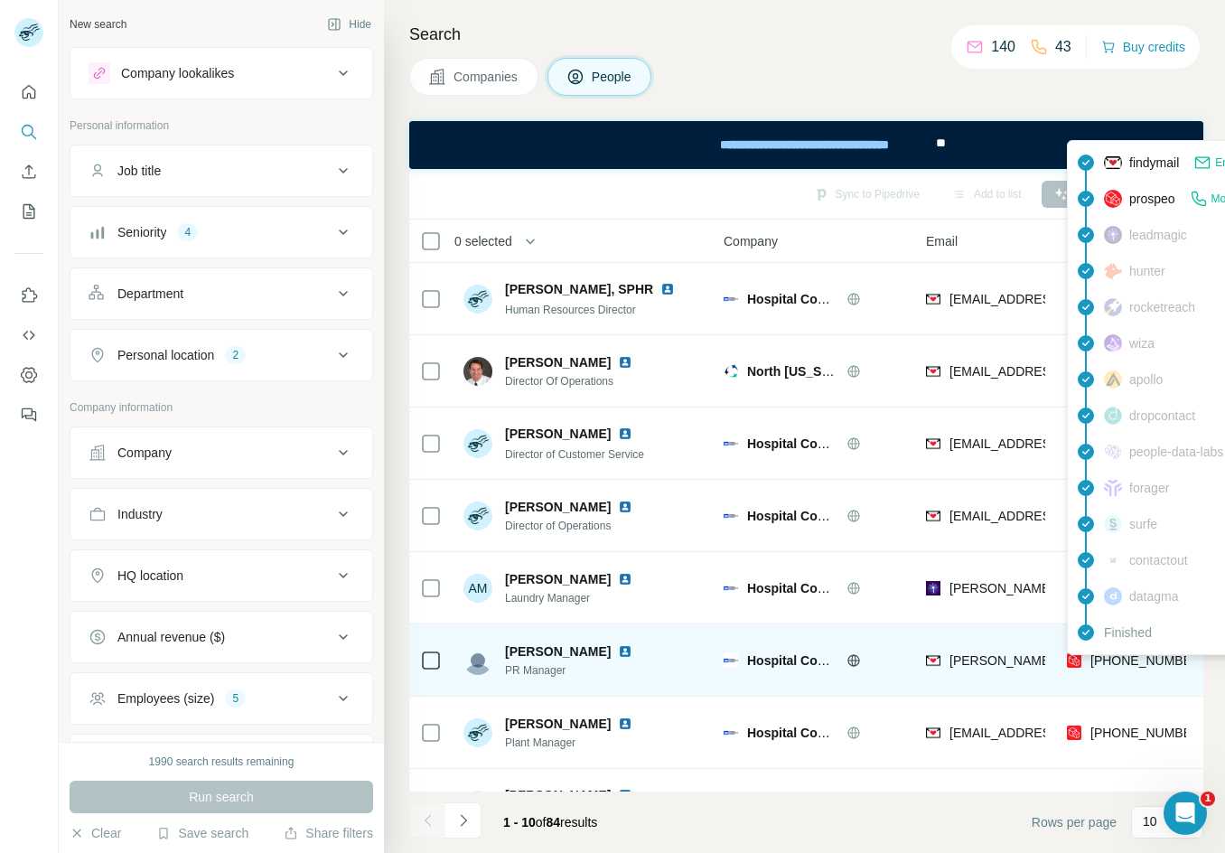
click at [1068, 662] on span "[PHONE_NUMBER]" at bounding box center [1148, 660] width 114 height 14
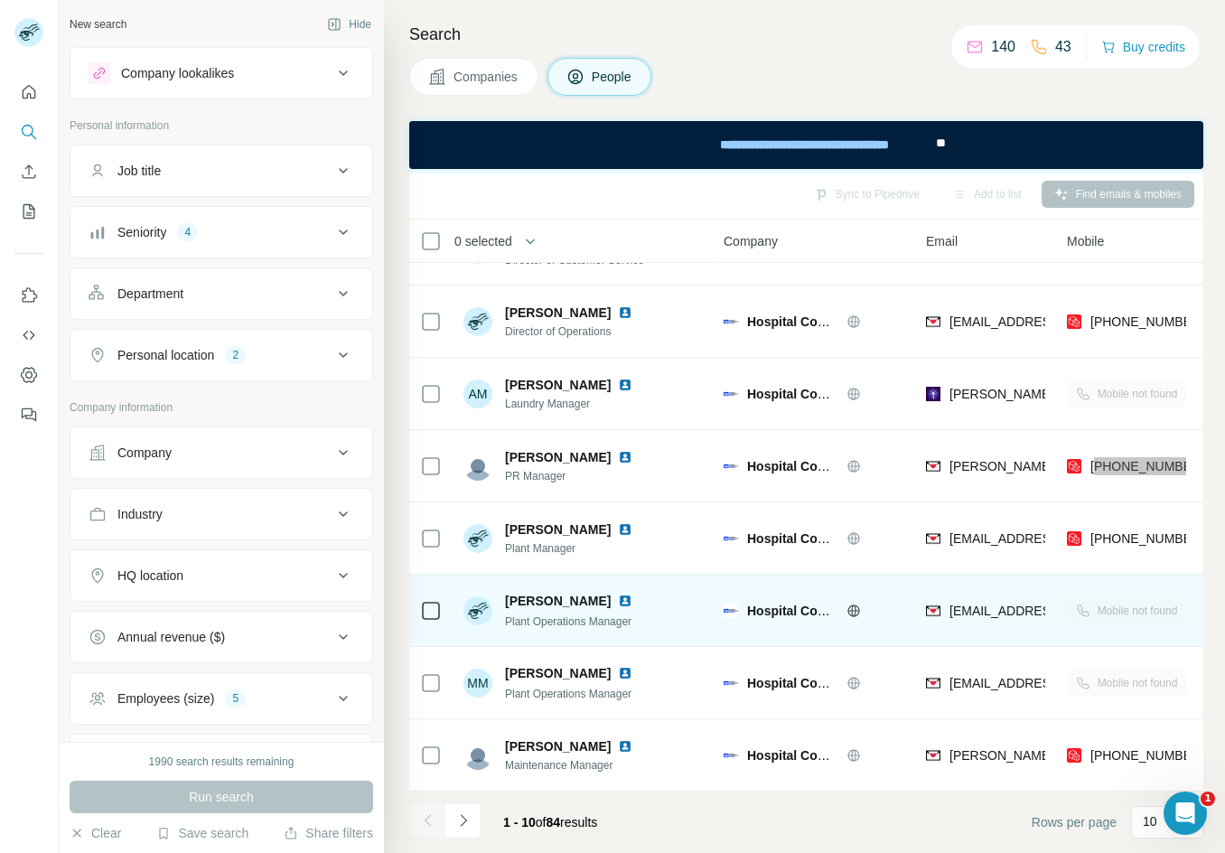
scroll to position [203, 0]
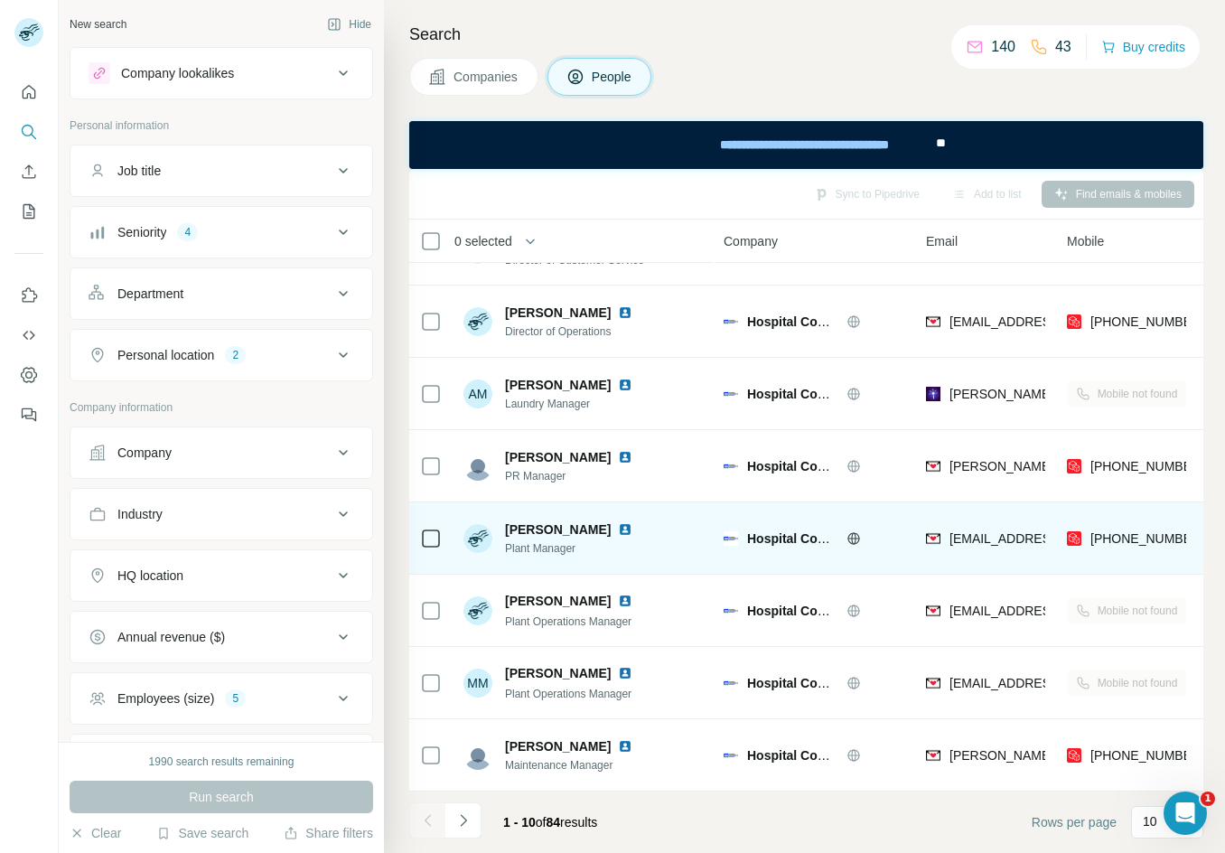
click at [510, 521] on span "[PERSON_NAME]" at bounding box center [558, 529] width 106 height 18
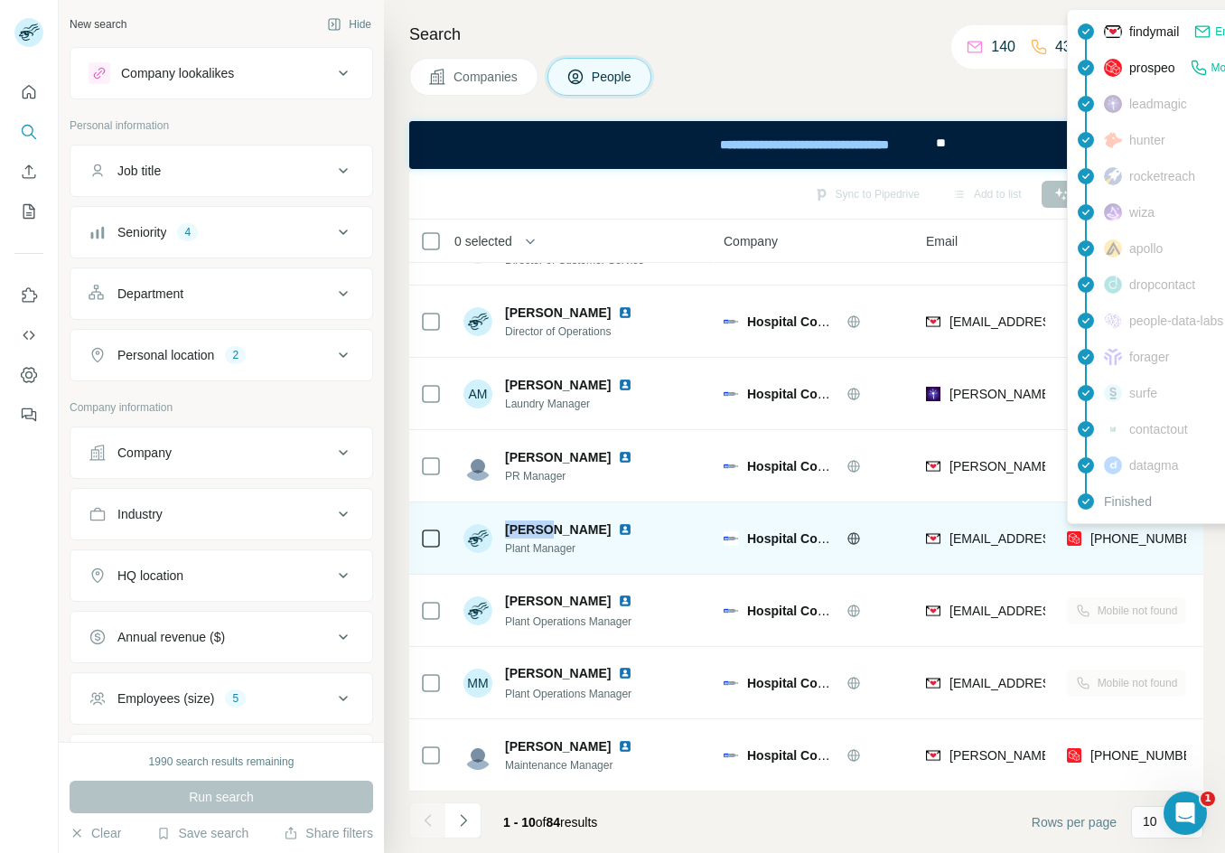
click at [1068, 531] on span "[PHONE_NUMBER]" at bounding box center [1148, 538] width 114 height 14
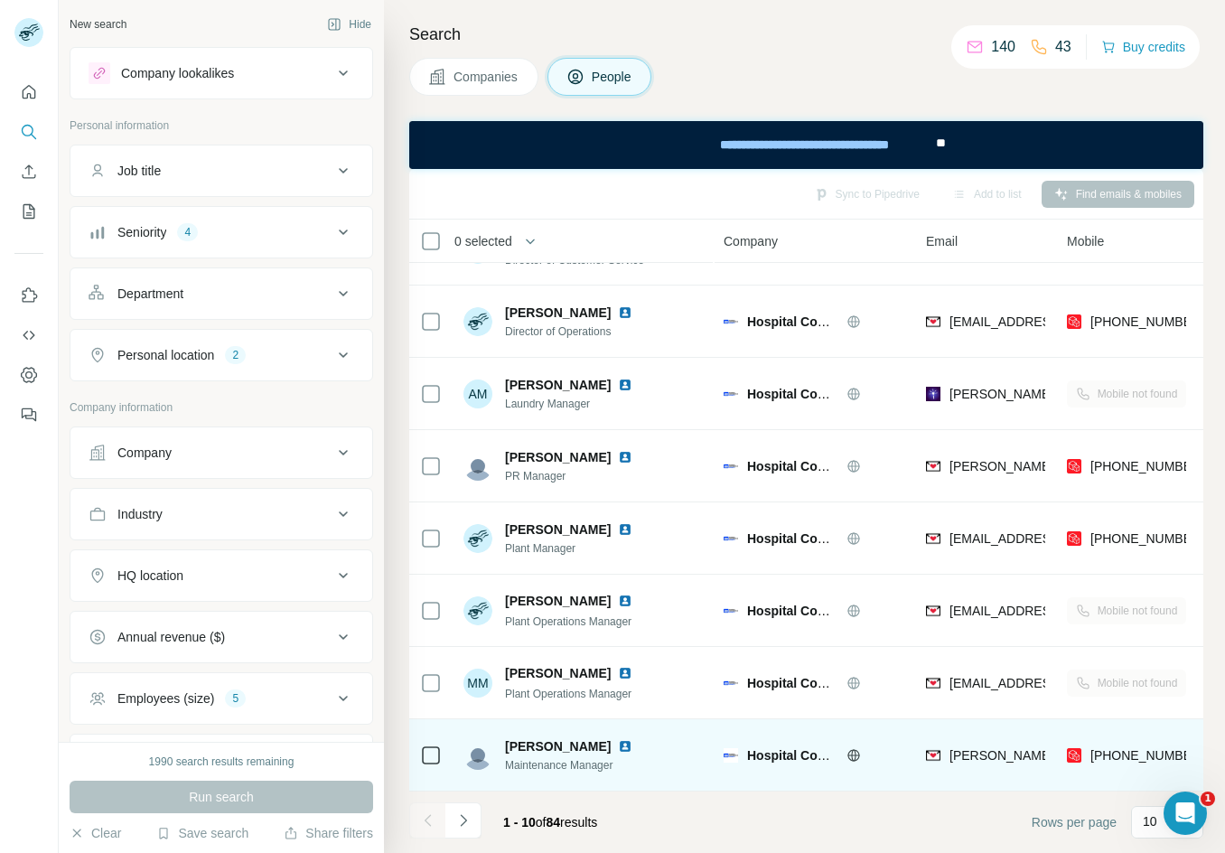
click at [536, 737] on span "[PERSON_NAME]" at bounding box center [558, 746] width 106 height 18
click at [535, 737] on span "[PERSON_NAME]" at bounding box center [558, 746] width 106 height 18
click at [773, 748] on span "Hospital Cooperative Laundry" at bounding box center [837, 755] width 180 height 14
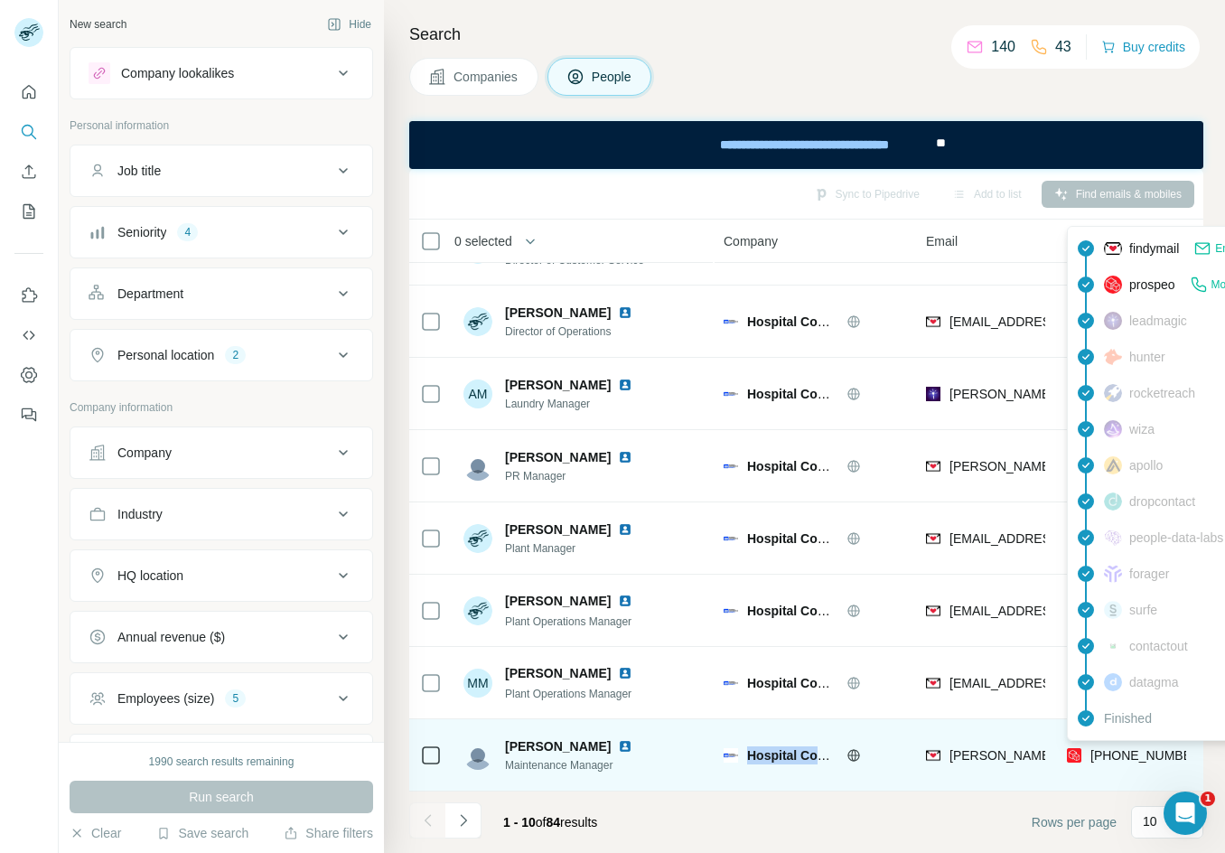
click at [1068, 748] on span "[PHONE_NUMBER]" at bounding box center [1148, 755] width 114 height 14
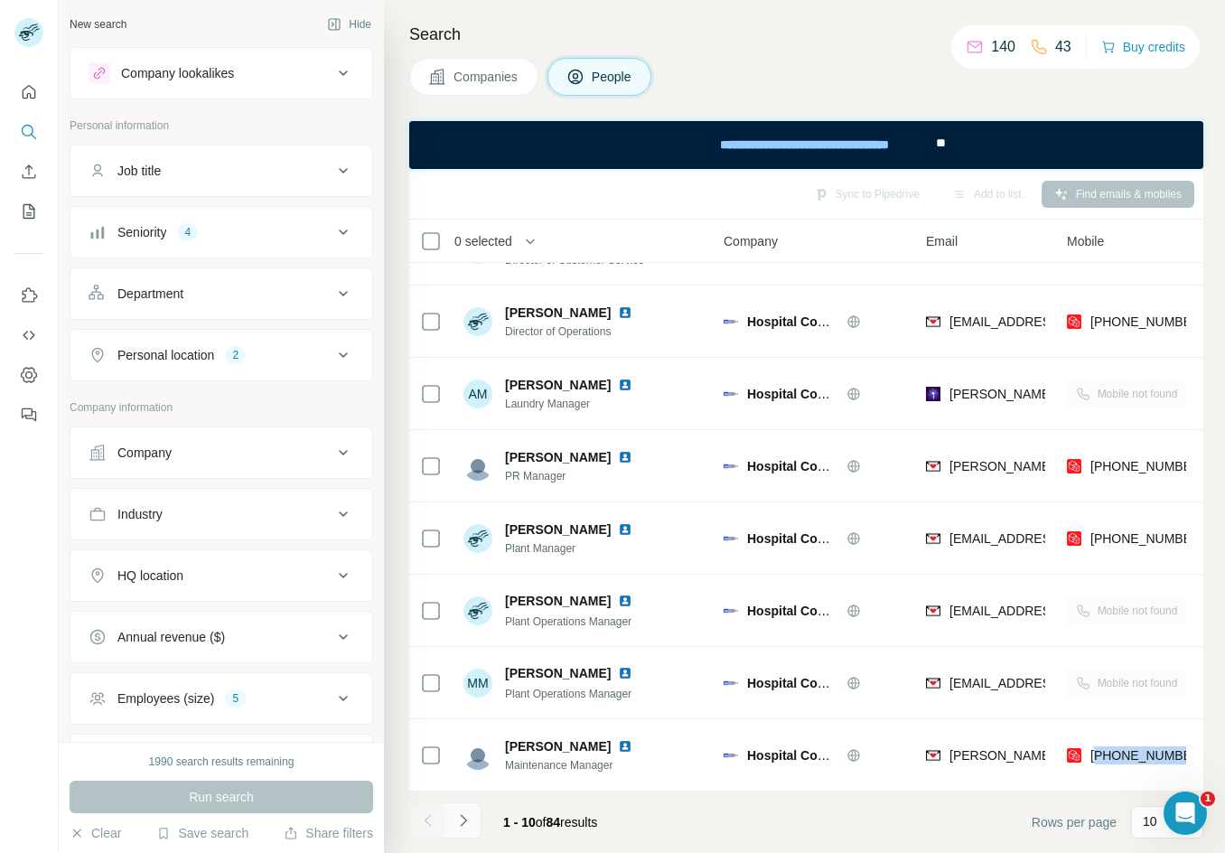
click at [479, 812] on button "Navigate to next page" at bounding box center [463, 820] width 36 height 36
